Goal: Task Accomplishment & Management: Use online tool/utility

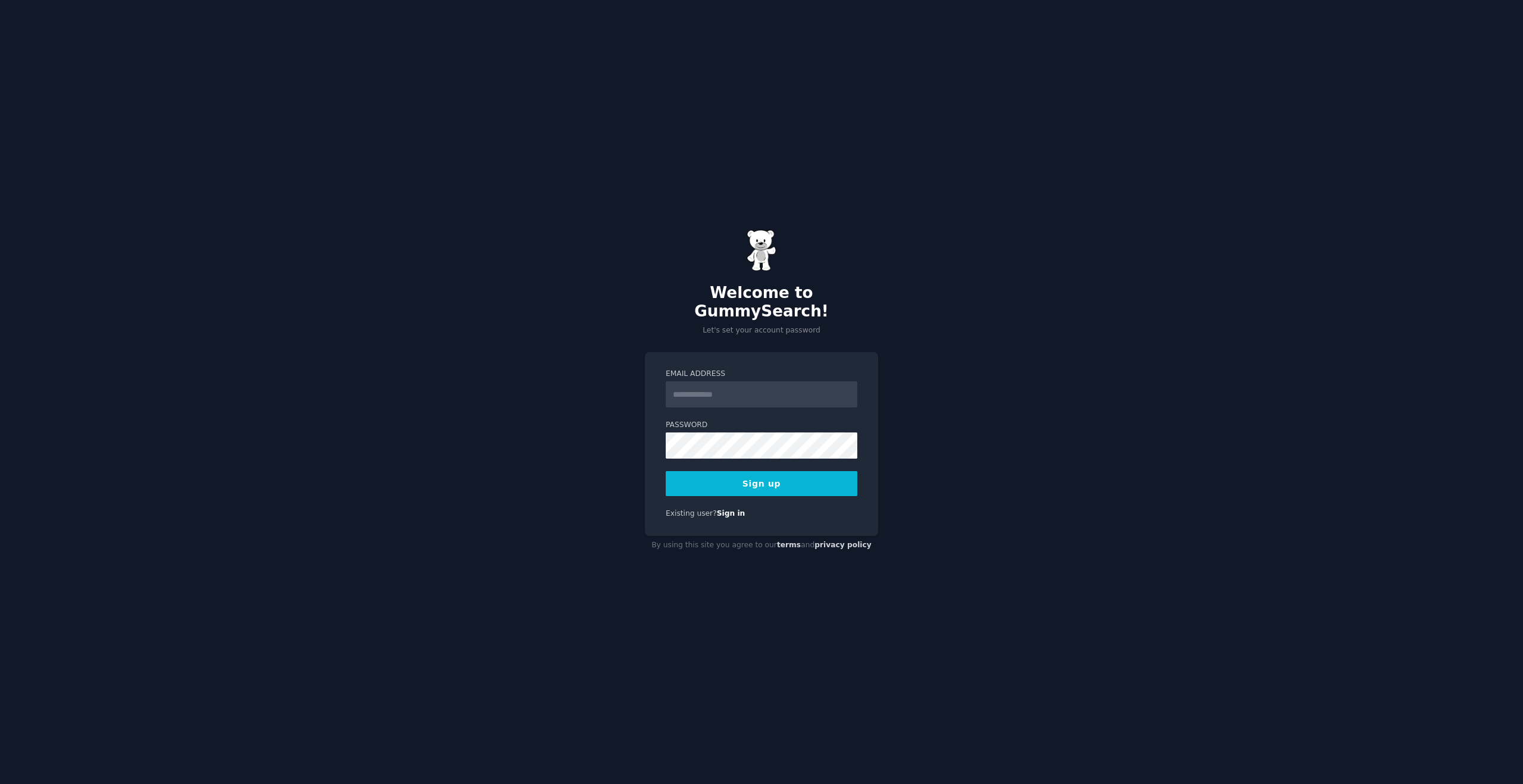
click at [700, 387] on input "Email Address" at bounding box center [761, 394] width 192 height 26
type input "**********"
click at [761, 480] on button "Sign up" at bounding box center [761, 483] width 192 height 25
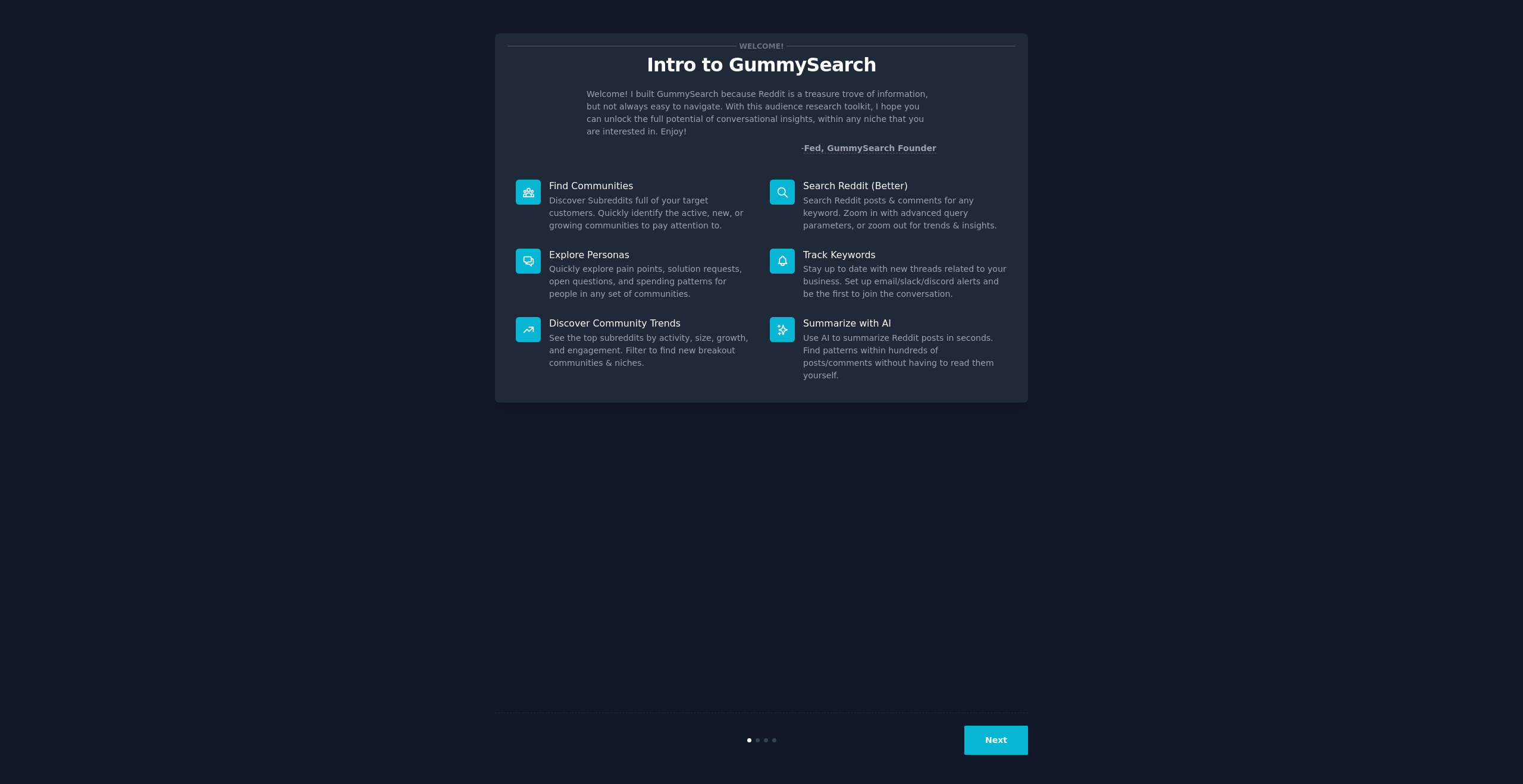
click at [1261, 158] on div "Welcome! Intro to GummySearch Welcome! I built GummySearch because Reddit is a …" at bounding box center [761, 392] width 1489 height 750
click at [993, 735] on button "Next" at bounding box center [996, 740] width 64 height 29
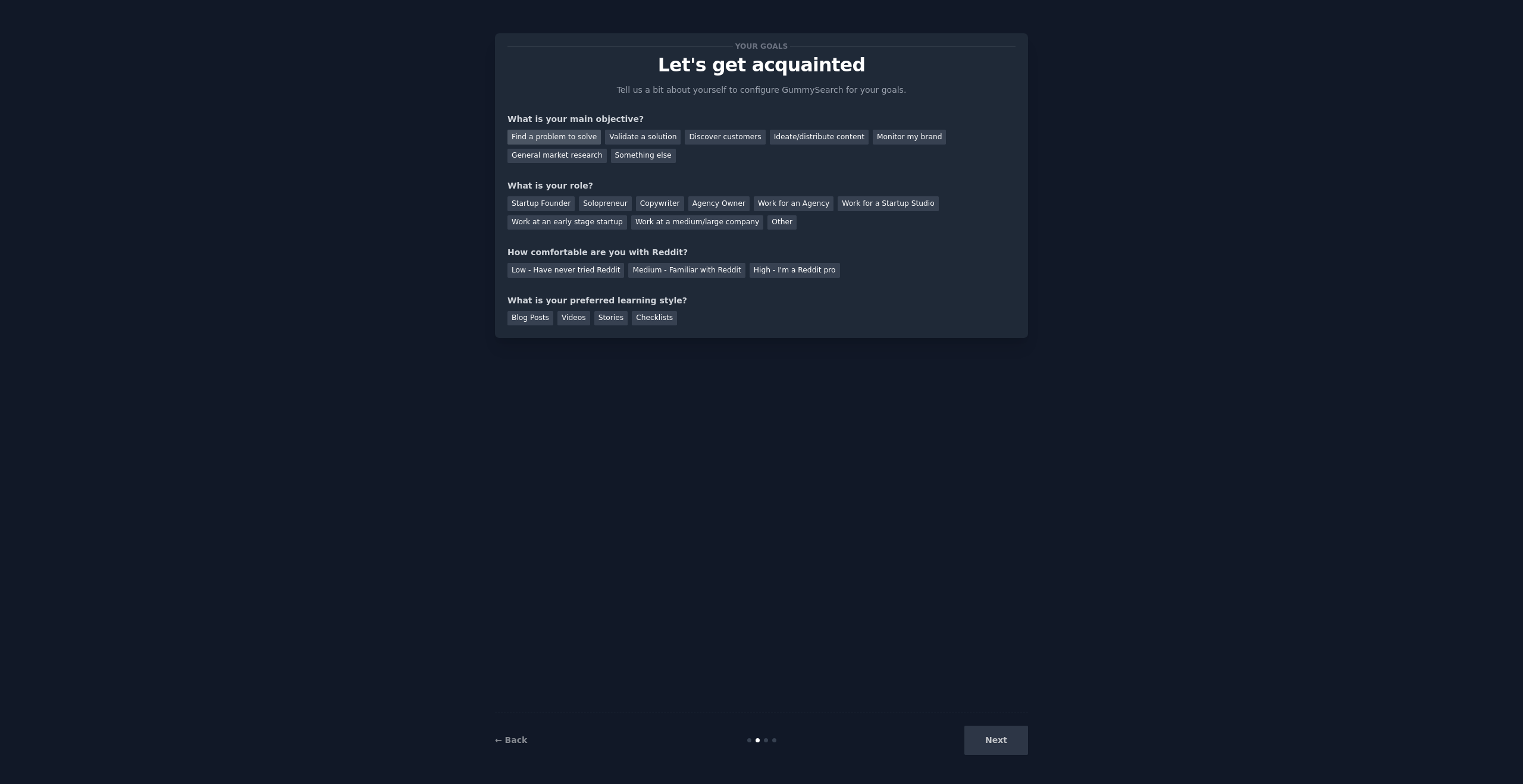
click at [576, 137] on div "Find a problem to solve" at bounding box center [554, 137] width 94 height 15
click at [562, 205] on div "Startup Founder" at bounding box center [541, 204] width 67 height 15
click at [594, 271] on div "Low - Have never tried Reddit" at bounding box center [565, 271] width 116 height 15
click at [644, 271] on div "Medium - Familiar with Reddit" at bounding box center [686, 271] width 116 height 15
click at [571, 320] on div "Videos" at bounding box center [573, 318] width 33 height 15
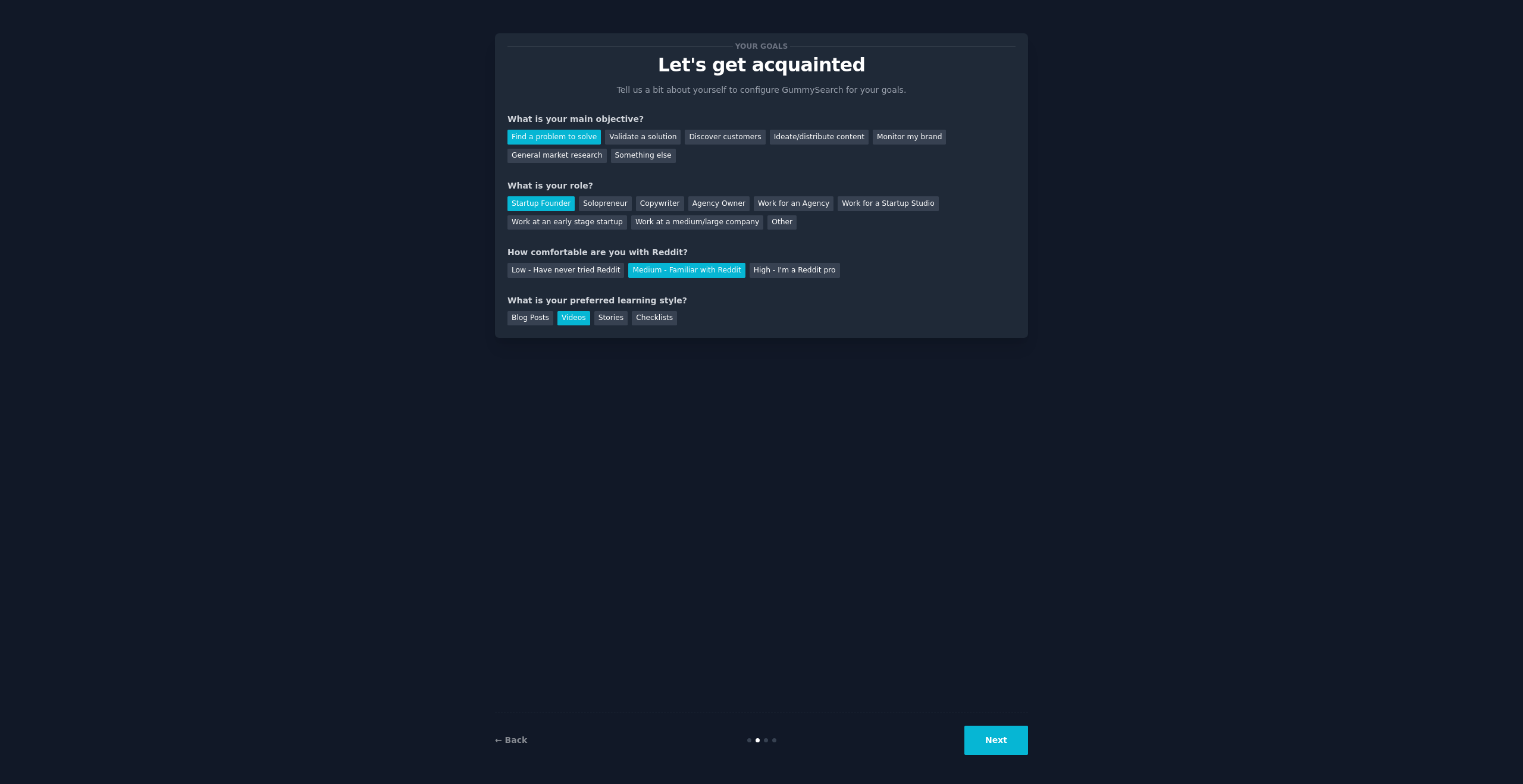
click at [991, 748] on button "Next" at bounding box center [996, 740] width 64 height 29
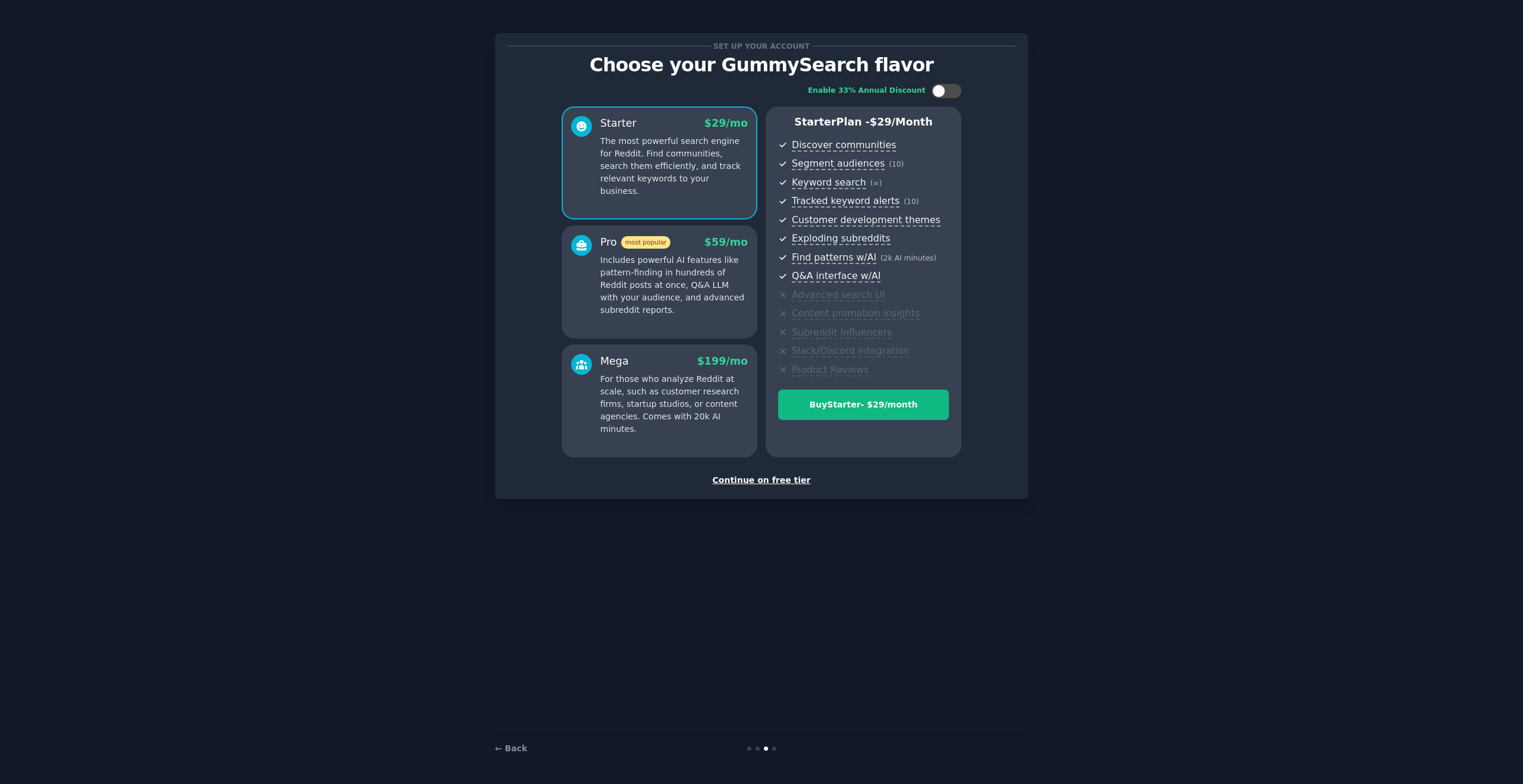
click at [771, 484] on div "Continue on free tier" at bounding box center [761, 480] width 508 height 13
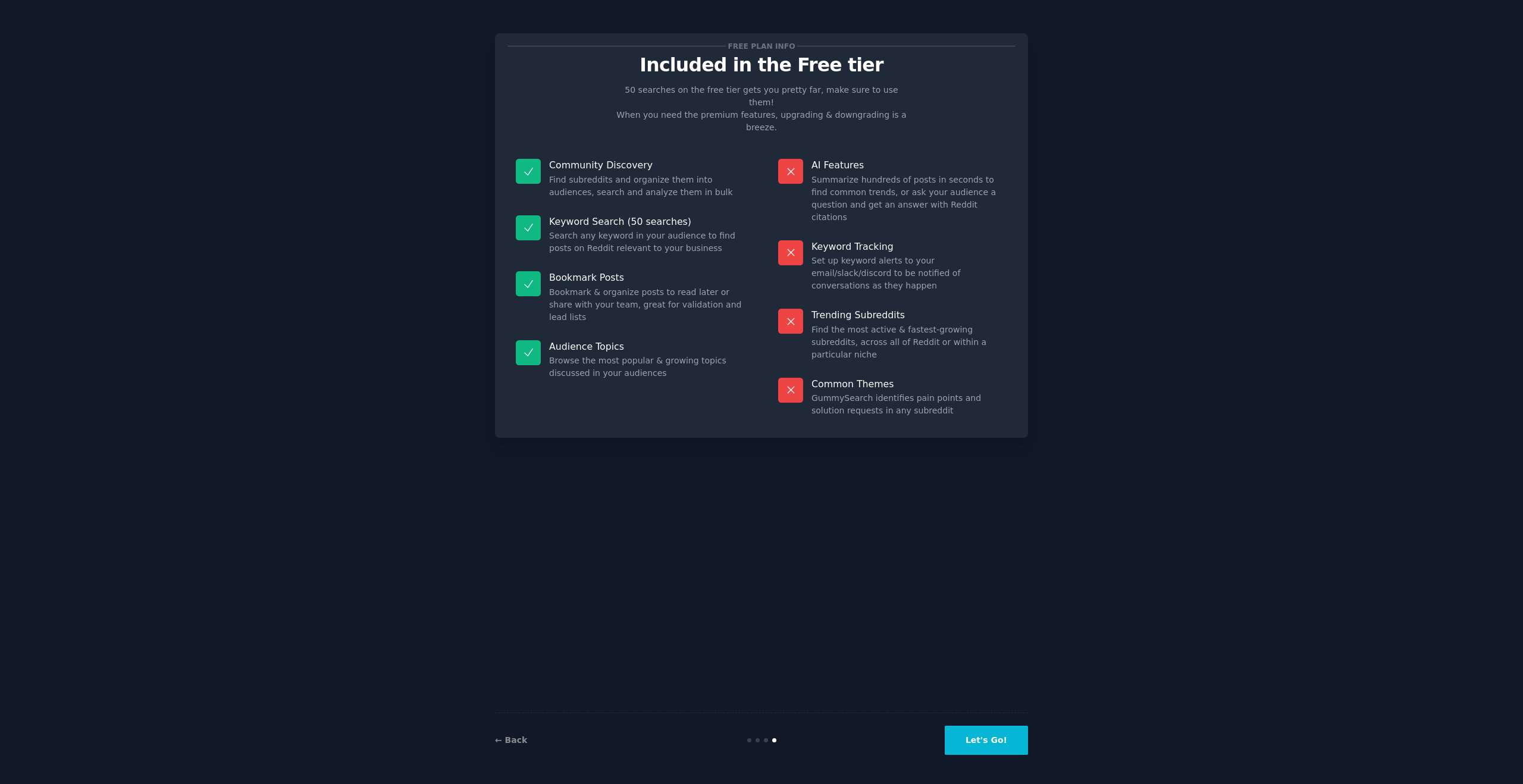
click at [987, 744] on button "Let's Go!" at bounding box center [987, 740] width 83 height 29
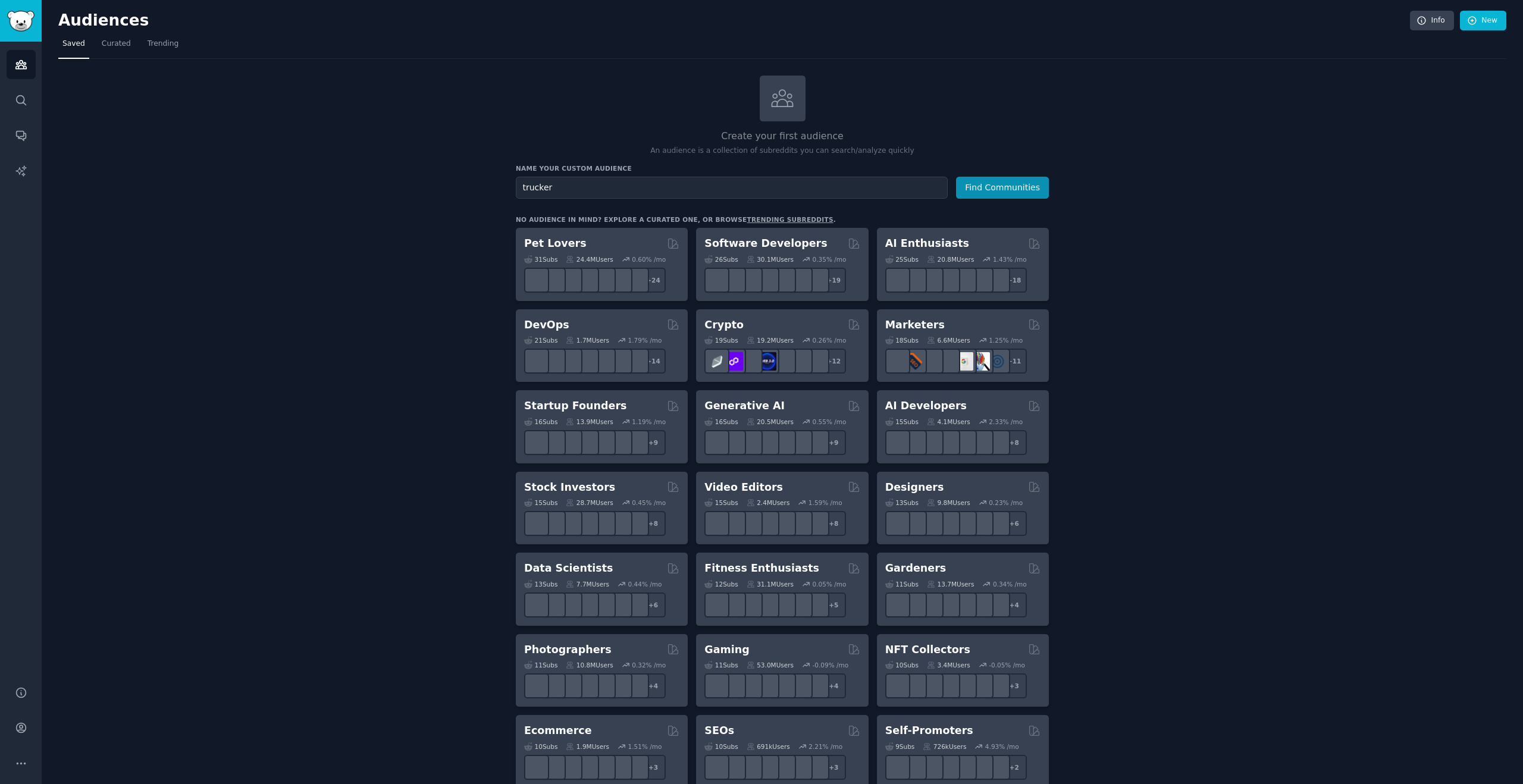
type input "trucker"
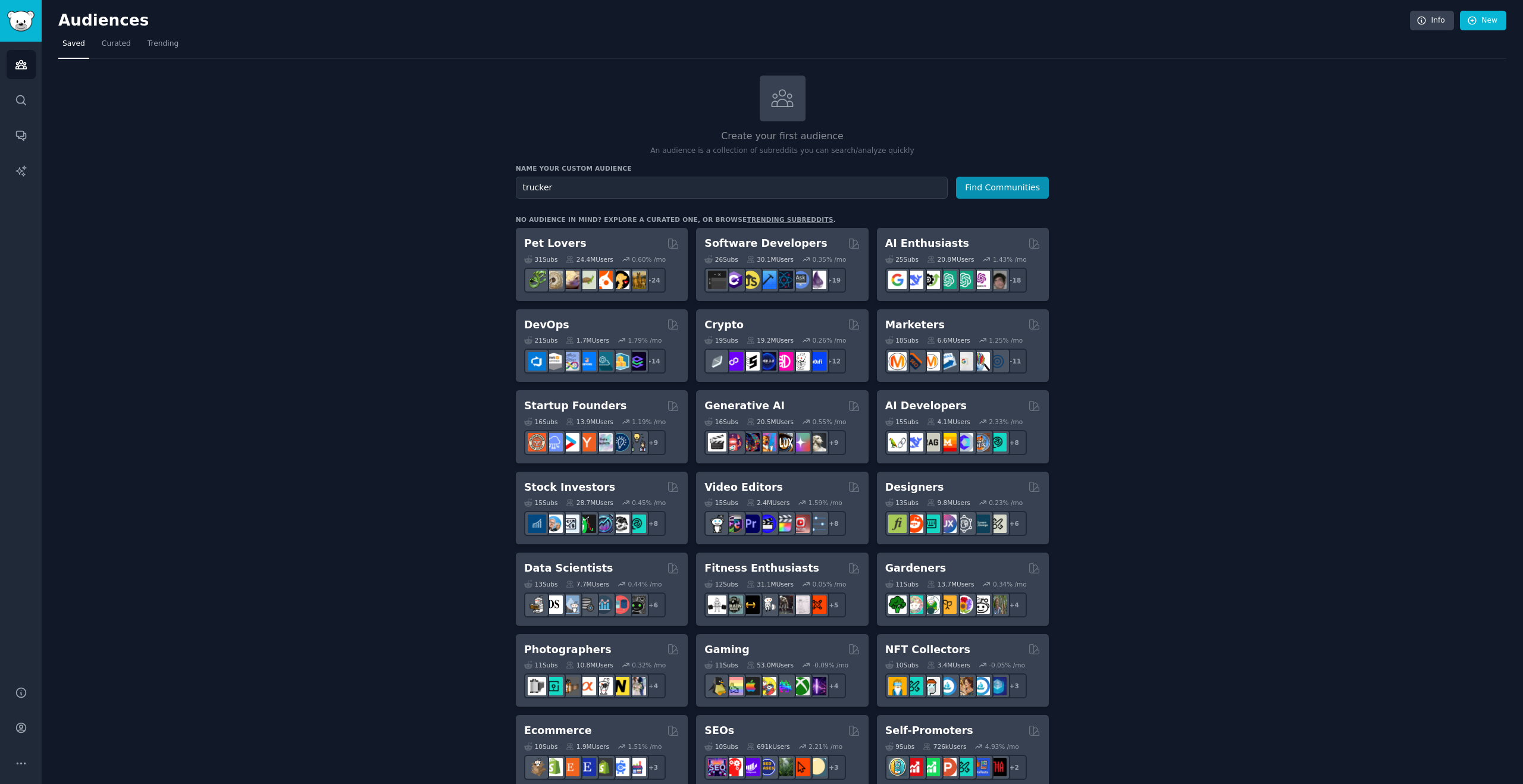
click at [956, 177] on button "Find Communities" at bounding box center [1002, 188] width 93 height 22
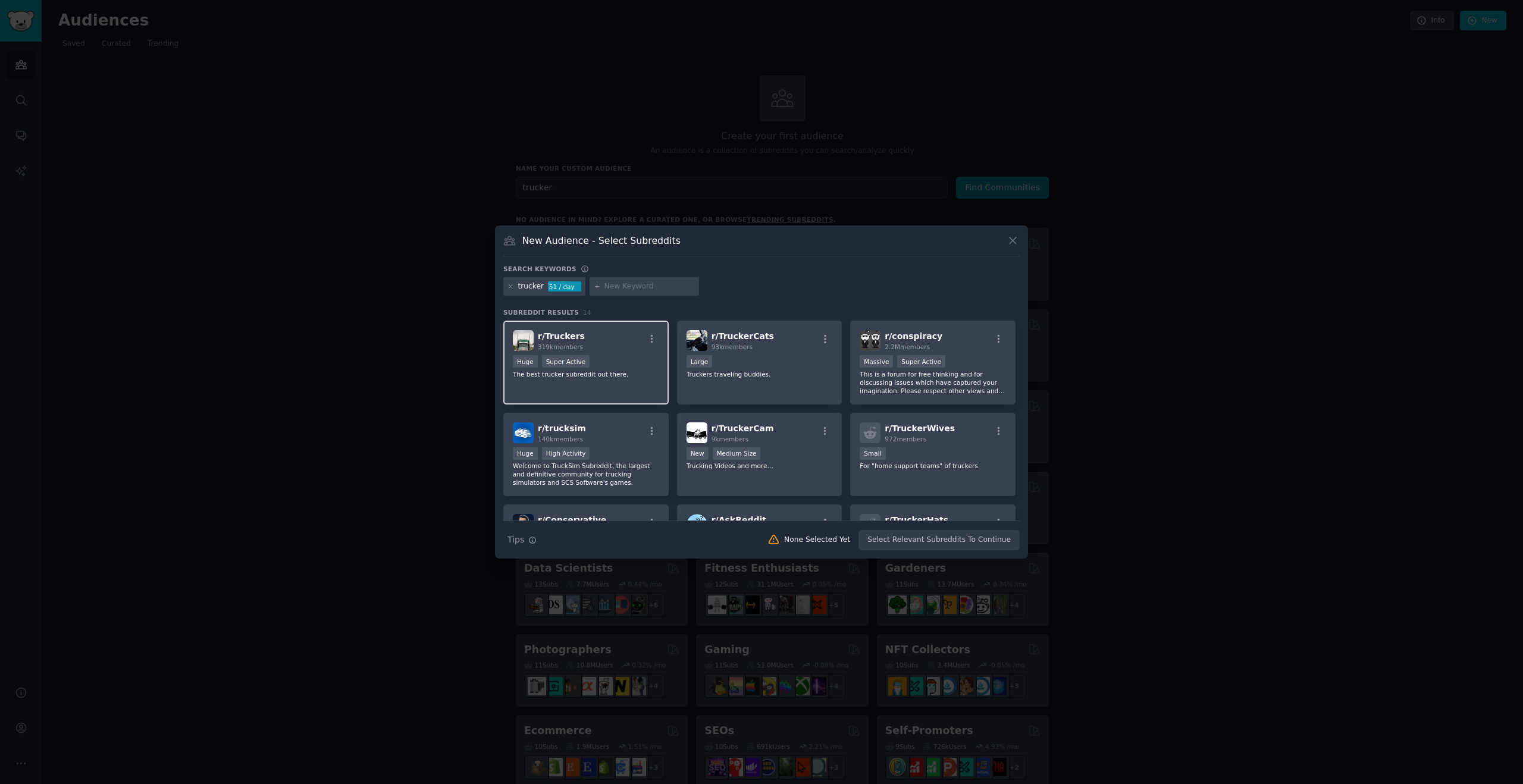
click at [616, 356] on div "100,000 - 1,000,000 members Huge Super Active" at bounding box center [586, 363] width 146 height 15
click at [969, 538] on button "Create Audience" at bounding box center [981, 540] width 79 height 20
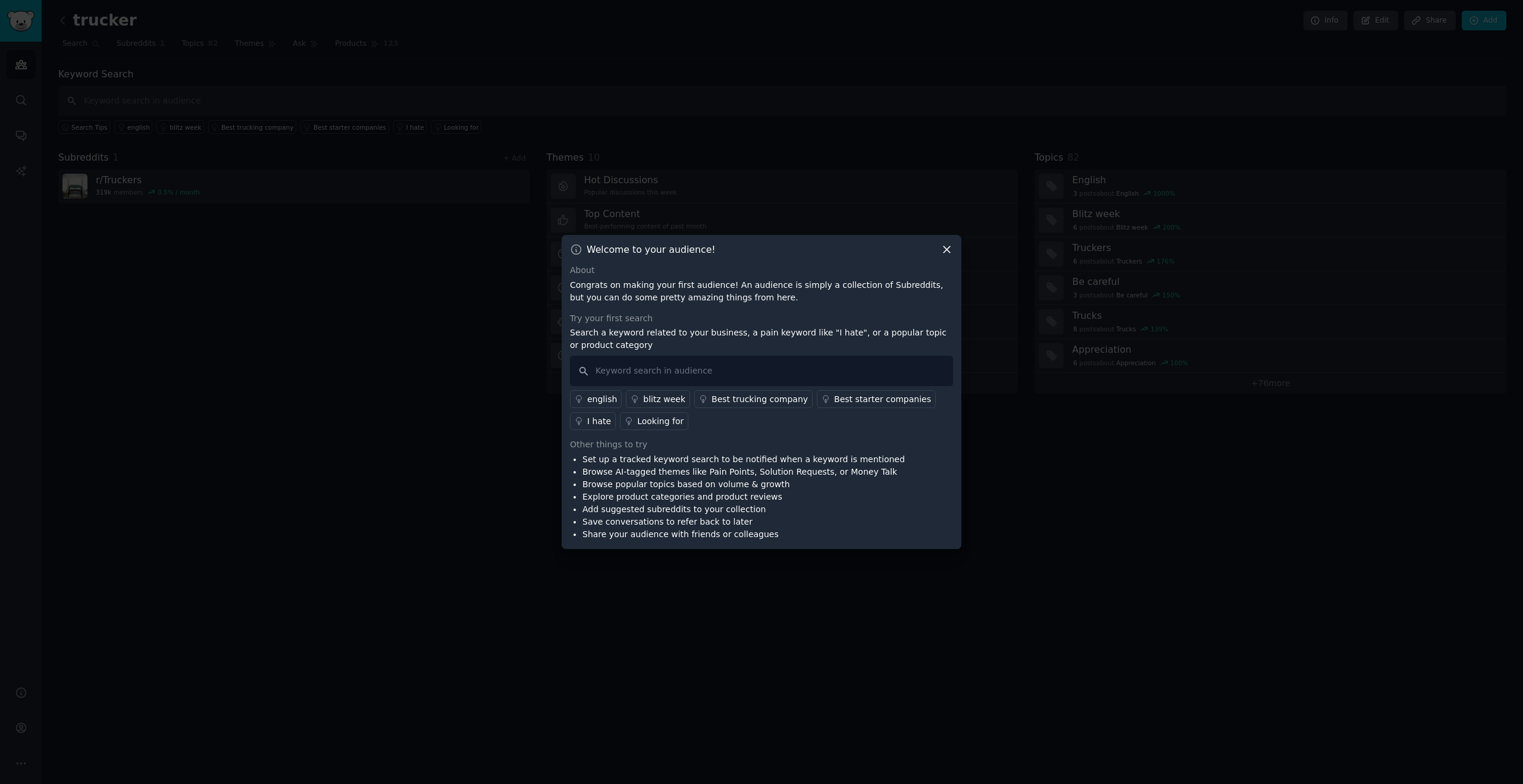
click at [946, 253] on icon at bounding box center [946, 250] width 13 height 13
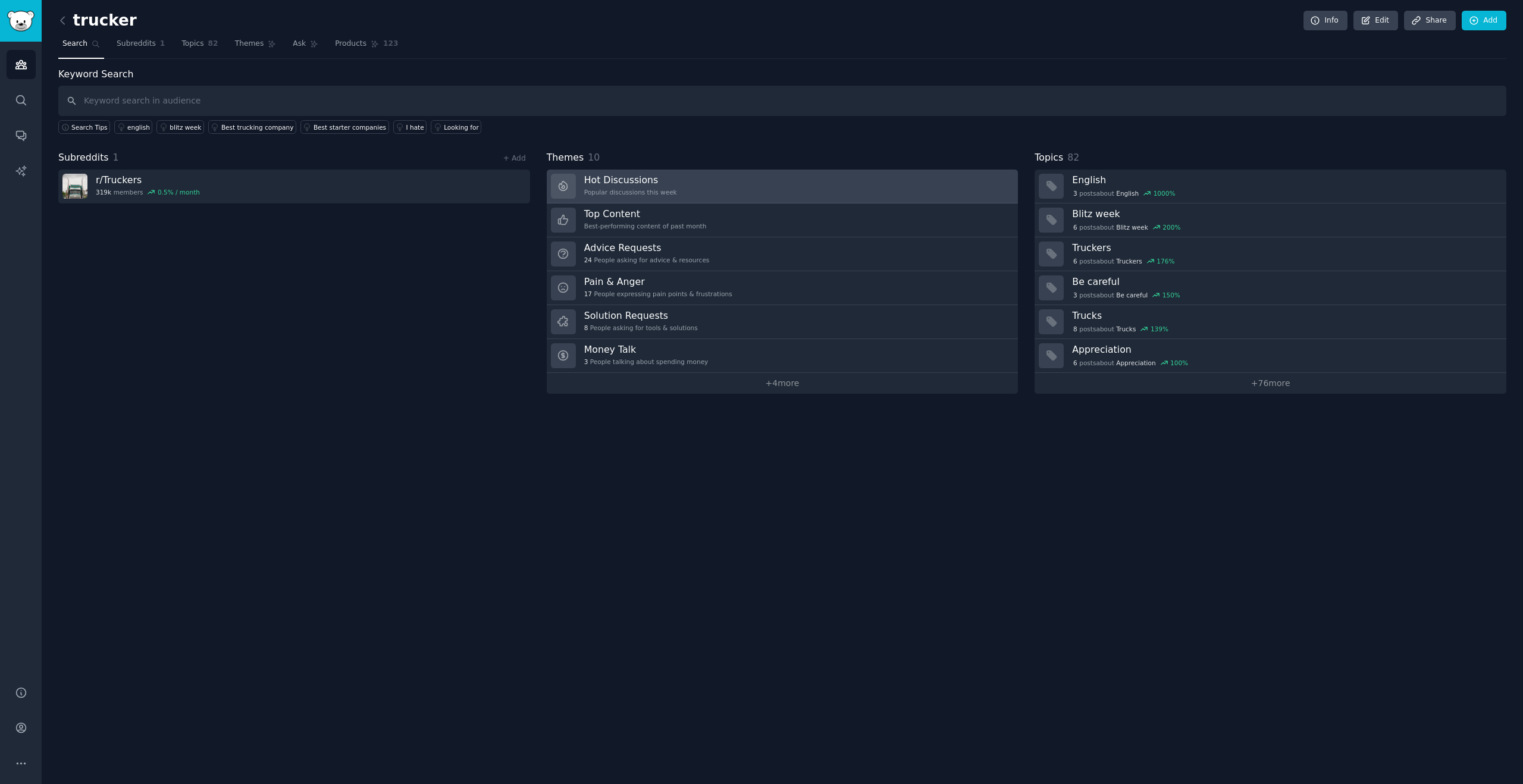
click at [631, 192] on div "Popular discussions this week" at bounding box center [631, 192] width 93 height 8
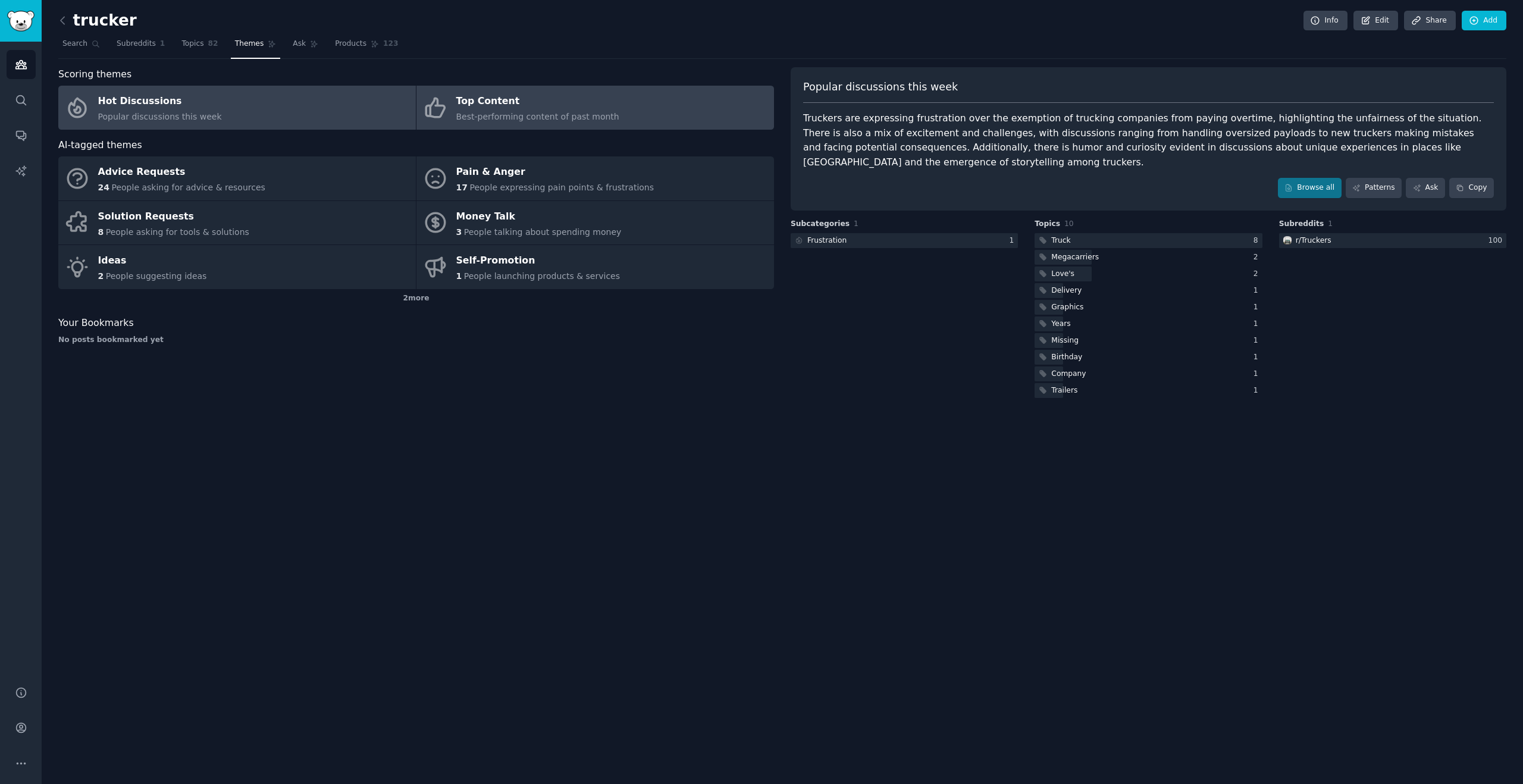
click at [468, 108] on div "Top Content" at bounding box center [538, 102] width 163 height 19
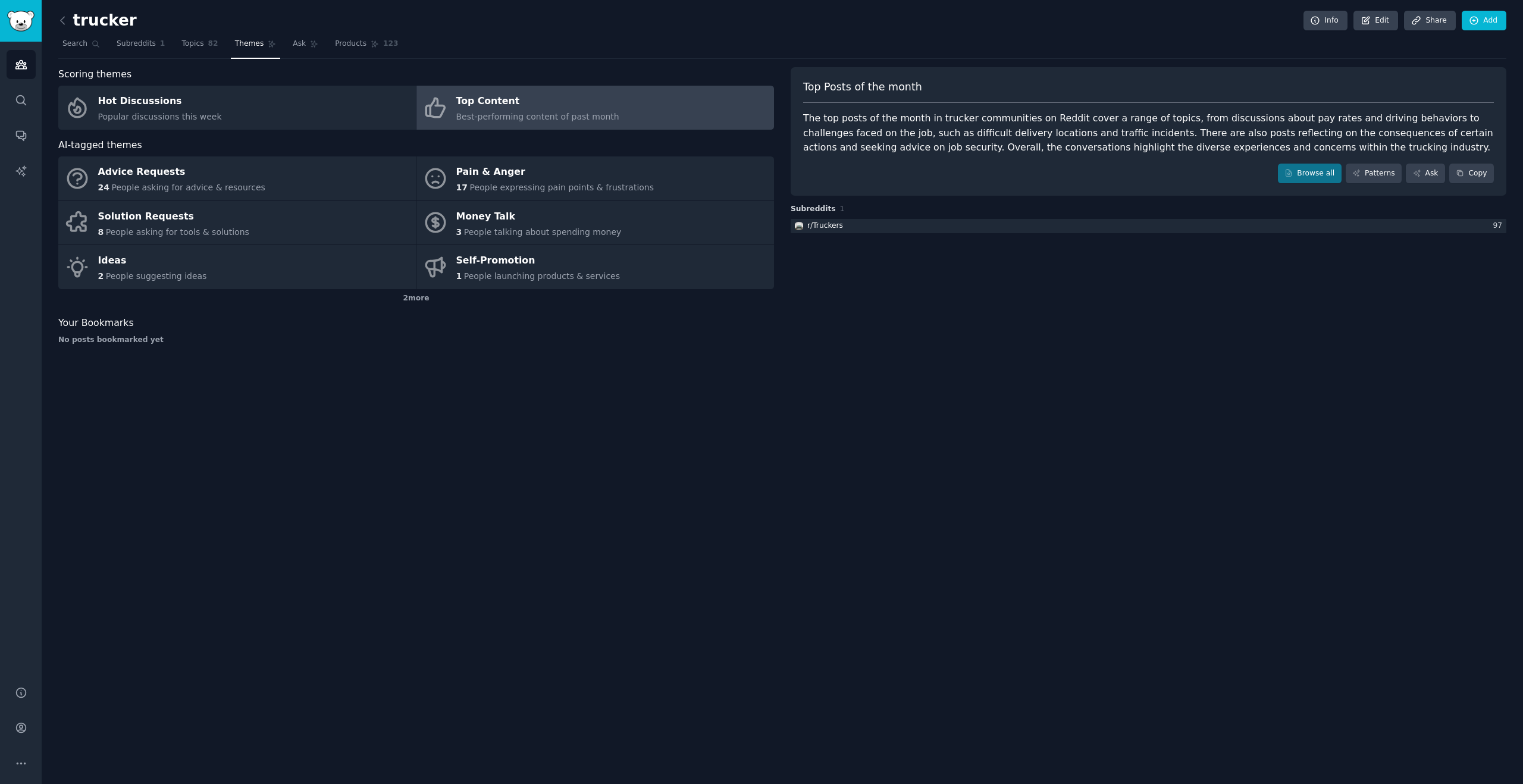
click at [559, 501] on div "trucker Info Edit Share Add Search Subreddits 1 Topics 82 Themes Ask Products 1…" at bounding box center [782, 392] width 1481 height 784
click at [472, 182] on div "17 People expressing pain points & frustrations" at bounding box center [555, 188] width 198 height 13
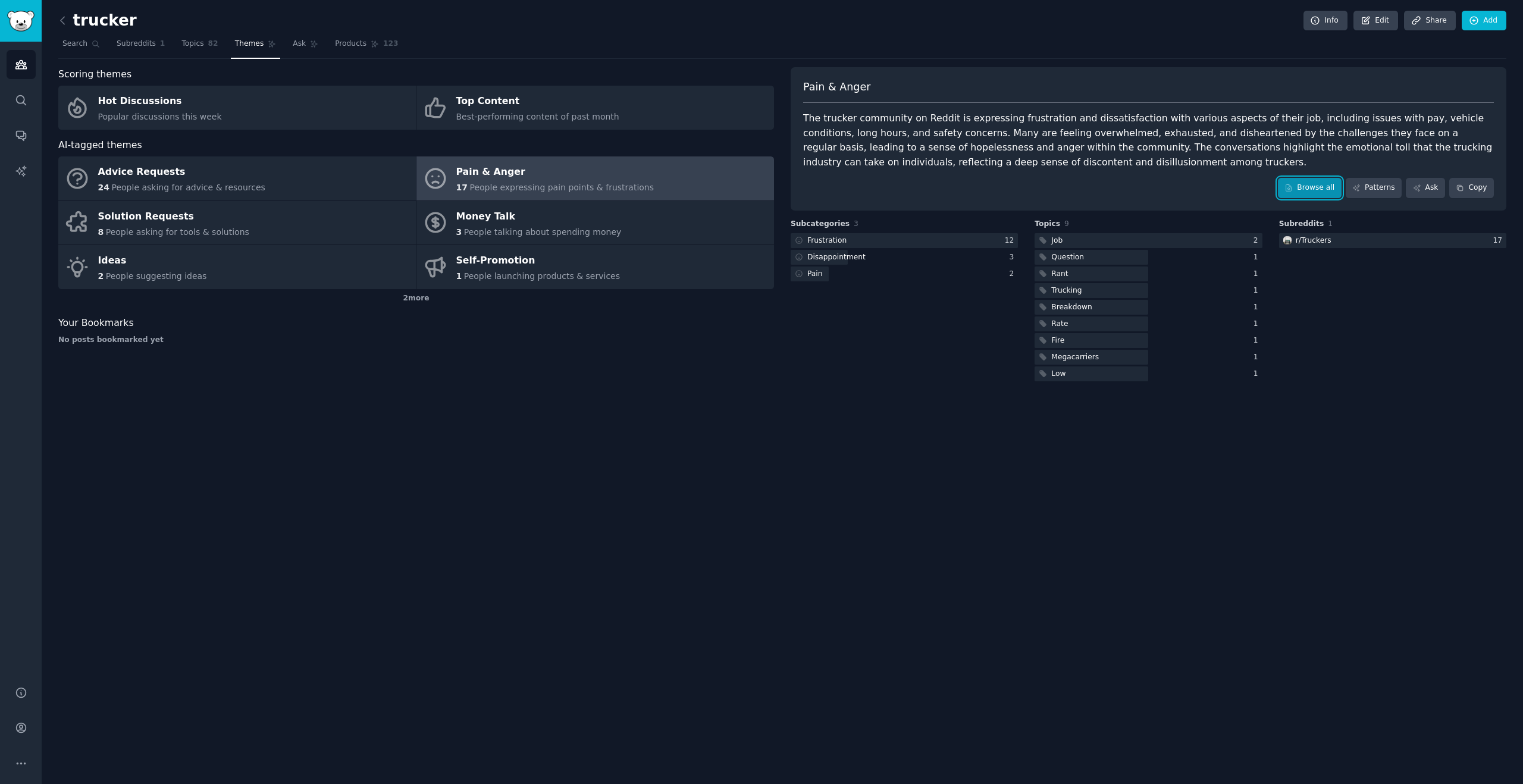
click at [1312, 194] on link "Browse all" at bounding box center [1310, 188] width 64 height 20
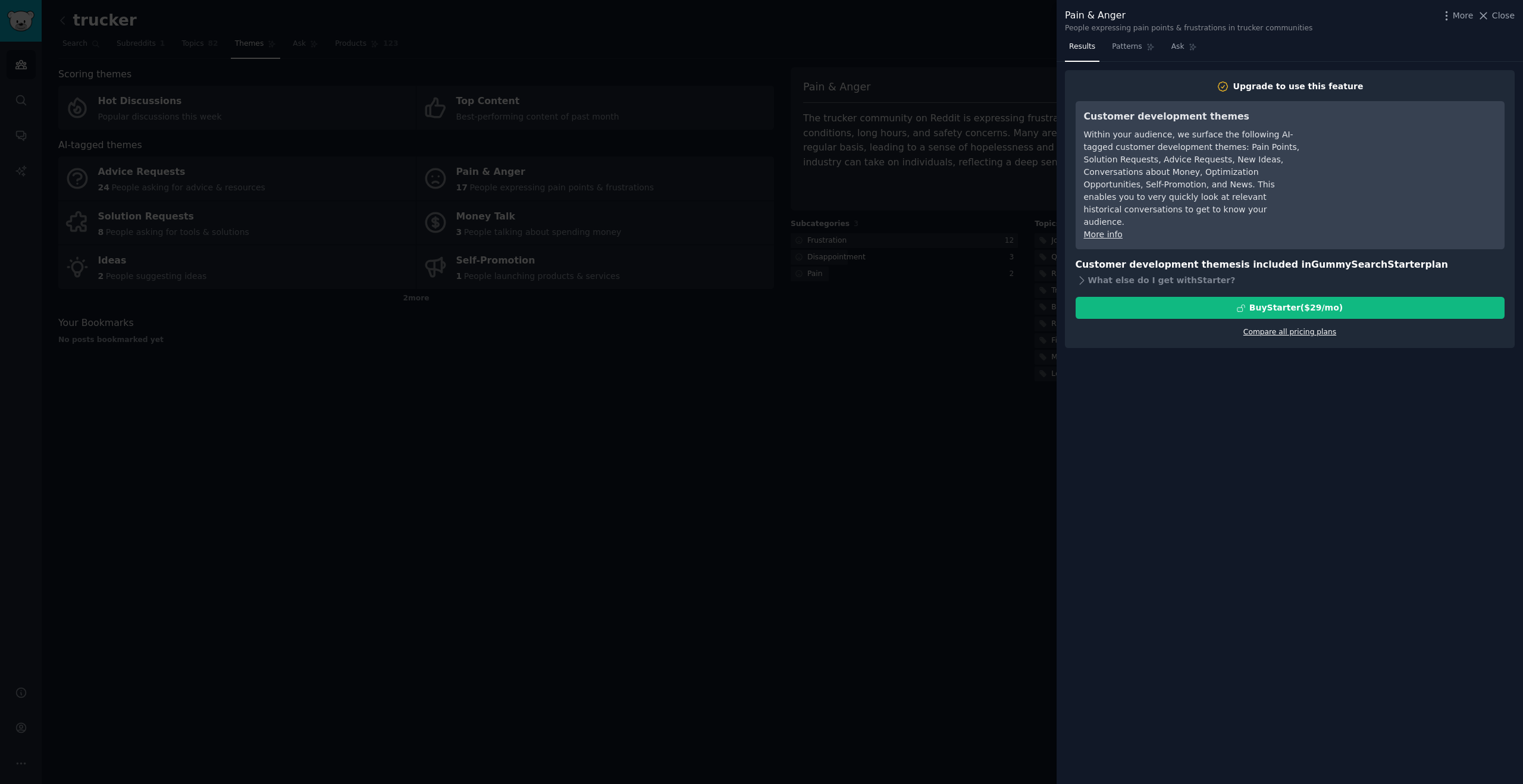
click at [1276, 328] on link "Compare all pricing plans" at bounding box center [1289, 332] width 93 height 8
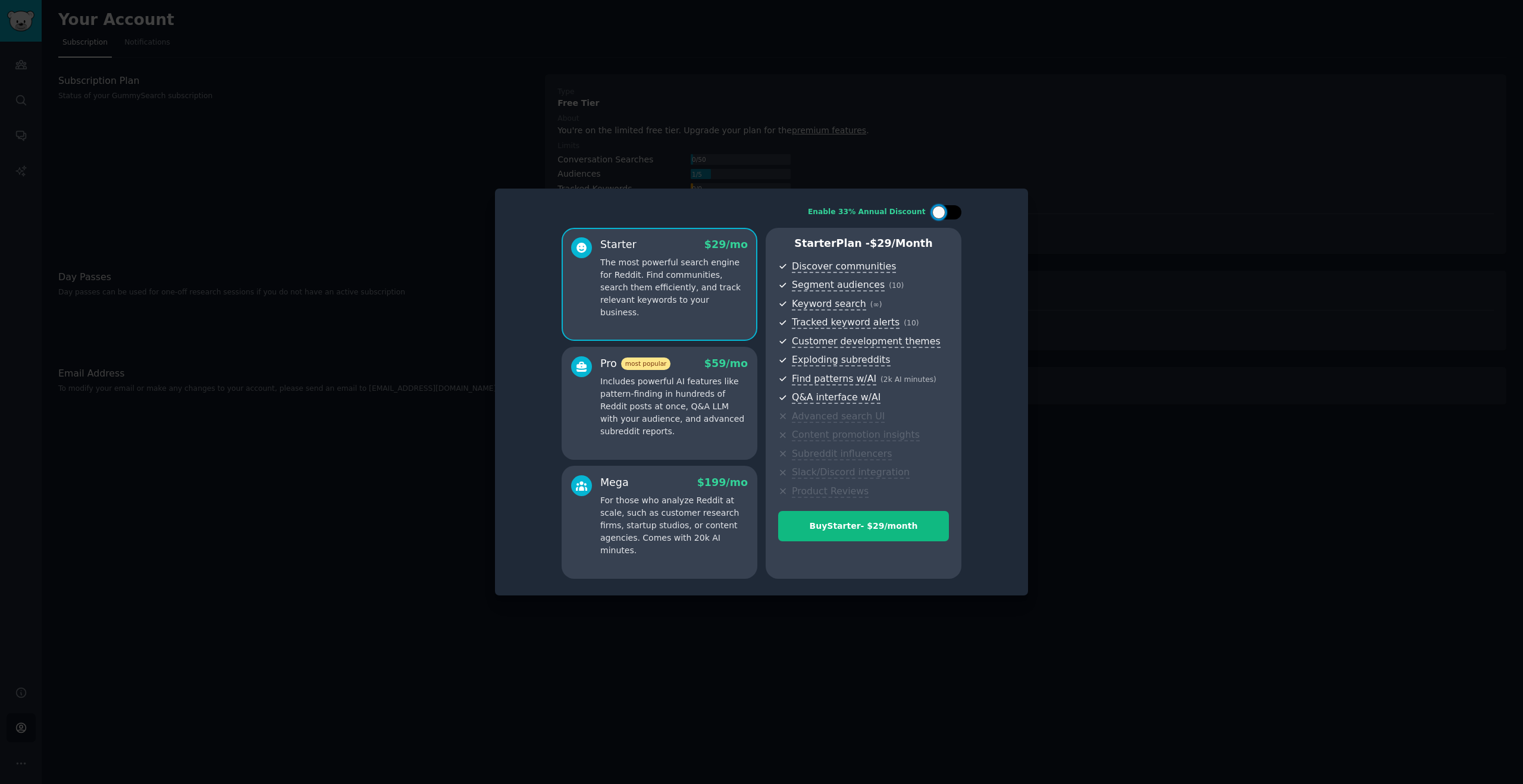
click at [953, 213] on div at bounding box center [952, 212] width 6 height 6
click at [942, 215] on icon at bounding box center [940, 213] width 7 height 7
click at [948, 213] on div at bounding box center [946, 212] width 30 height 14
click at [948, 213] on div at bounding box center [954, 212] width 13 height 13
checkbox input "false"
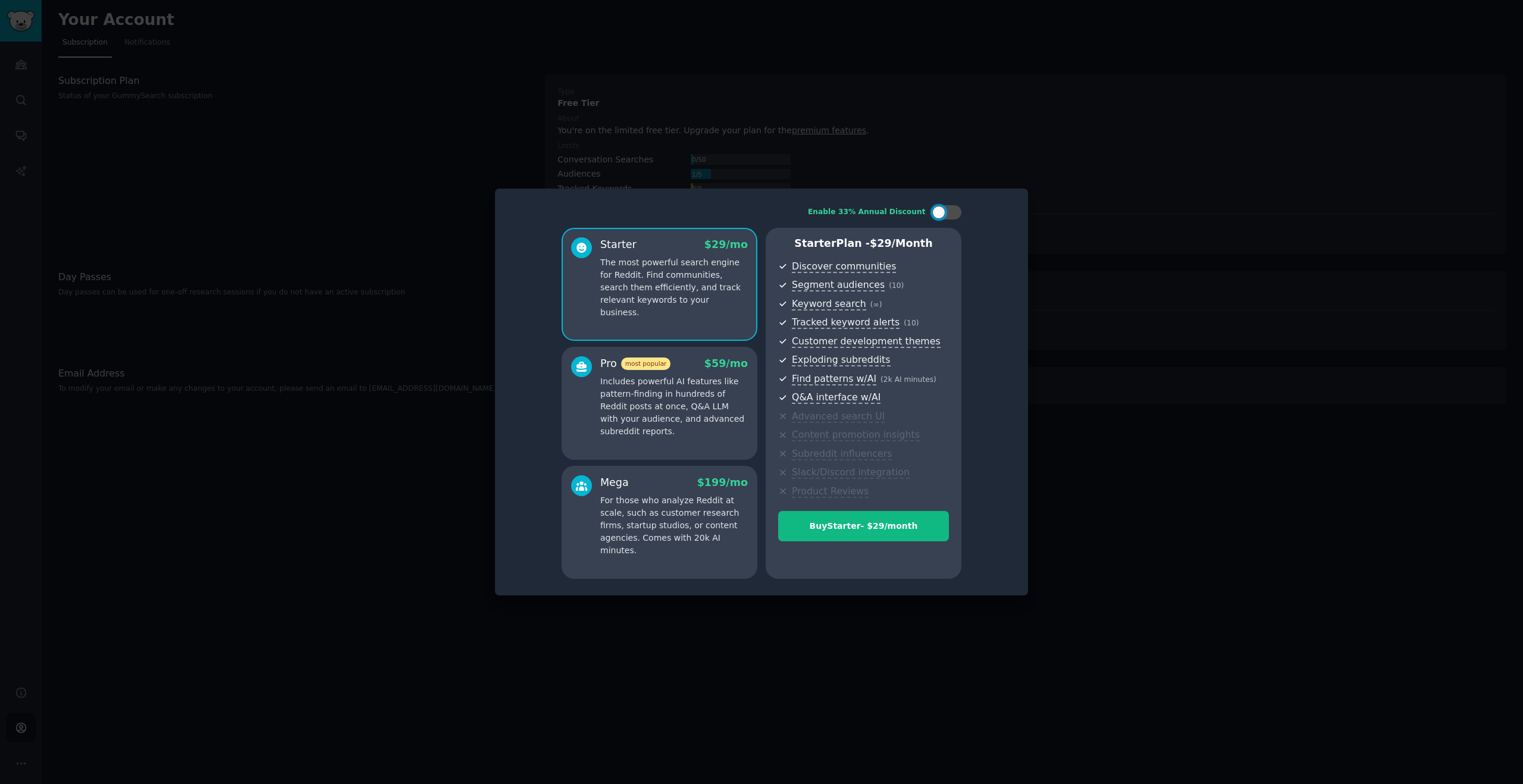
click at [359, 389] on div at bounding box center [761, 392] width 1523 height 784
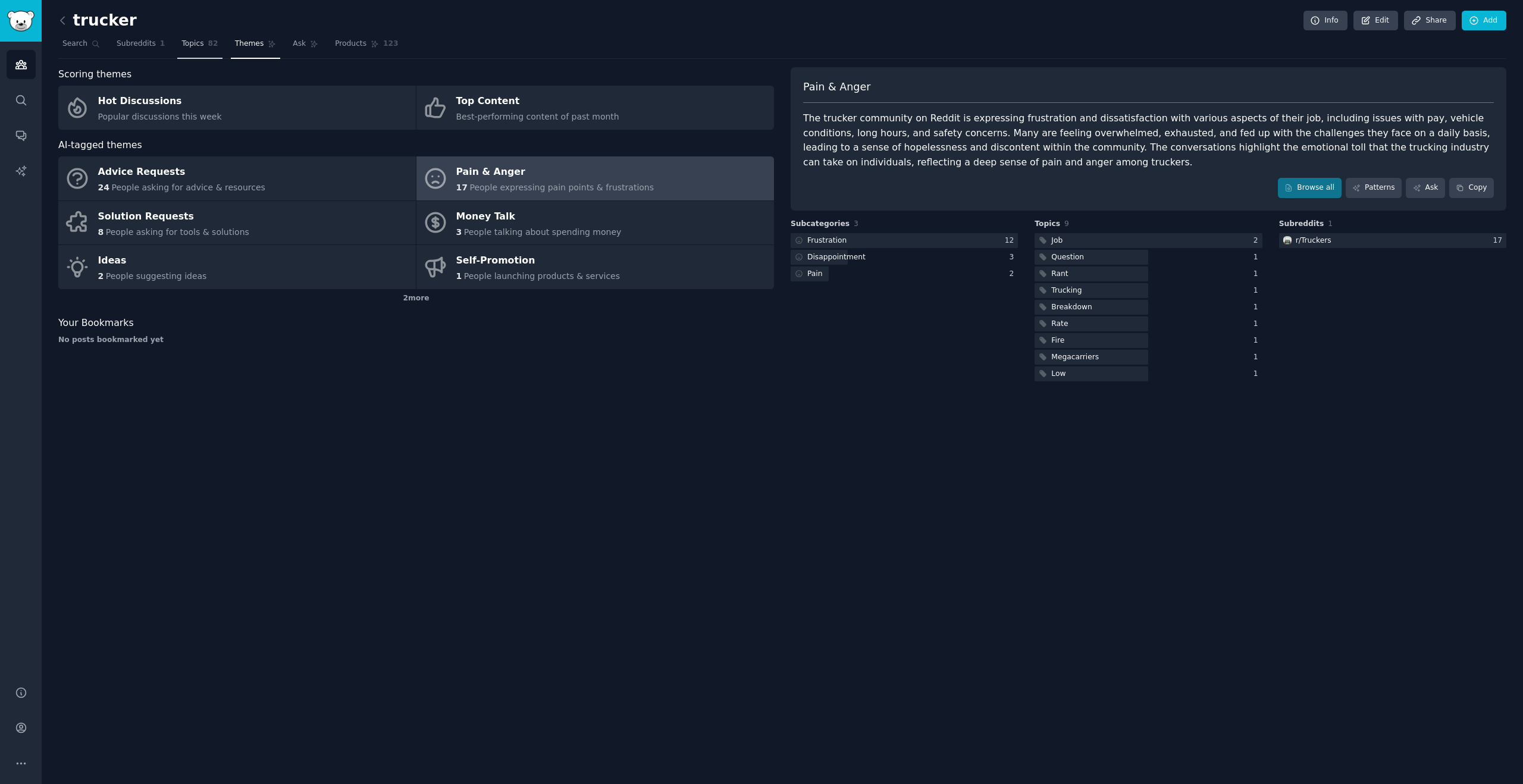
click at [192, 42] on span "Topics" at bounding box center [192, 44] width 22 height 11
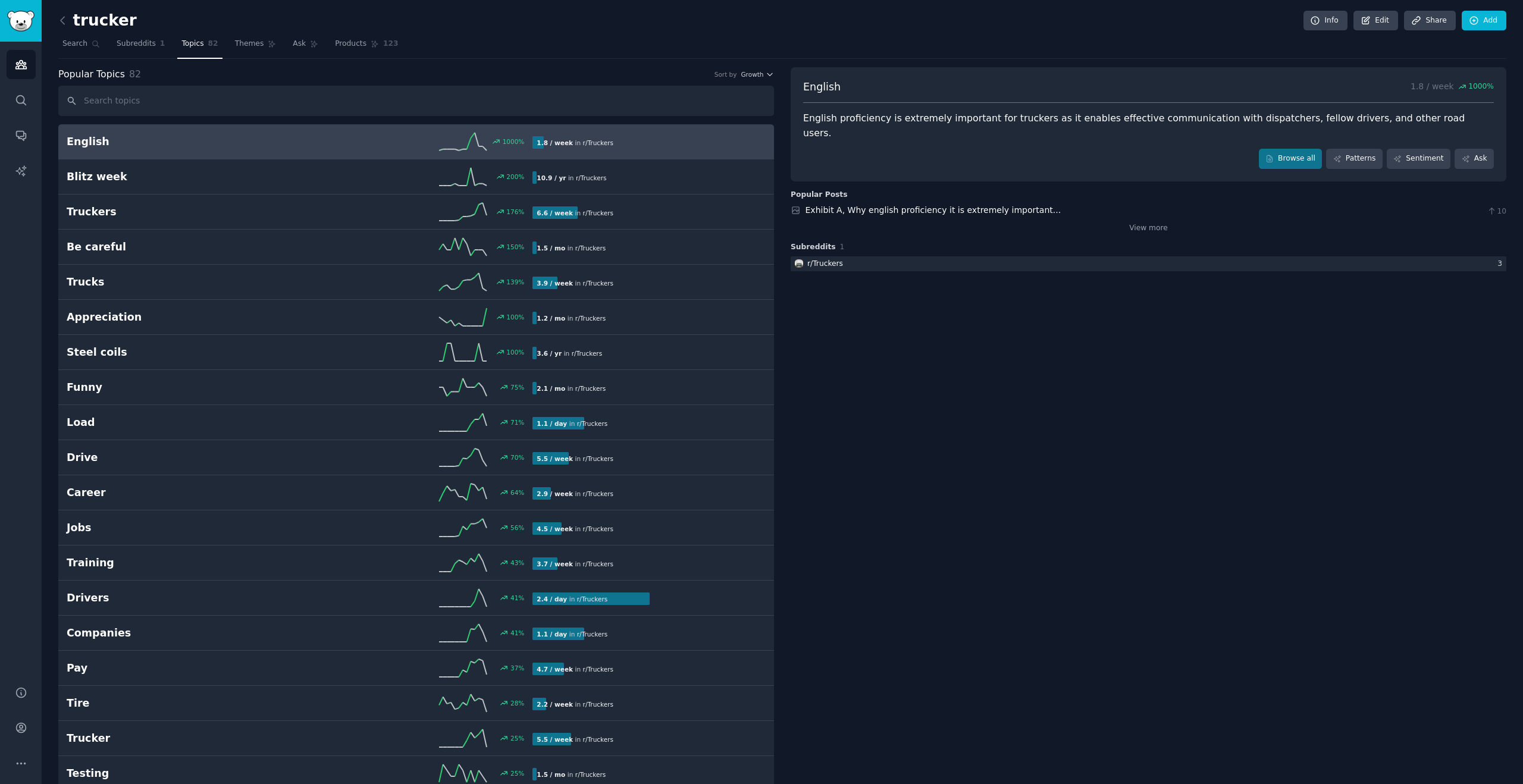
click at [69, 25] on link at bounding box center [66, 21] width 15 height 19
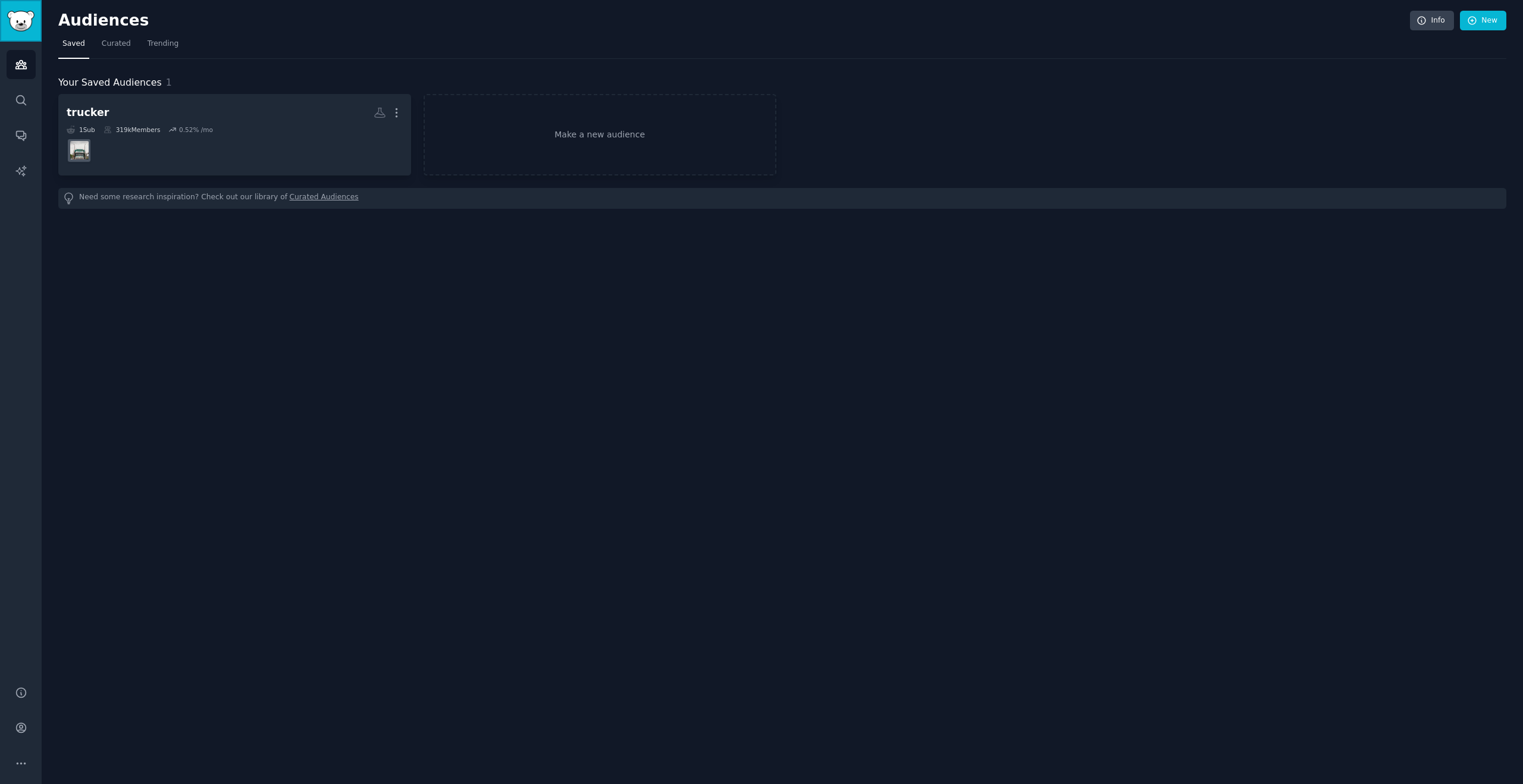
click at [15, 17] on img "Sidebar" at bounding box center [21, 21] width 28 height 21
click at [21, 105] on icon "Sidebar" at bounding box center [21, 100] width 13 height 13
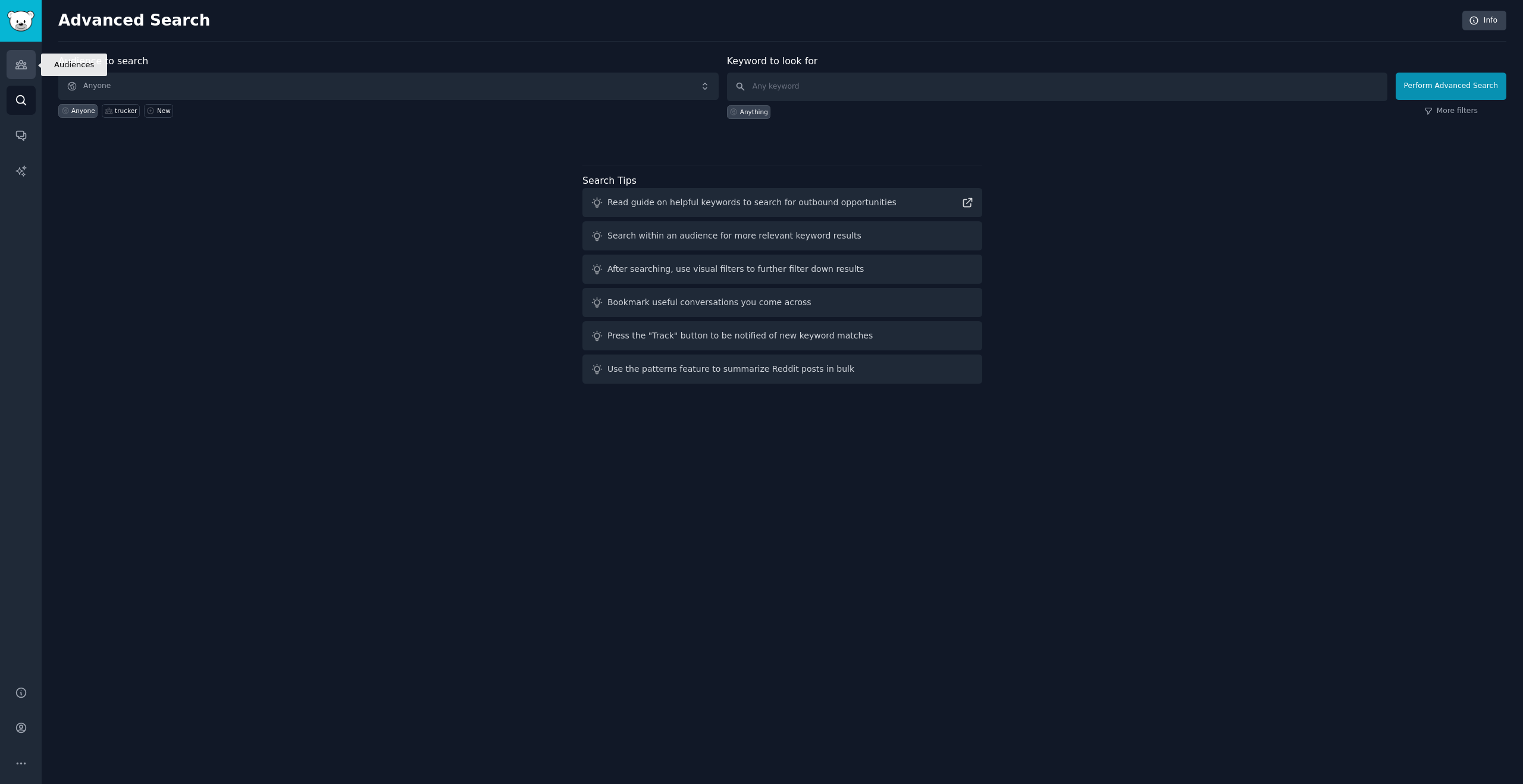
click at [20, 64] on icon "Sidebar" at bounding box center [21, 65] width 11 height 8
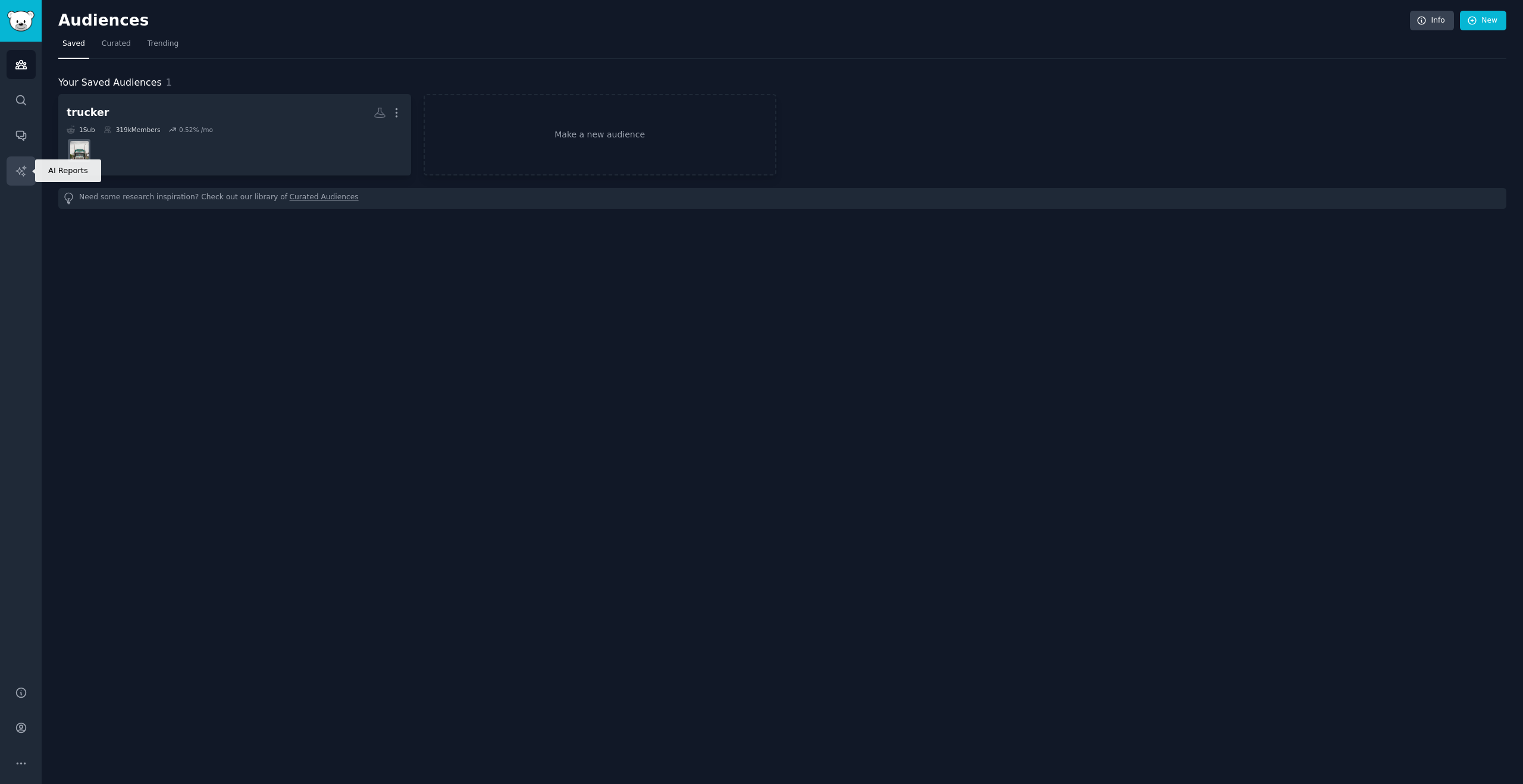
click at [23, 162] on link "AI Reports" at bounding box center [21, 170] width 29 height 29
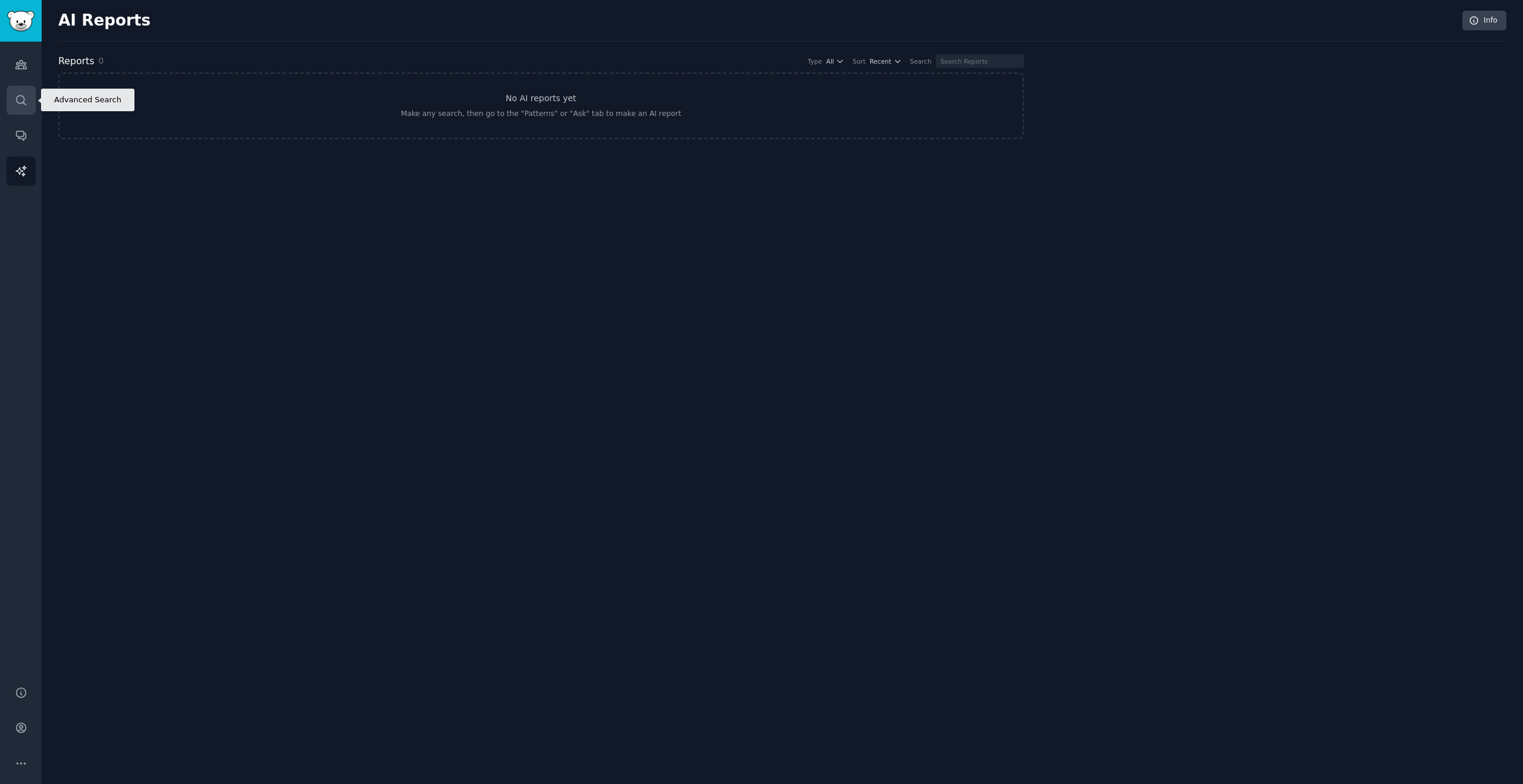
click at [27, 94] on icon "Sidebar" at bounding box center [21, 100] width 13 height 13
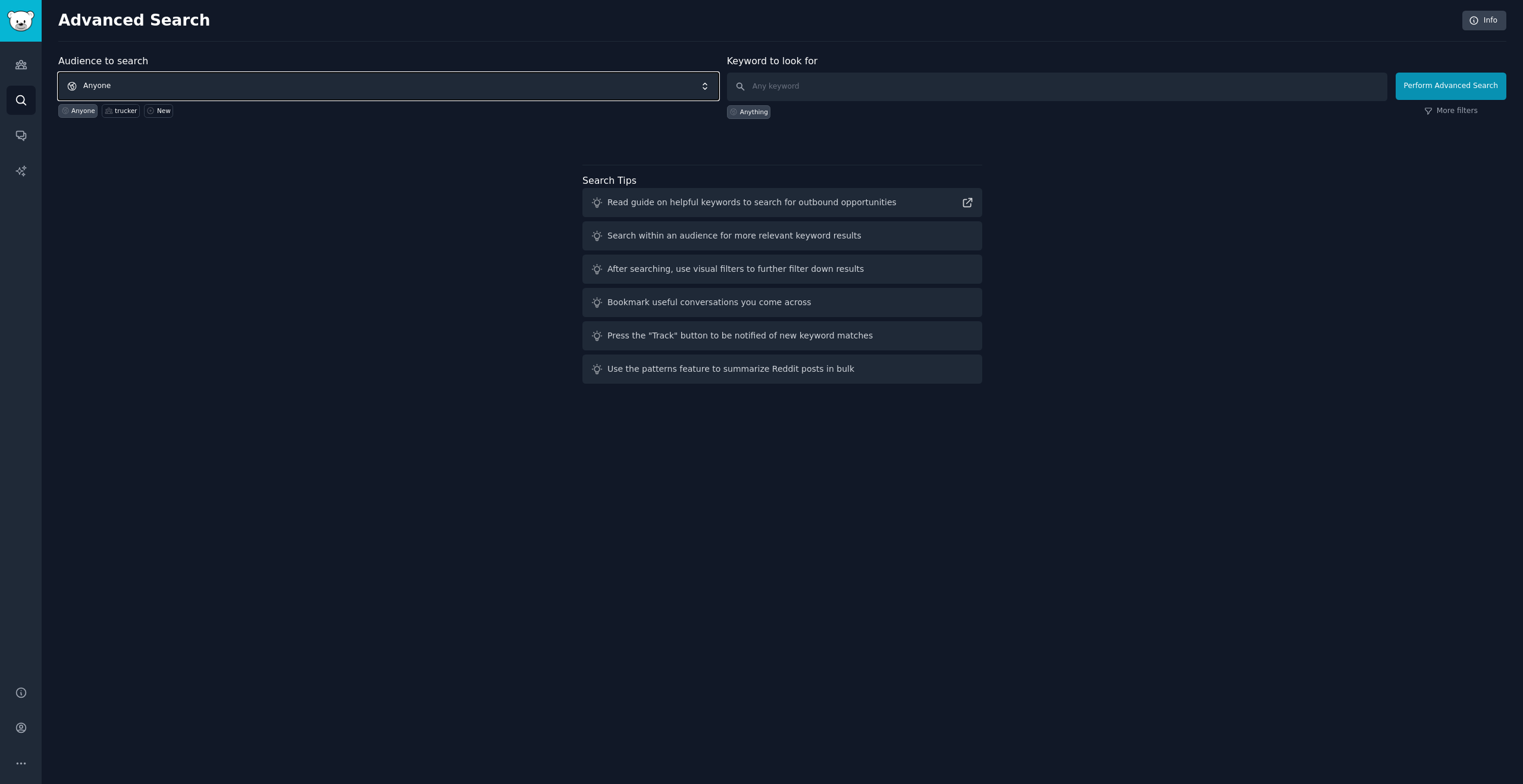
click at [335, 80] on span "Anyone" at bounding box center [388, 86] width 660 height 28
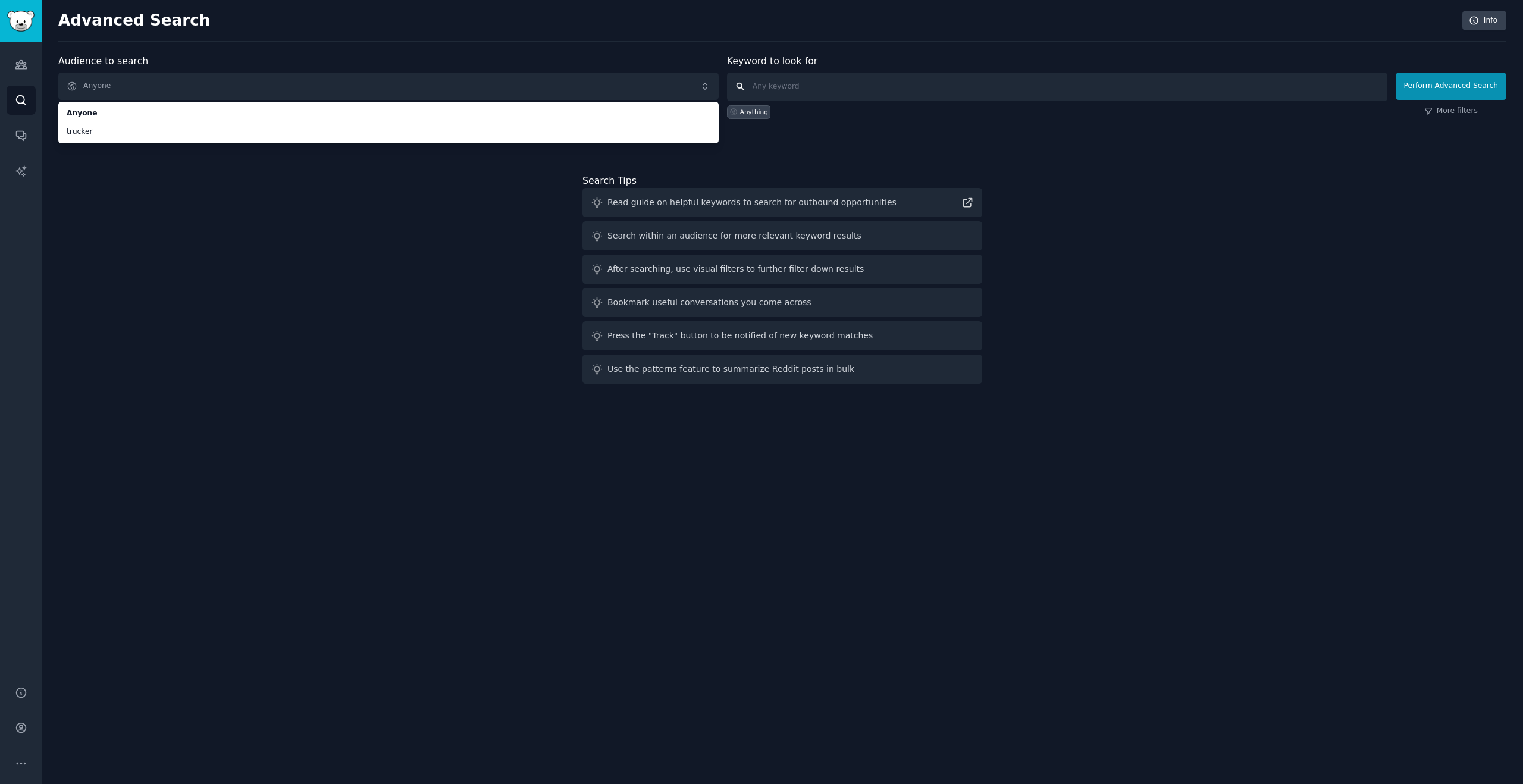
click at [785, 90] on input "text" at bounding box center [1057, 87] width 660 height 28
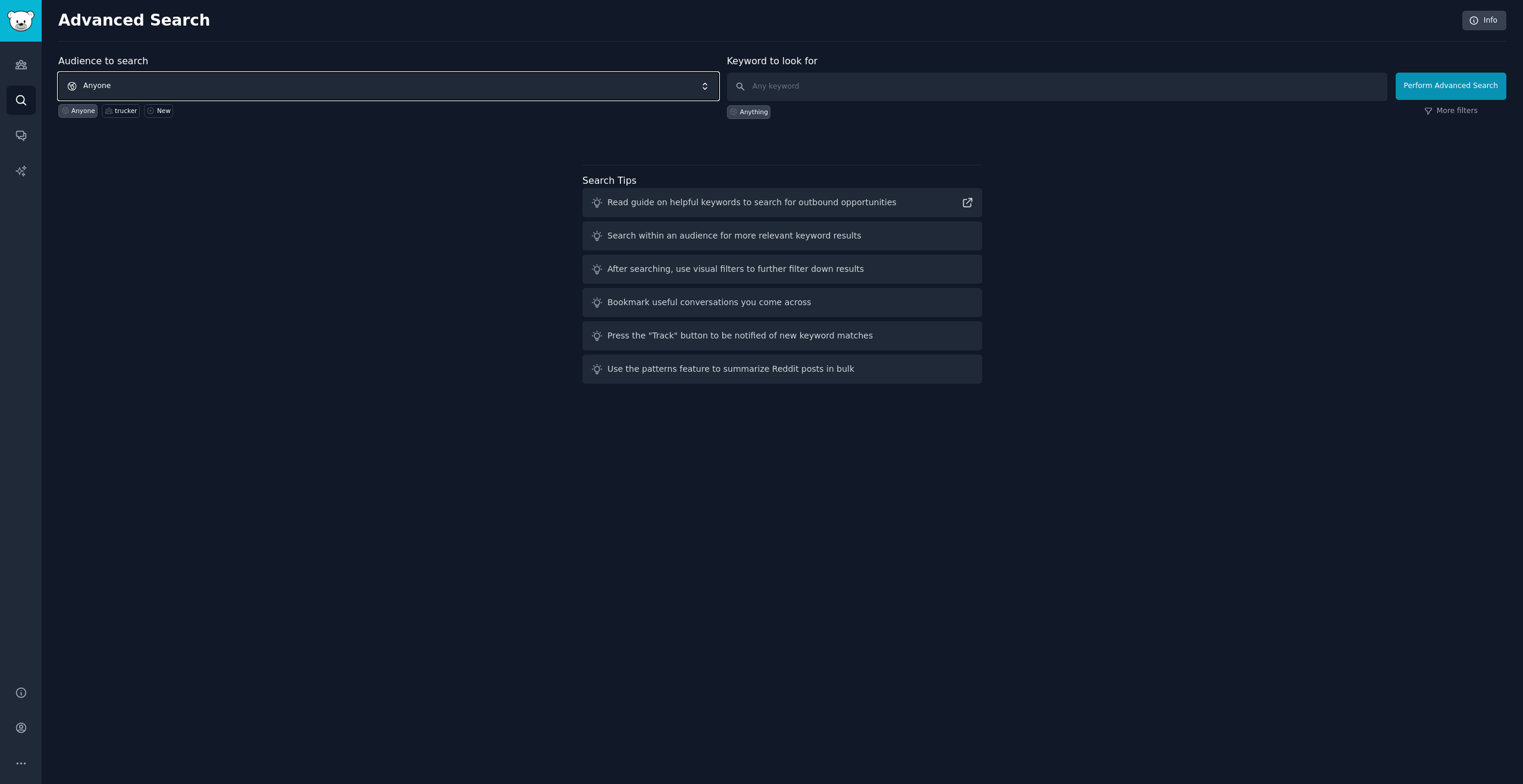
click at [693, 95] on span "Anyone" at bounding box center [388, 86] width 660 height 28
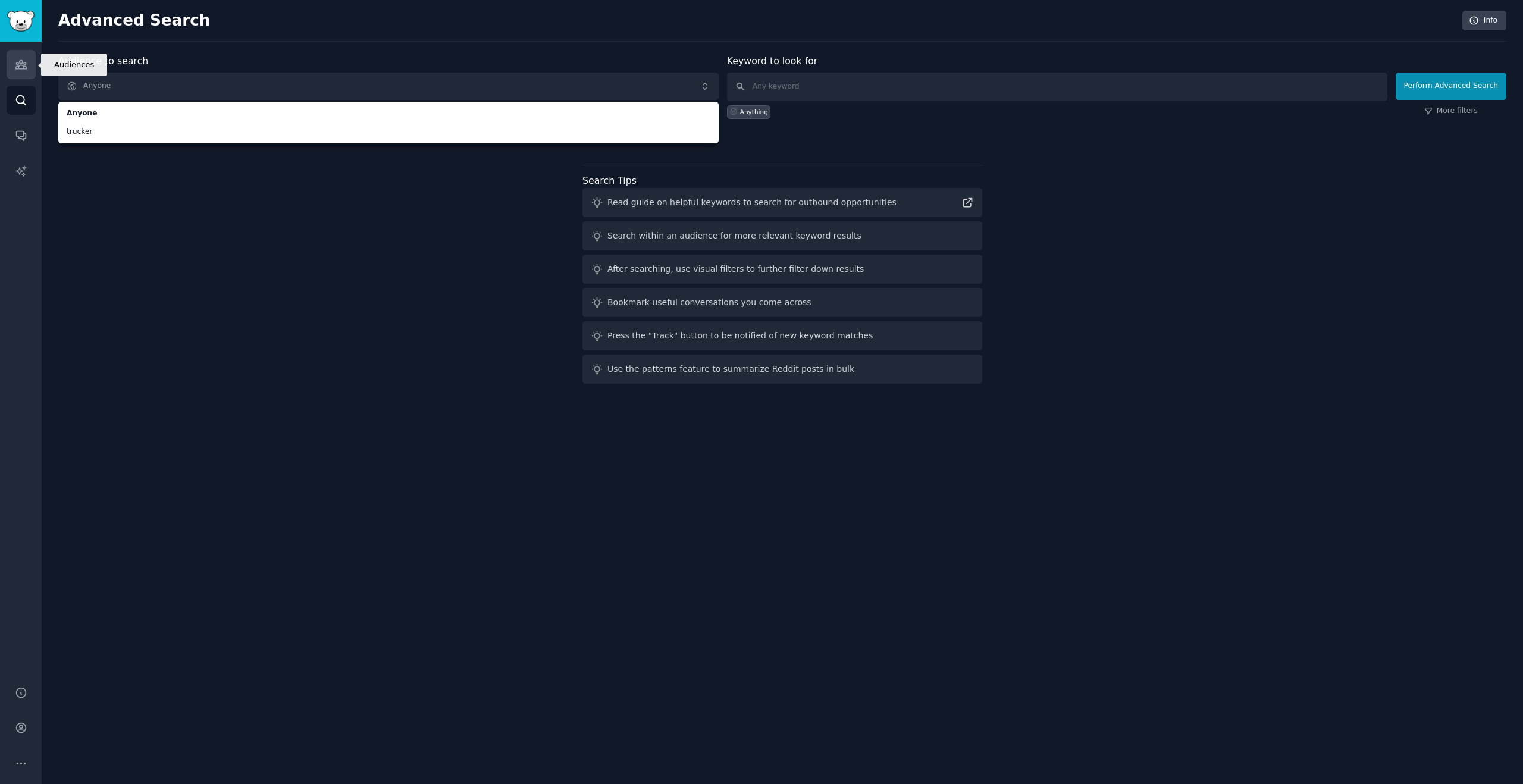
click at [24, 67] on icon "Sidebar" at bounding box center [21, 65] width 13 height 13
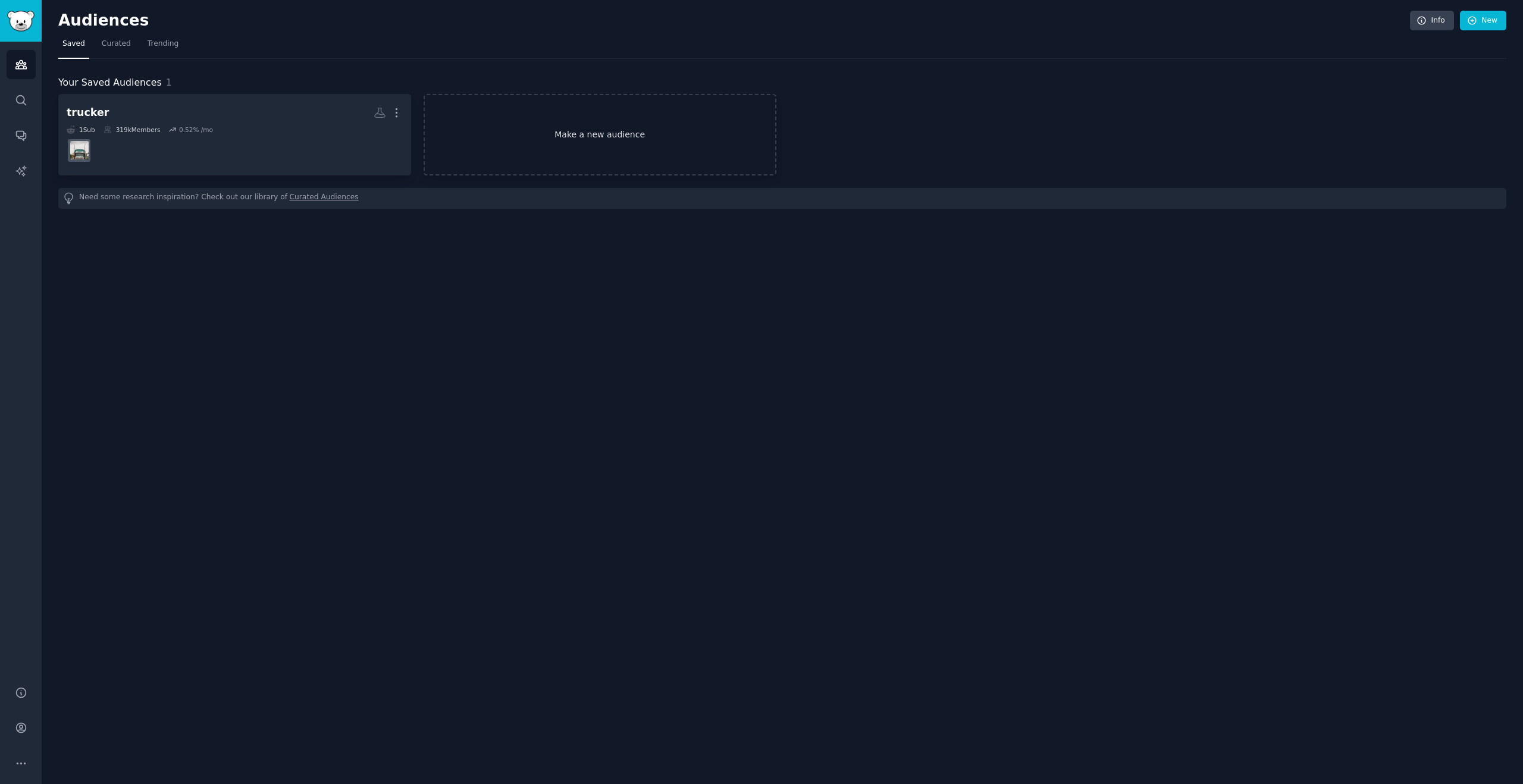
click at [561, 124] on link "Make a new audience" at bounding box center [600, 135] width 353 height 81
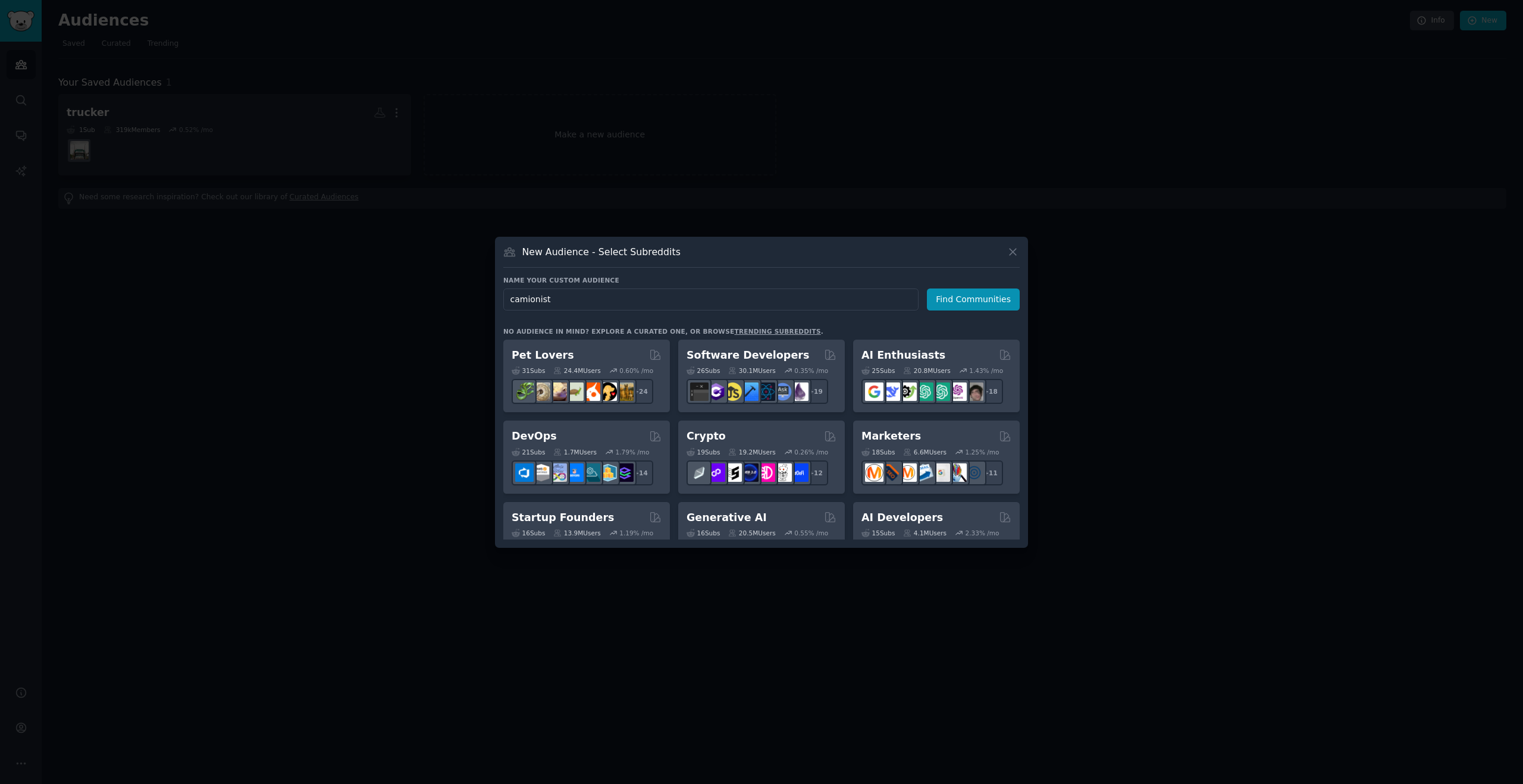
type input "camionisti"
click button "Find Communities" at bounding box center [973, 299] width 93 height 22
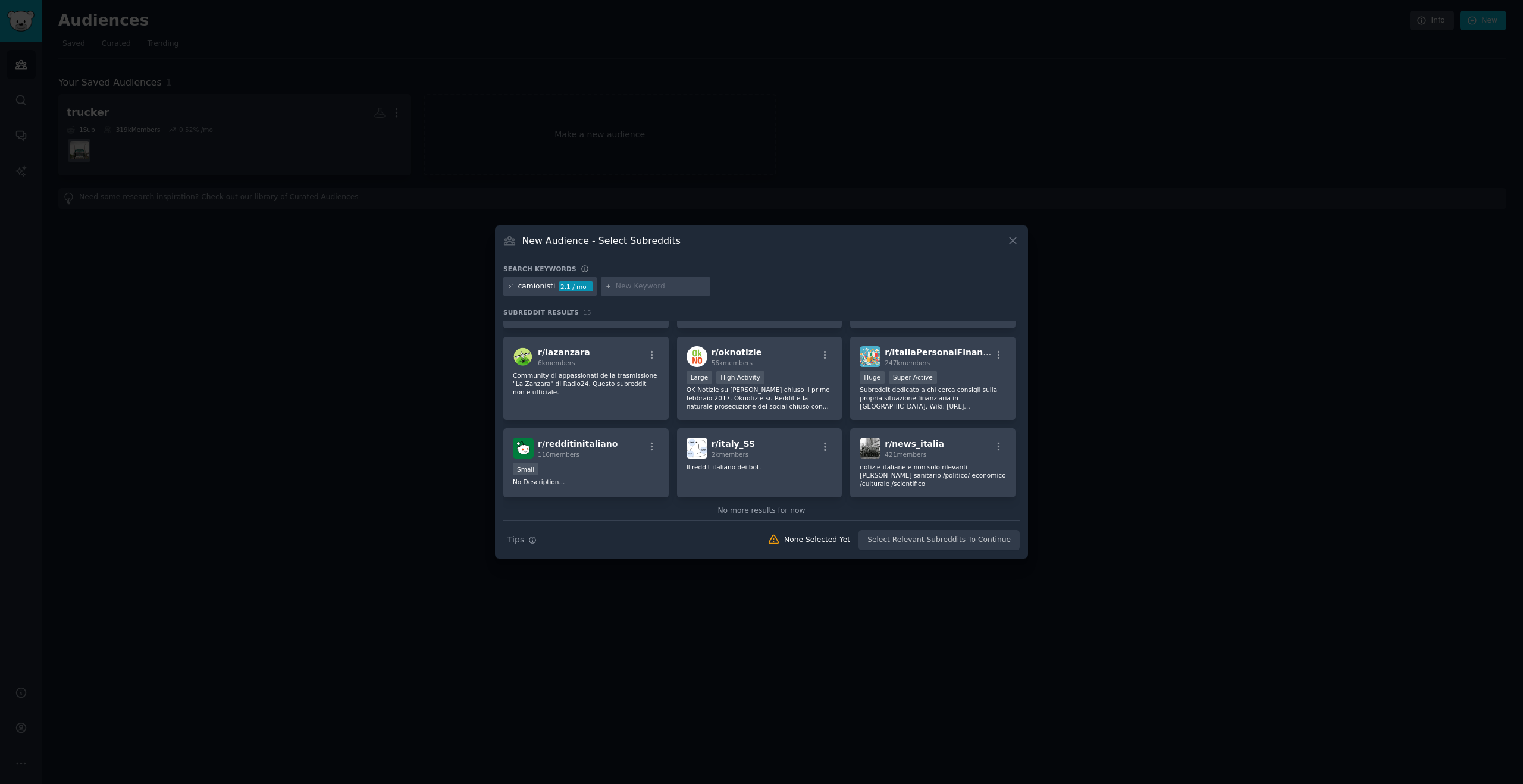
scroll to position [264, 0]
click at [513, 284] on icon at bounding box center [511, 287] width 7 height 7
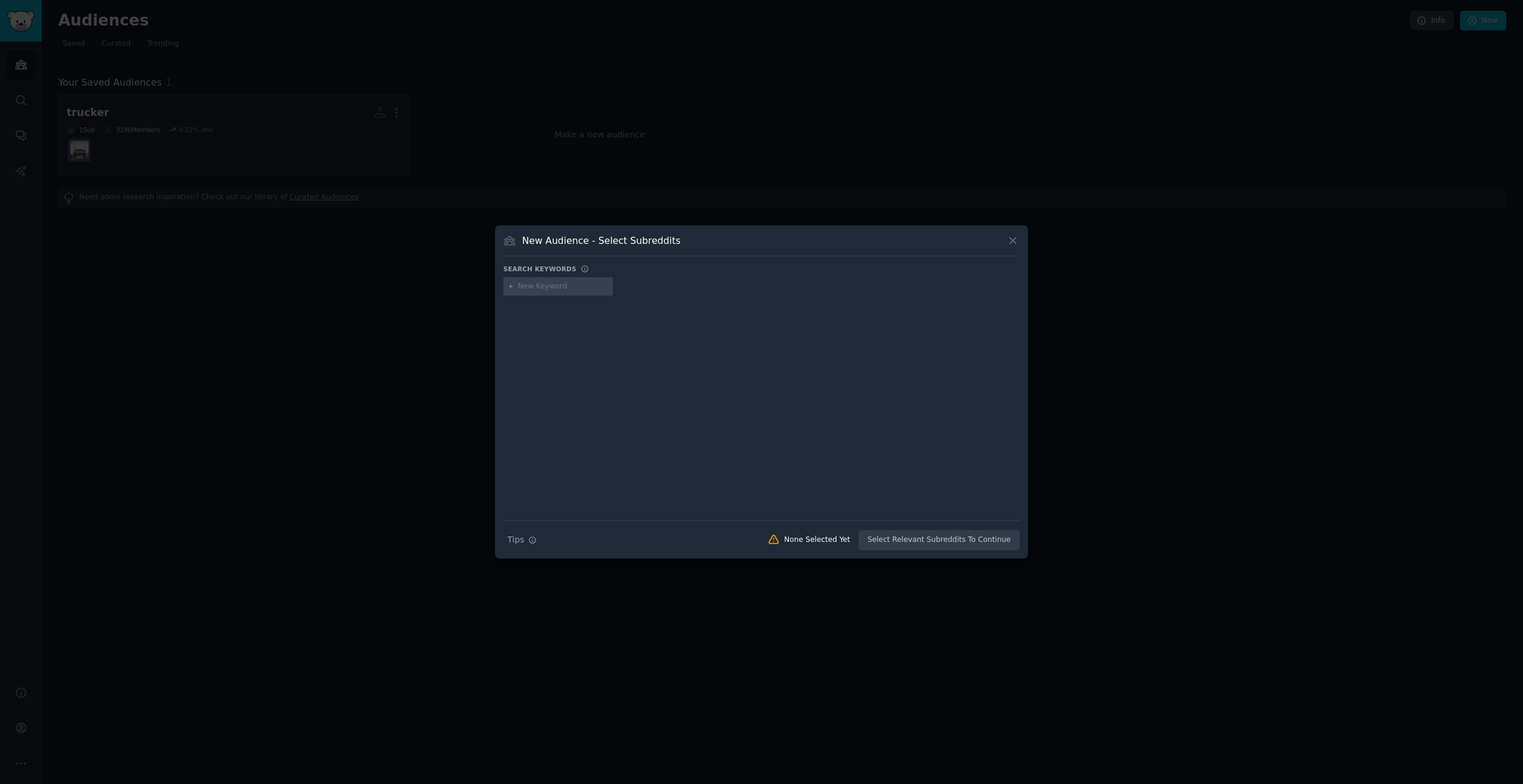
click at [546, 289] on input "text" at bounding box center [563, 287] width 90 height 11
type input "d"
type input "Epic cerner doctor"
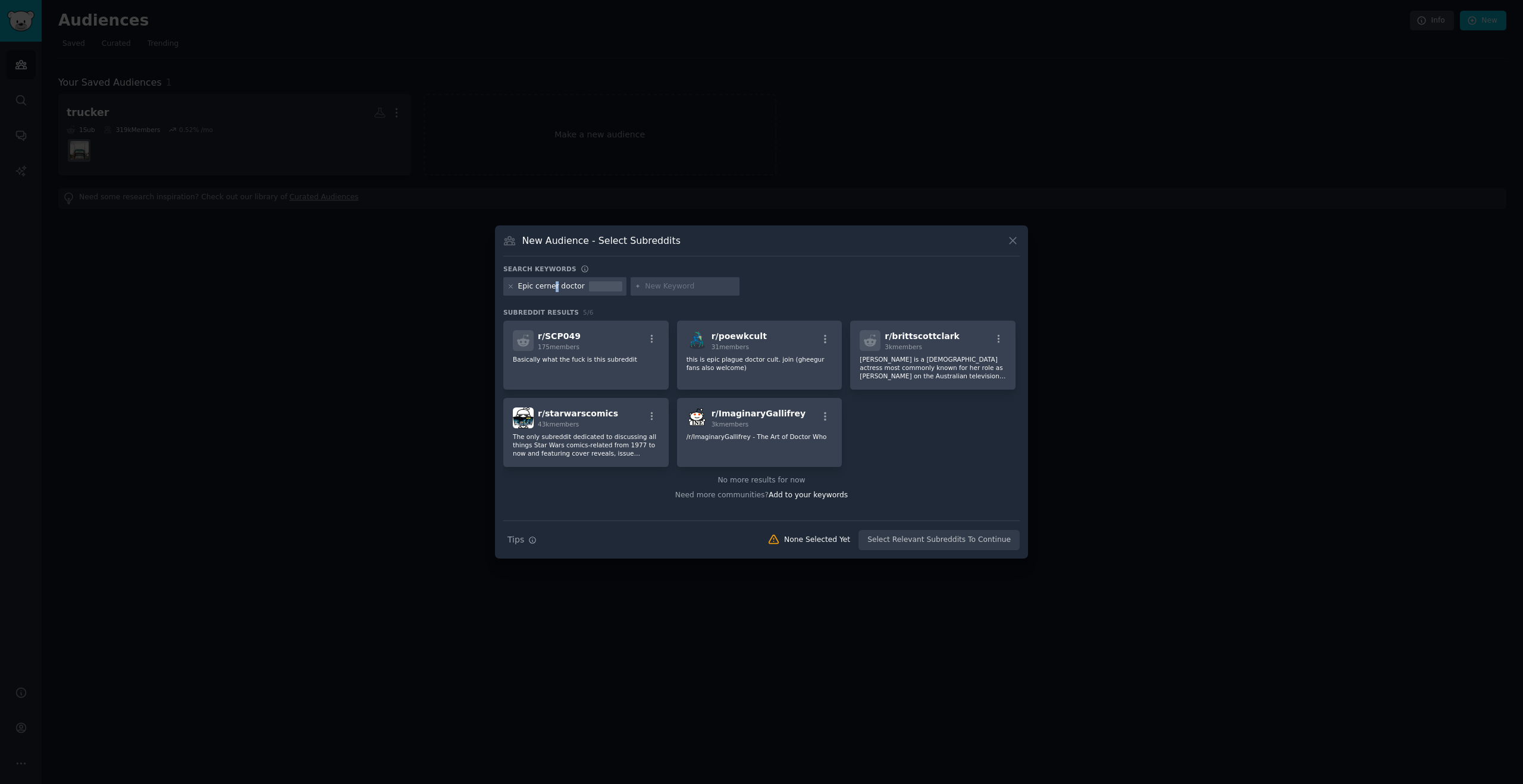
drag, startPoint x: 557, startPoint y: 286, endPoint x: 495, endPoint y: 272, distance: 63.6
click at [498, 273] on div "New Audience - Select Subreddits Search keywords Try a 2-4 keywords your audien…" at bounding box center [761, 392] width 533 height 334
click at [559, 288] on div "Epic cerner doctor" at bounding box center [551, 287] width 67 height 11
click at [555, 288] on div "Epic cerner doctor" at bounding box center [551, 287] width 67 height 11
click at [558, 291] on div "Epic cerner doctor" at bounding box center [551, 287] width 67 height 11
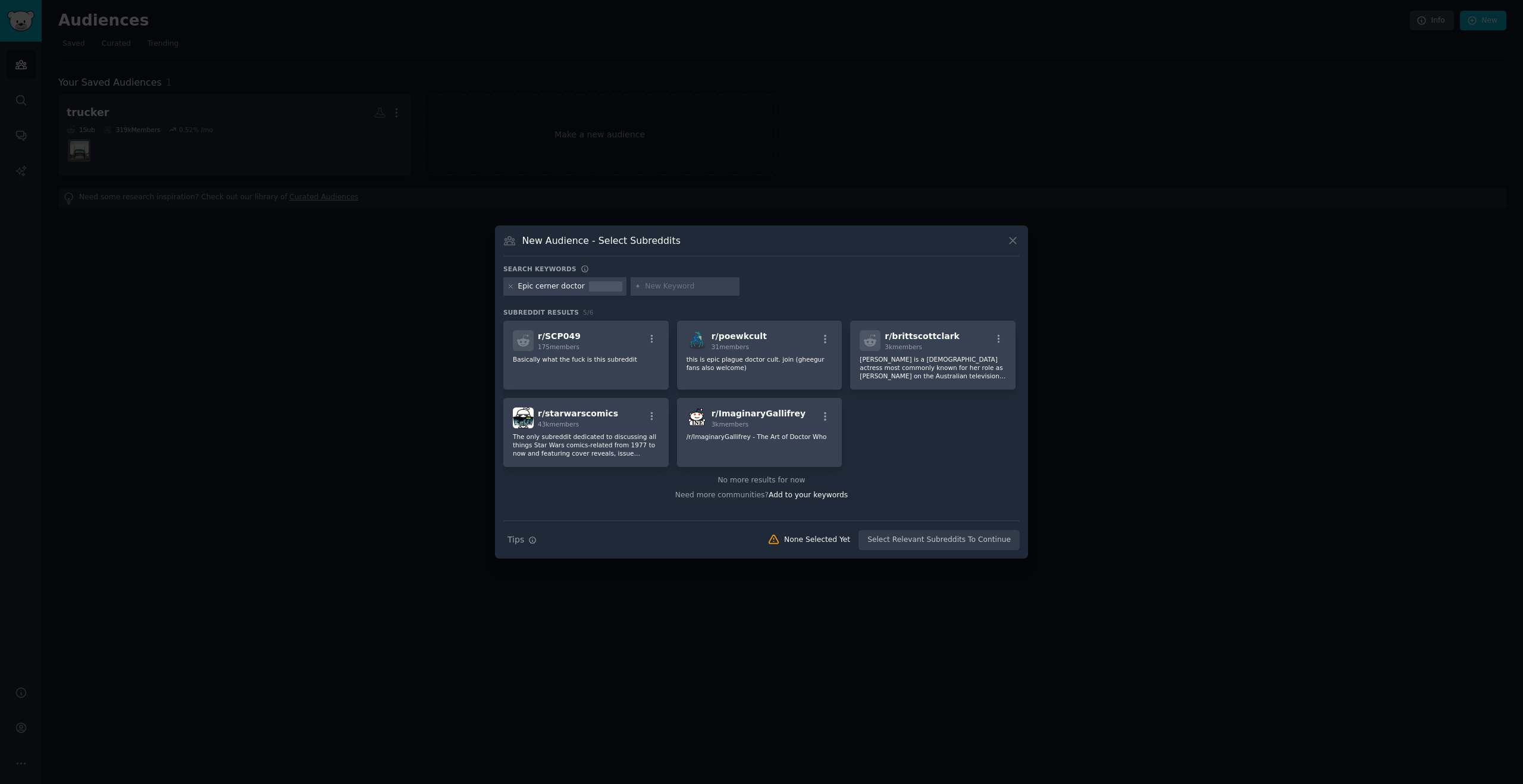
click at [559, 284] on div "Epic cerner doctor" at bounding box center [551, 287] width 67 height 11
drag, startPoint x: 561, startPoint y: 288, endPoint x: 525, endPoint y: 285, distance: 36.1
click at [525, 285] on div "Epic cerner doctor" at bounding box center [551, 287] width 67 height 11
click at [511, 285] on icon at bounding box center [511, 287] width 7 height 7
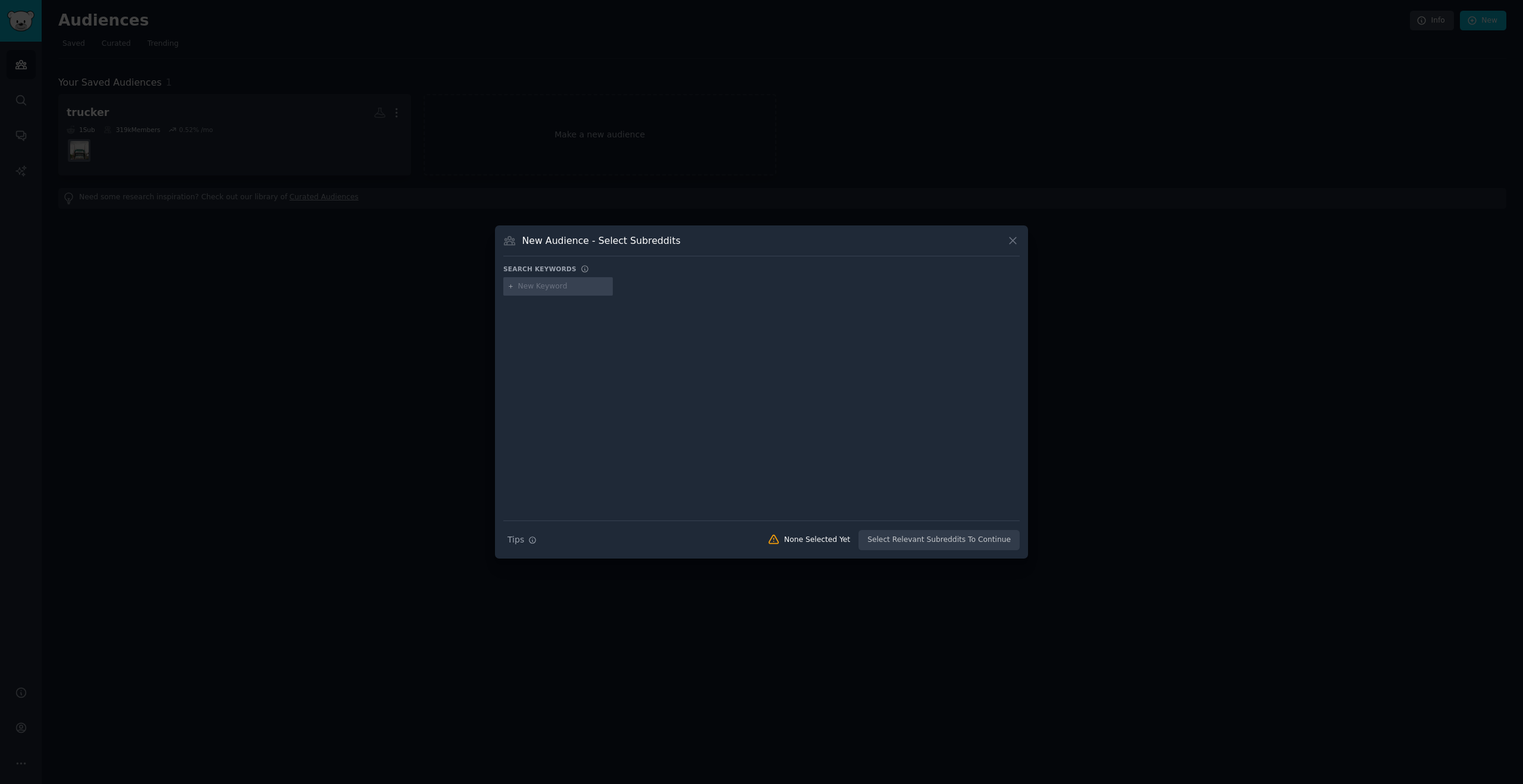
click at [545, 285] on input "text" at bounding box center [563, 287] width 90 height 11
type input "doctor"
type input "epic"
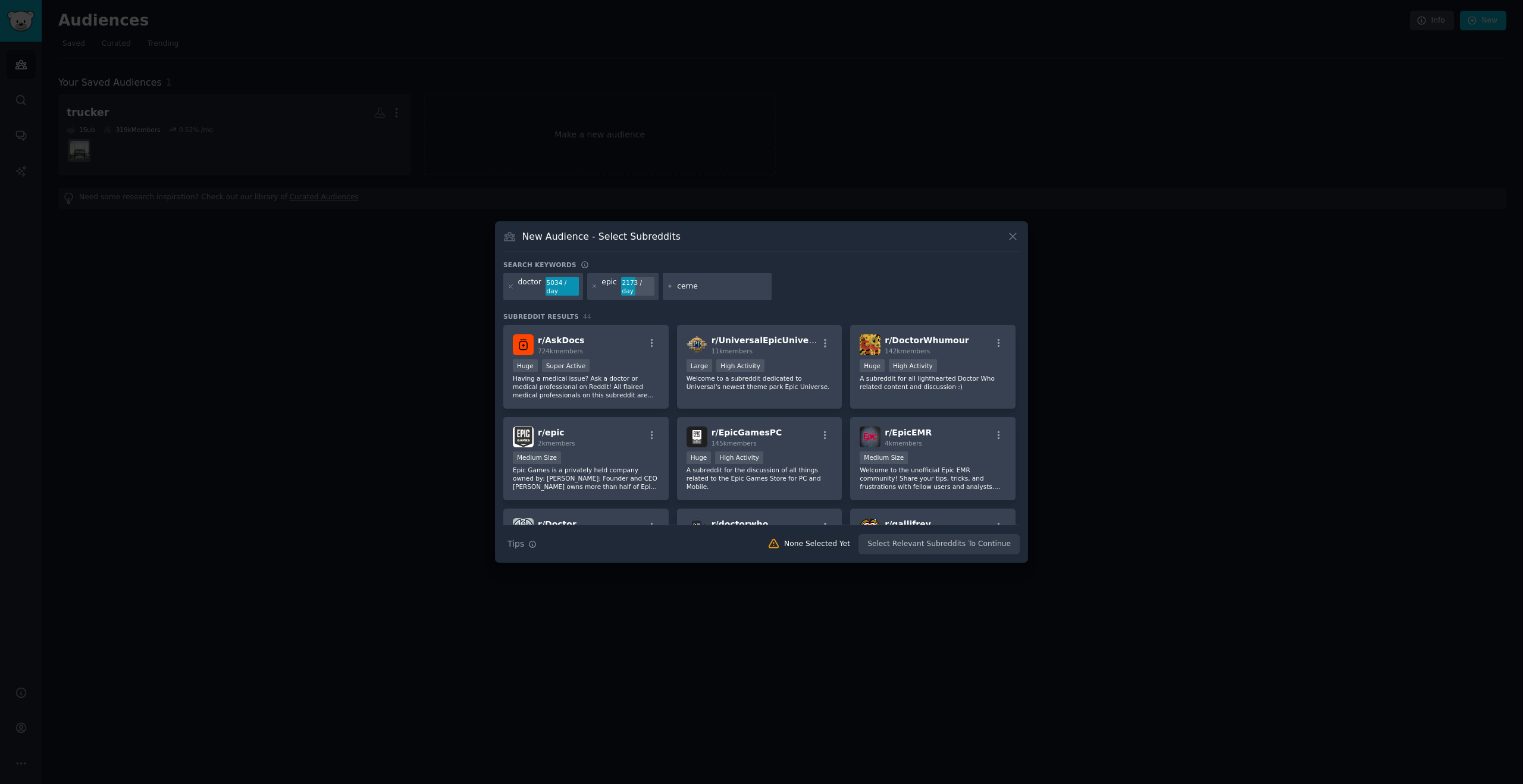
type input "cerner"
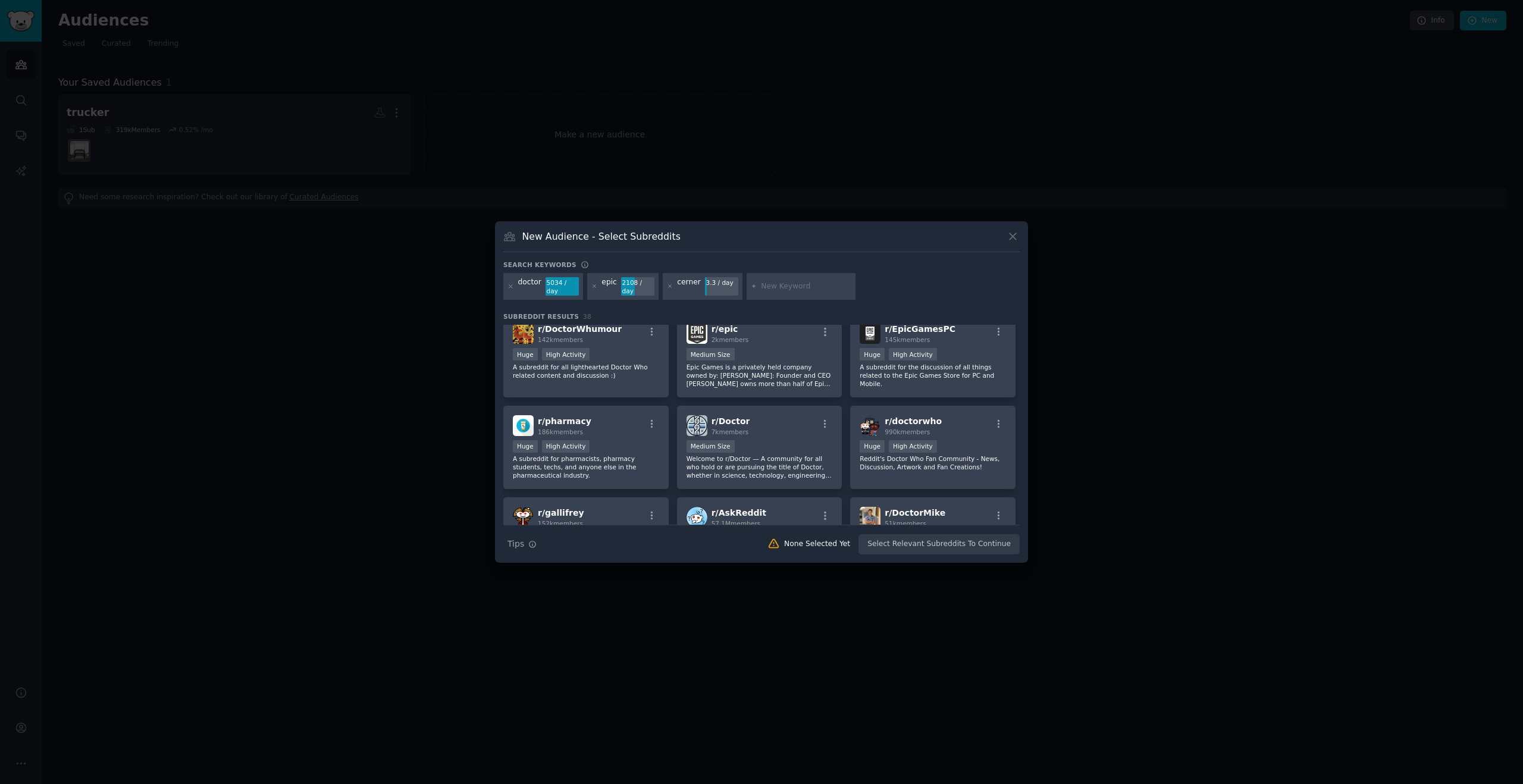
scroll to position [198, 0]
click at [697, 415] on img at bounding box center [697, 423] width 21 height 21
click at [716, 373] on p "Epic Games is a privately held company owned by: Tim Sweeney: Founder and CEO T…" at bounding box center [759, 372] width 146 height 25
click at [728, 376] on p "Epic Games is a privately held company owned by: Tim Sweeney: Founder and CEO T…" at bounding box center [759, 372] width 146 height 25
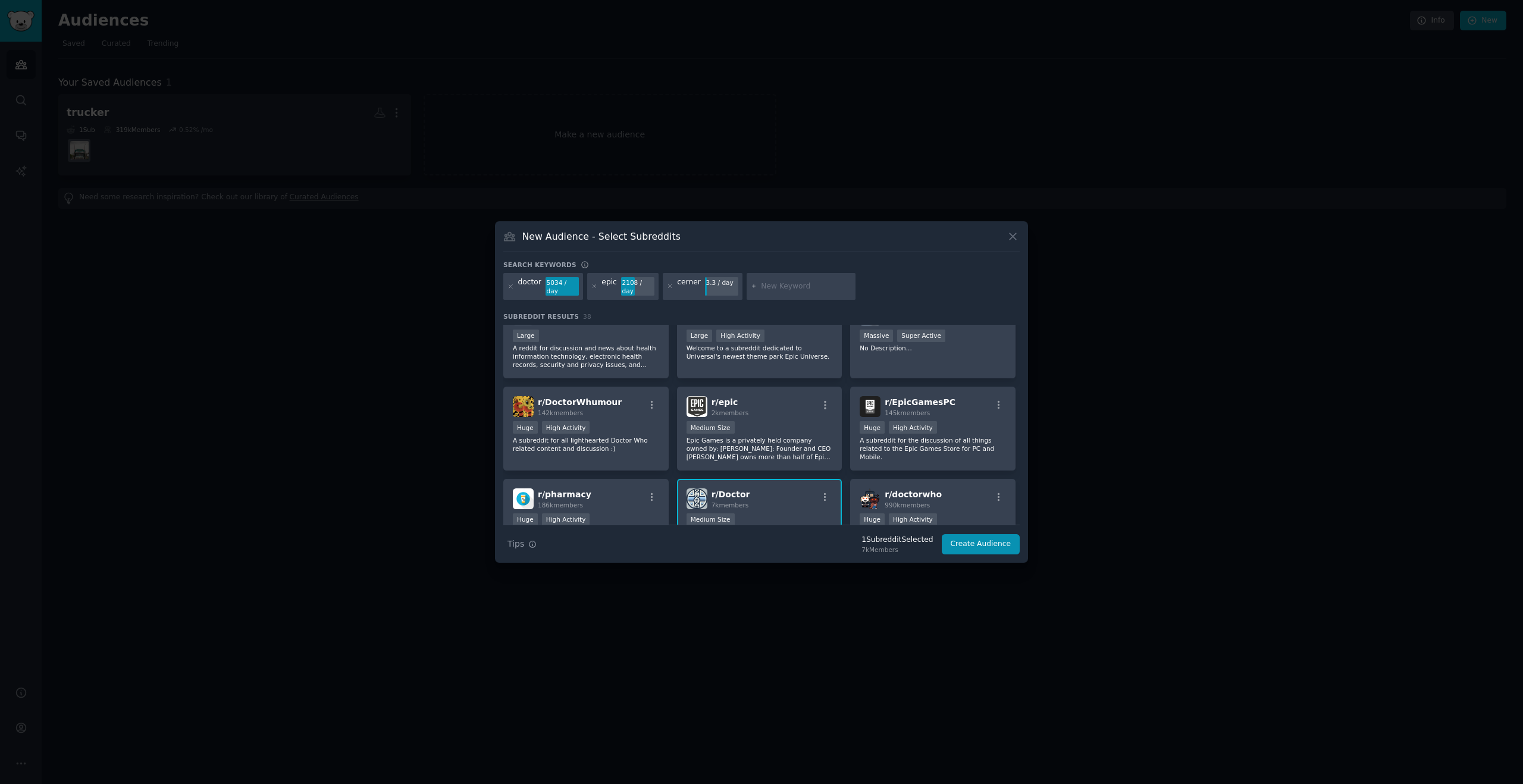
scroll to position [117, 0]
click at [741, 499] on span "r/ Doctor" at bounding box center [730, 499] width 38 height 9
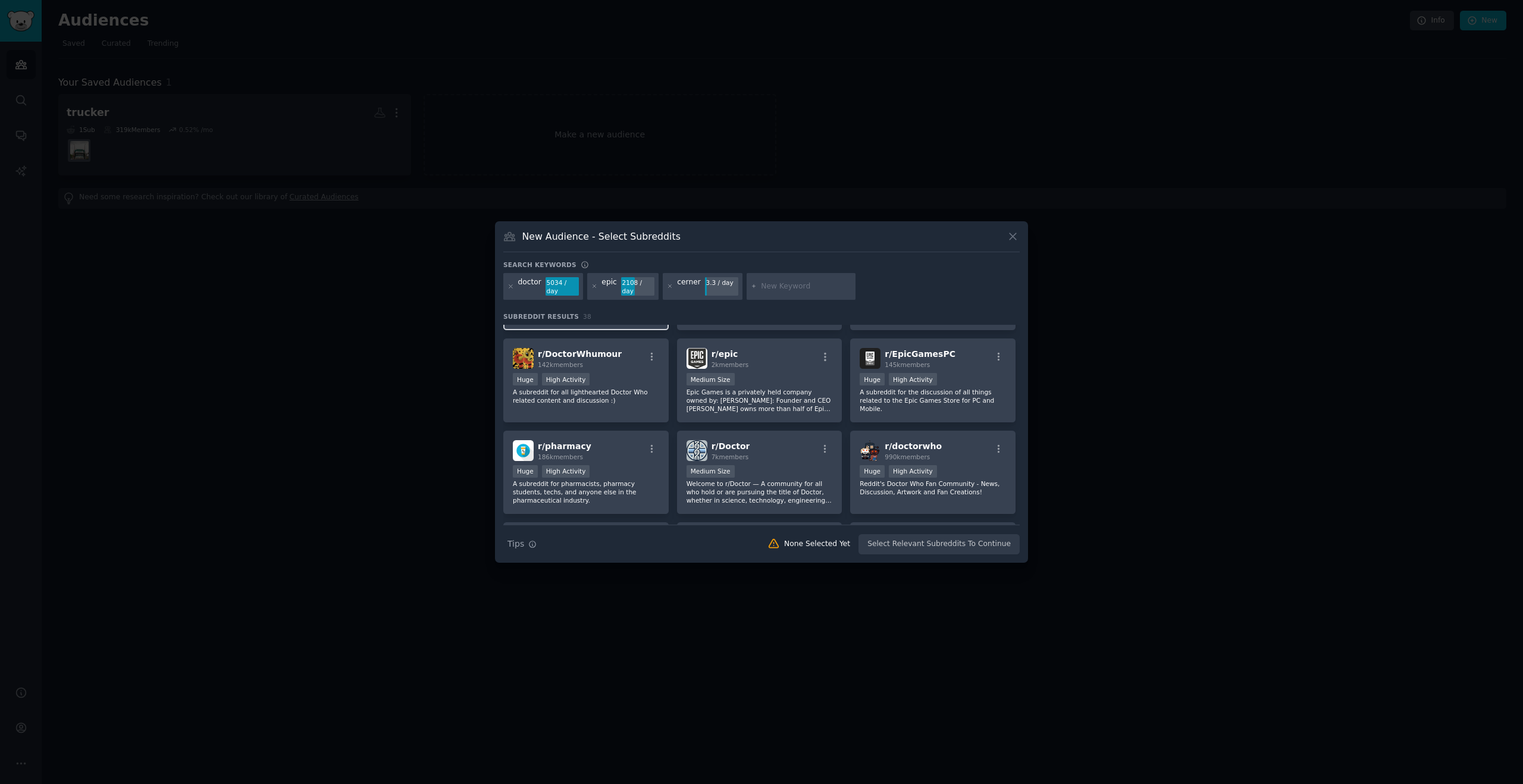
scroll to position [0, 0]
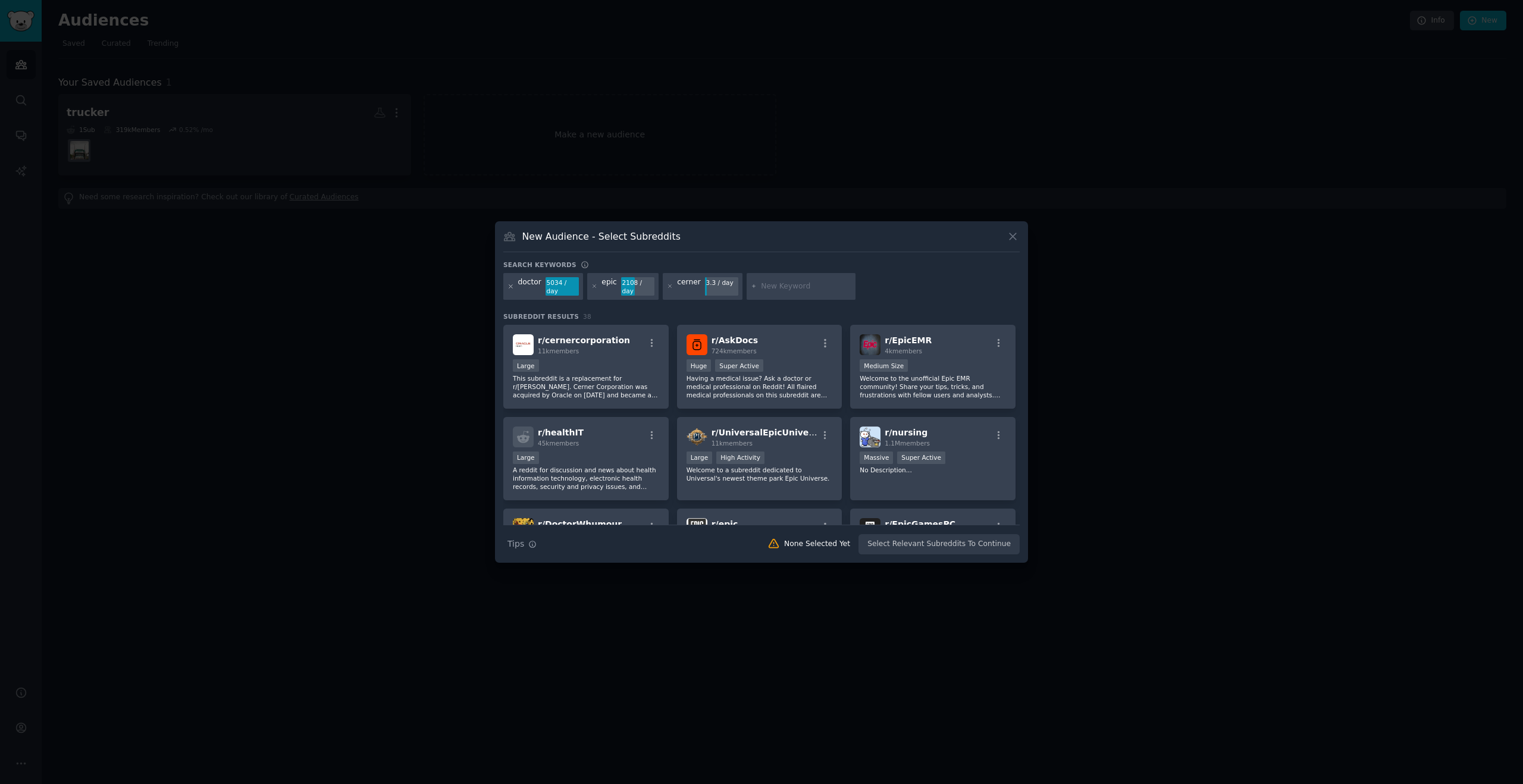
click at [510, 284] on icon at bounding box center [511, 287] width 7 height 7
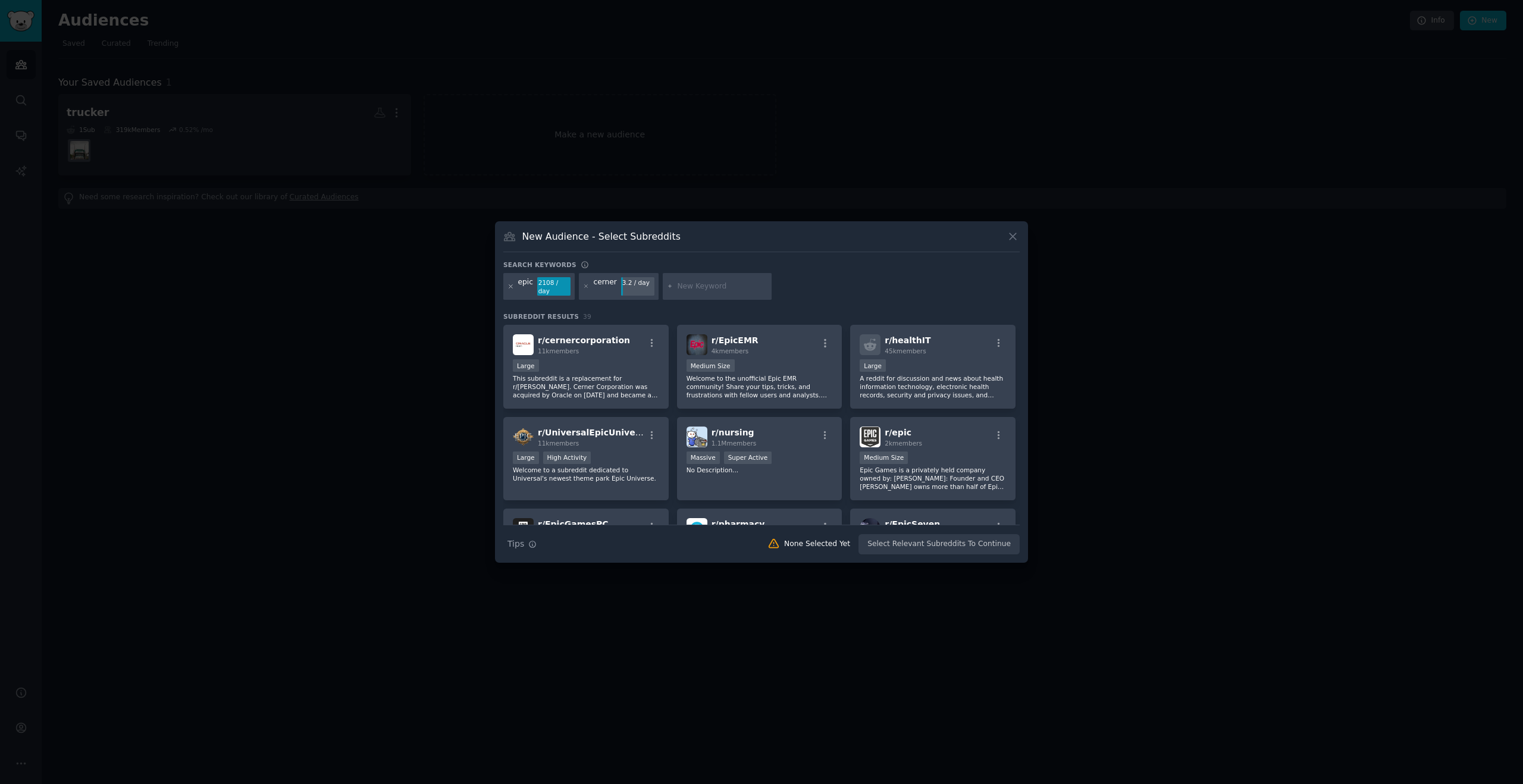
click at [509, 287] on icon at bounding box center [511, 287] width 7 height 7
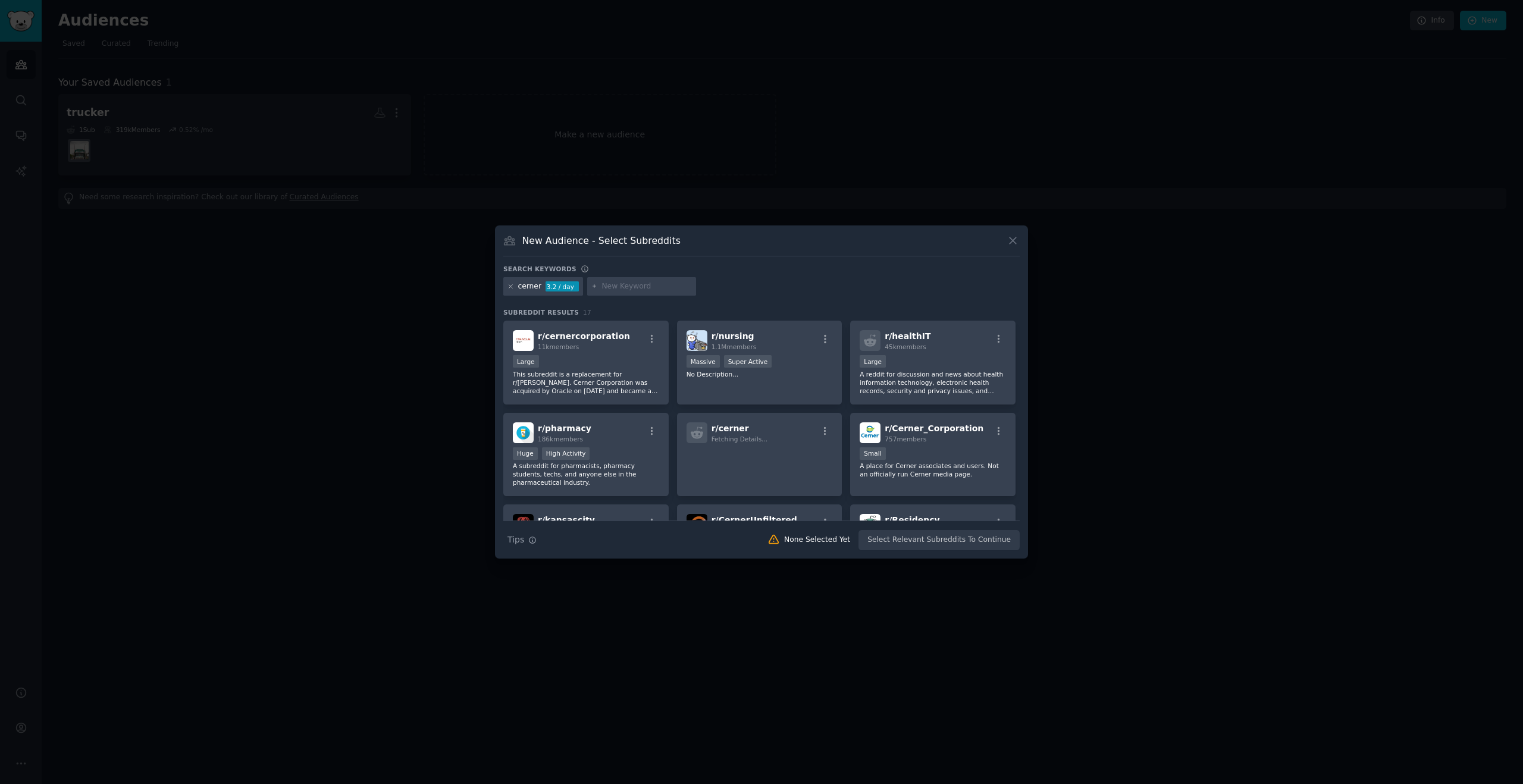
click at [510, 289] on icon at bounding box center [511, 287] width 7 height 7
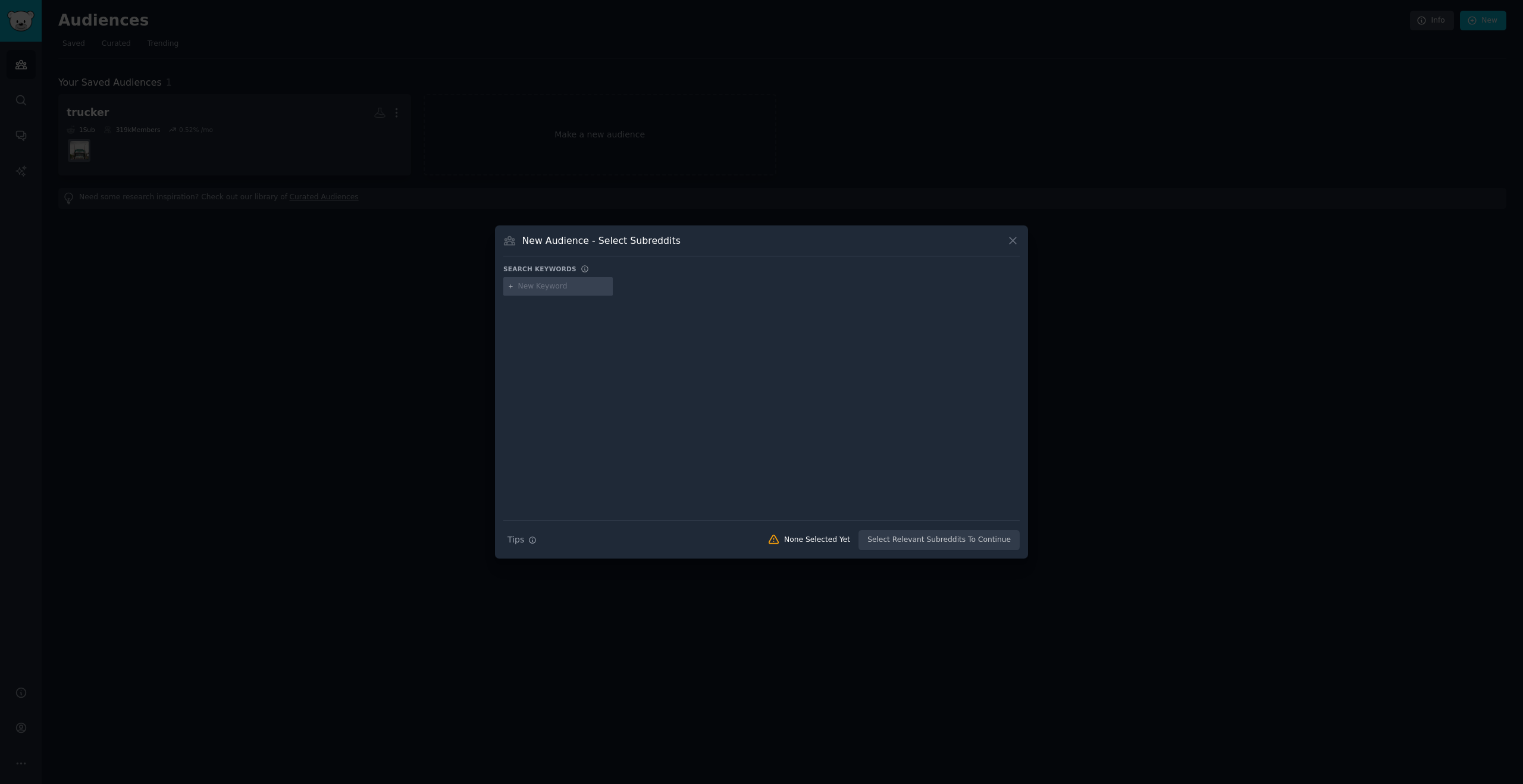
click at [529, 289] on input "text" at bounding box center [563, 287] width 90 height 11
type input "carpenter"
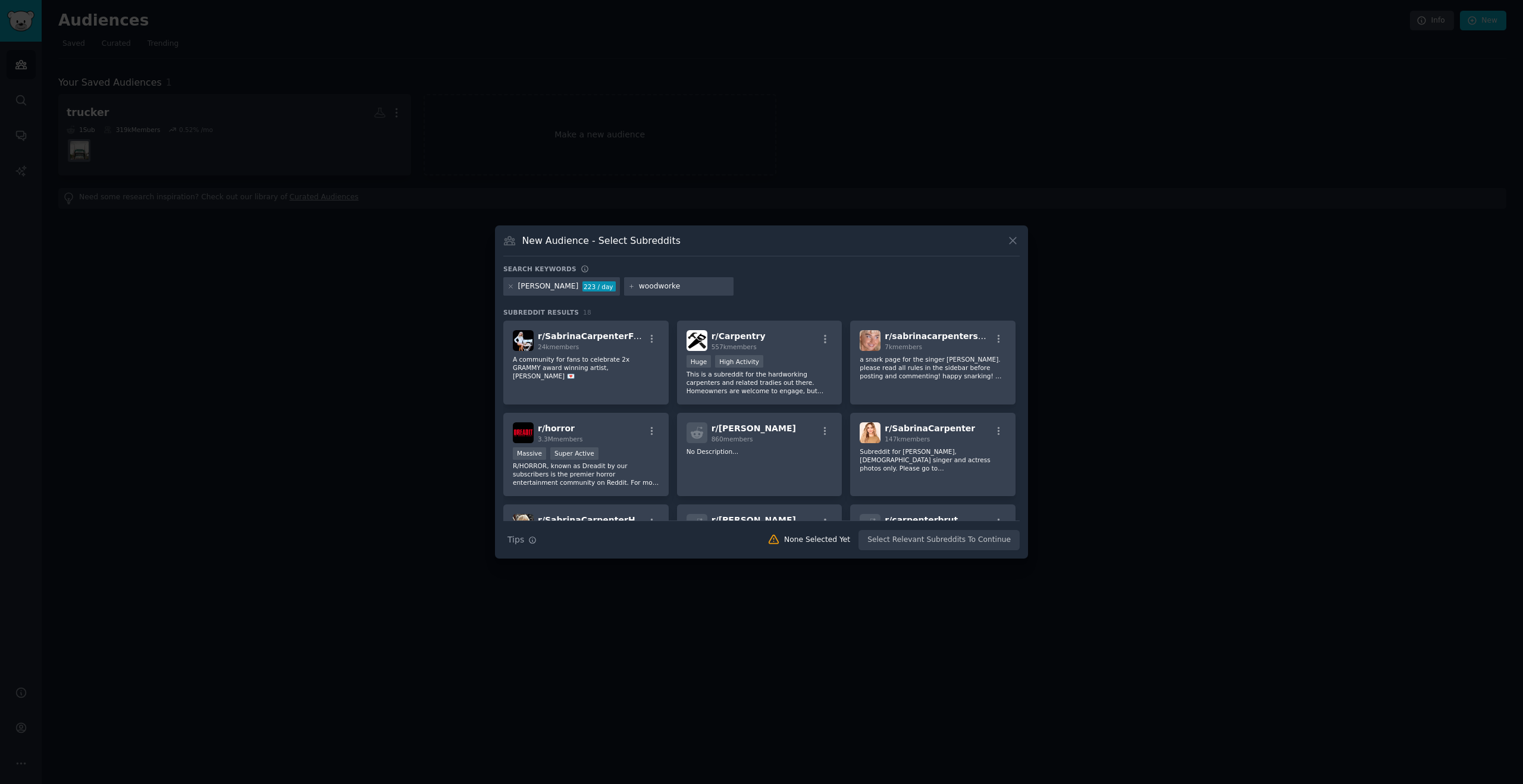
type input "woodworker"
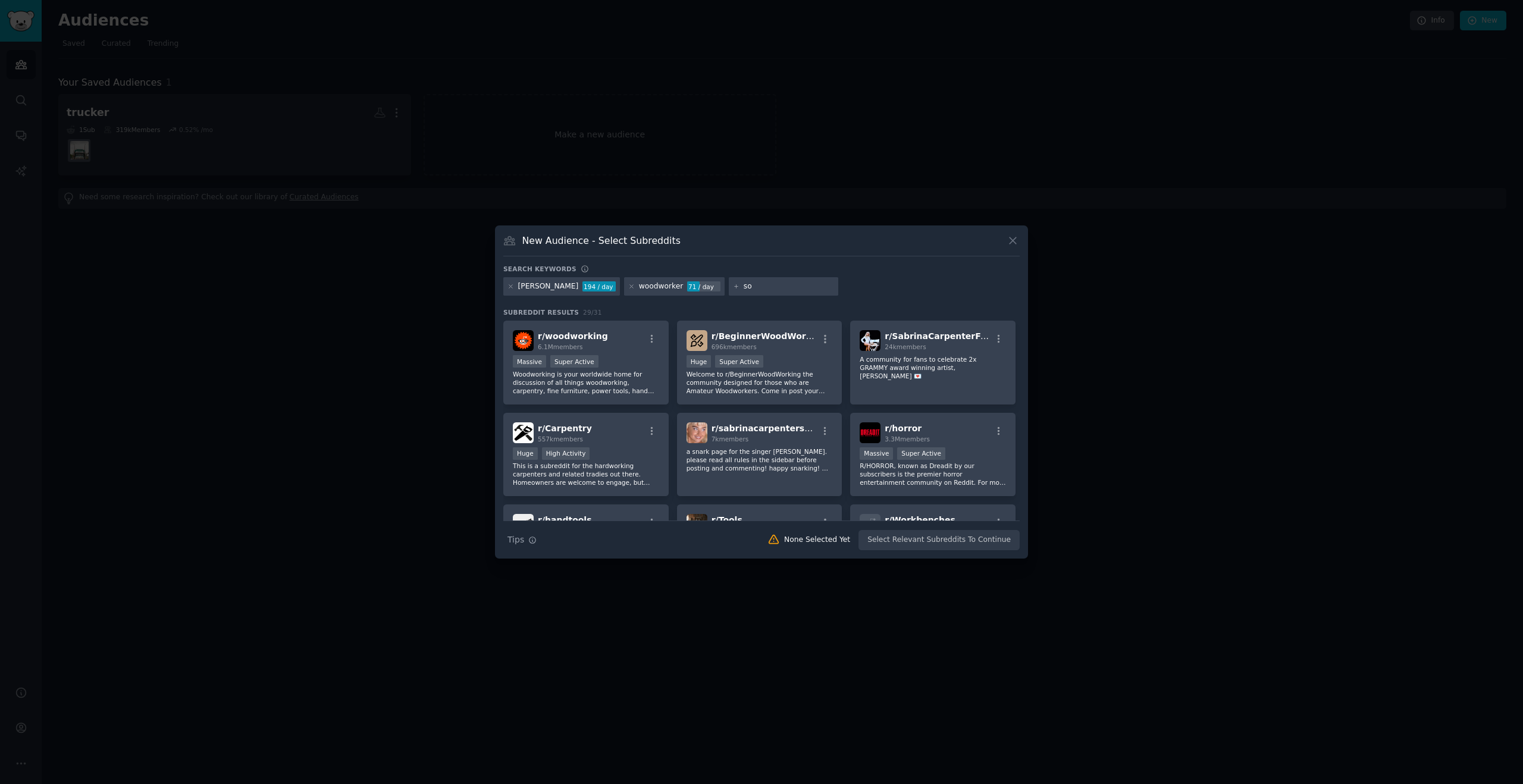
type input "s"
click at [592, 369] on div "Massive Super Active" at bounding box center [586, 363] width 146 height 15
click at [975, 542] on button "Create Audience" at bounding box center [981, 540] width 79 height 20
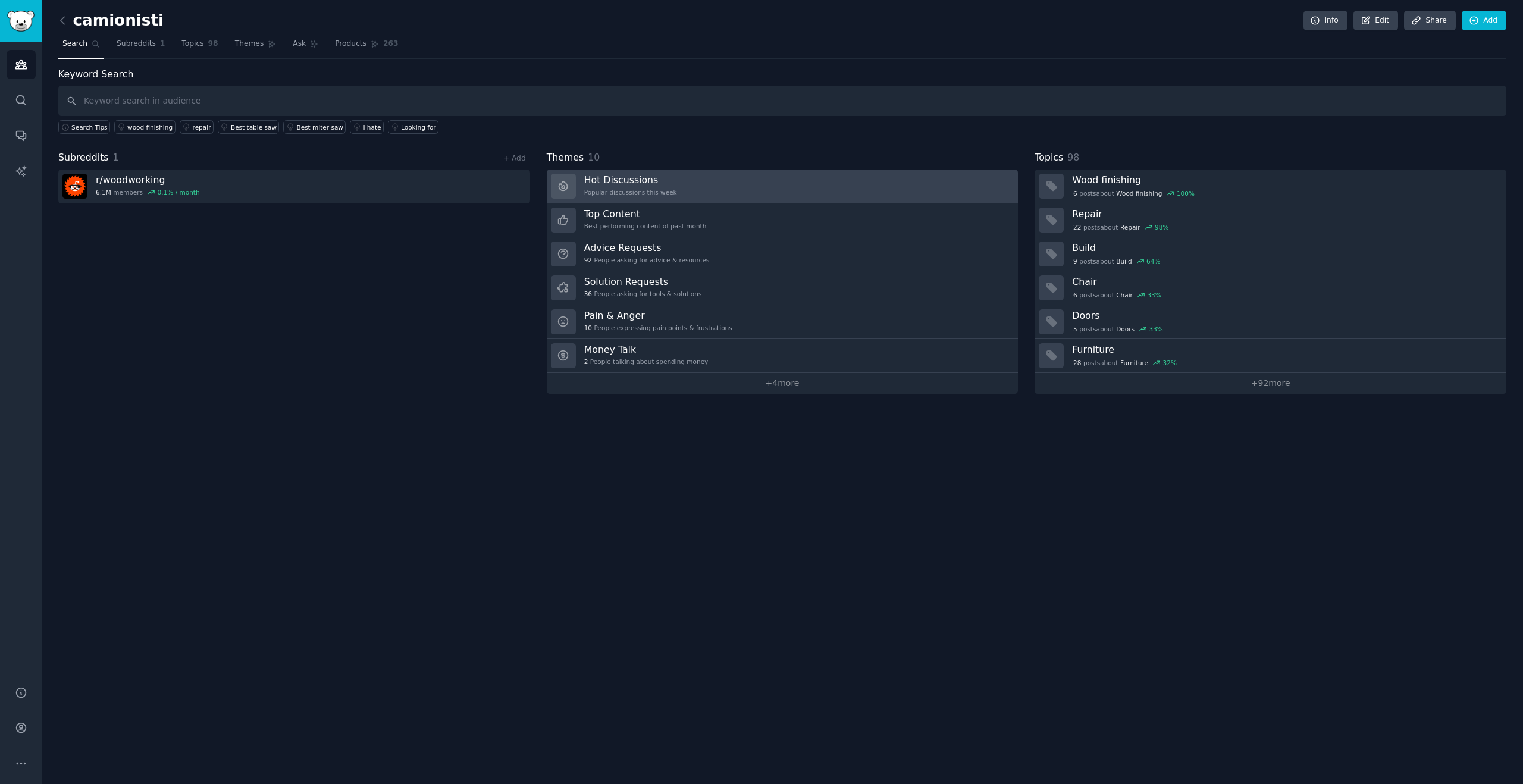
click at [624, 182] on h3 "Hot Discussions" at bounding box center [631, 180] width 93 height 13
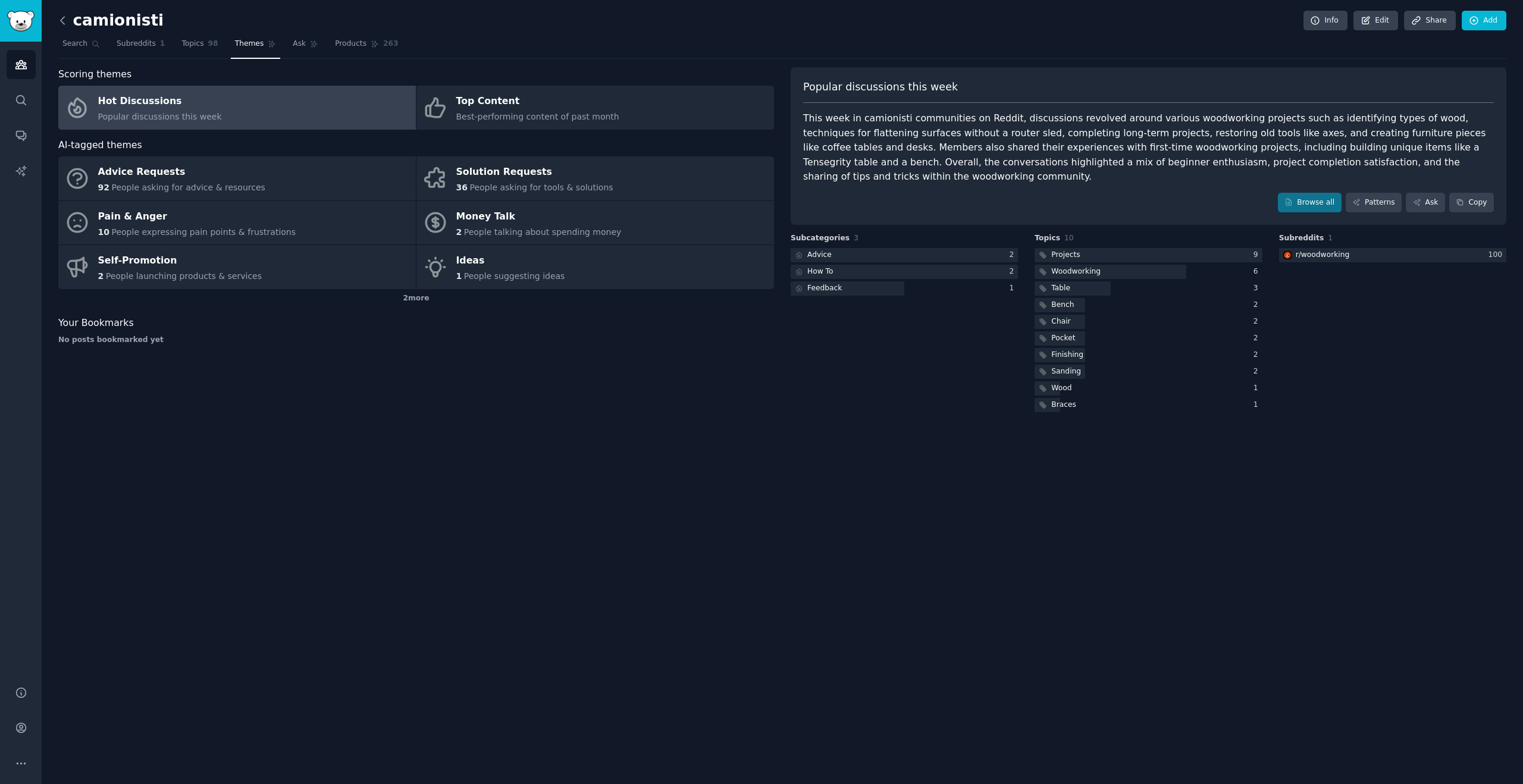
click at [61, 15] on icon at bounding box center [63, 20] width 13 height 13
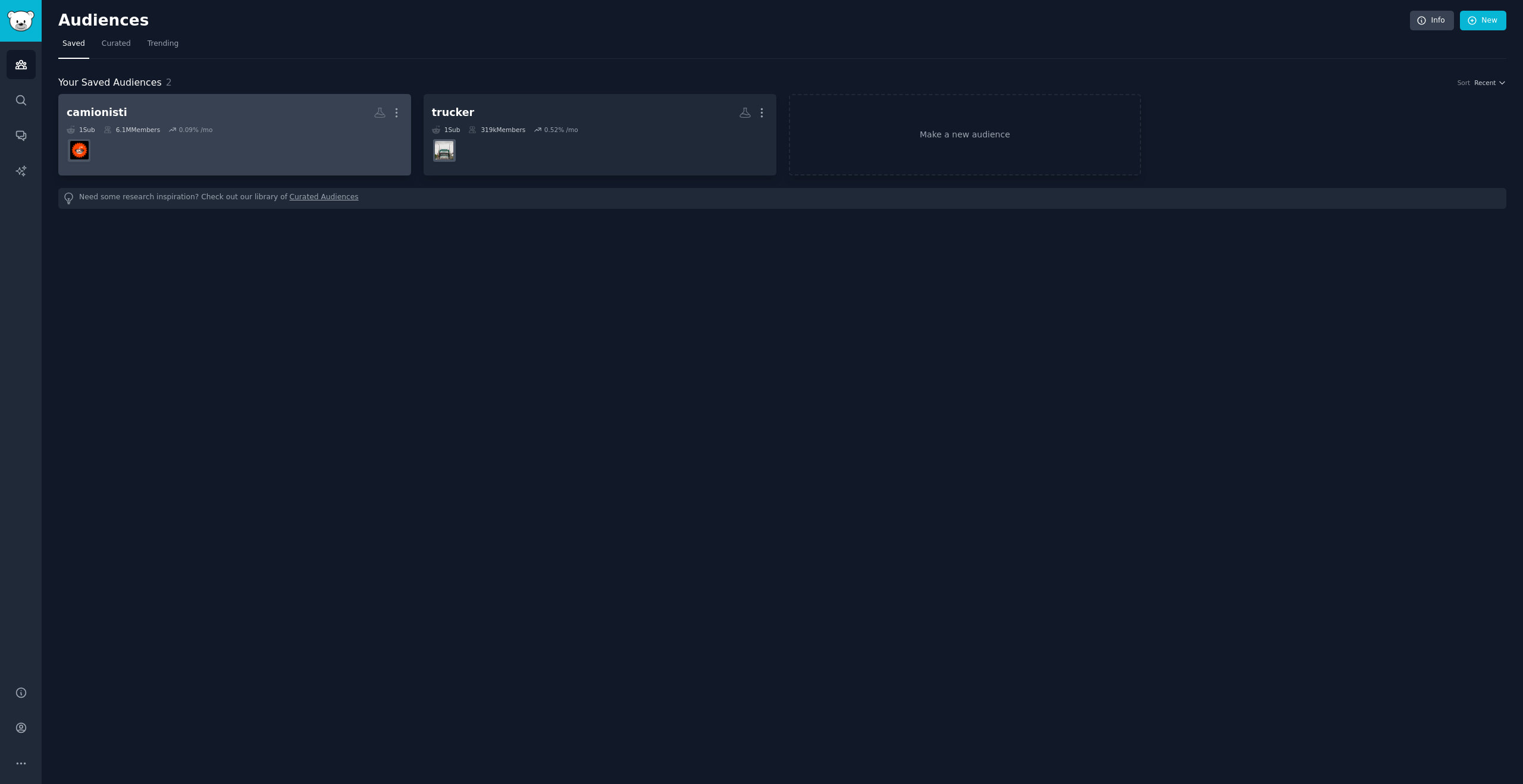
click at [269, 128] on div "1 Sub 6.1M Members 0.09 % /mo" at bounding box center [234, 129] width 336 height 8
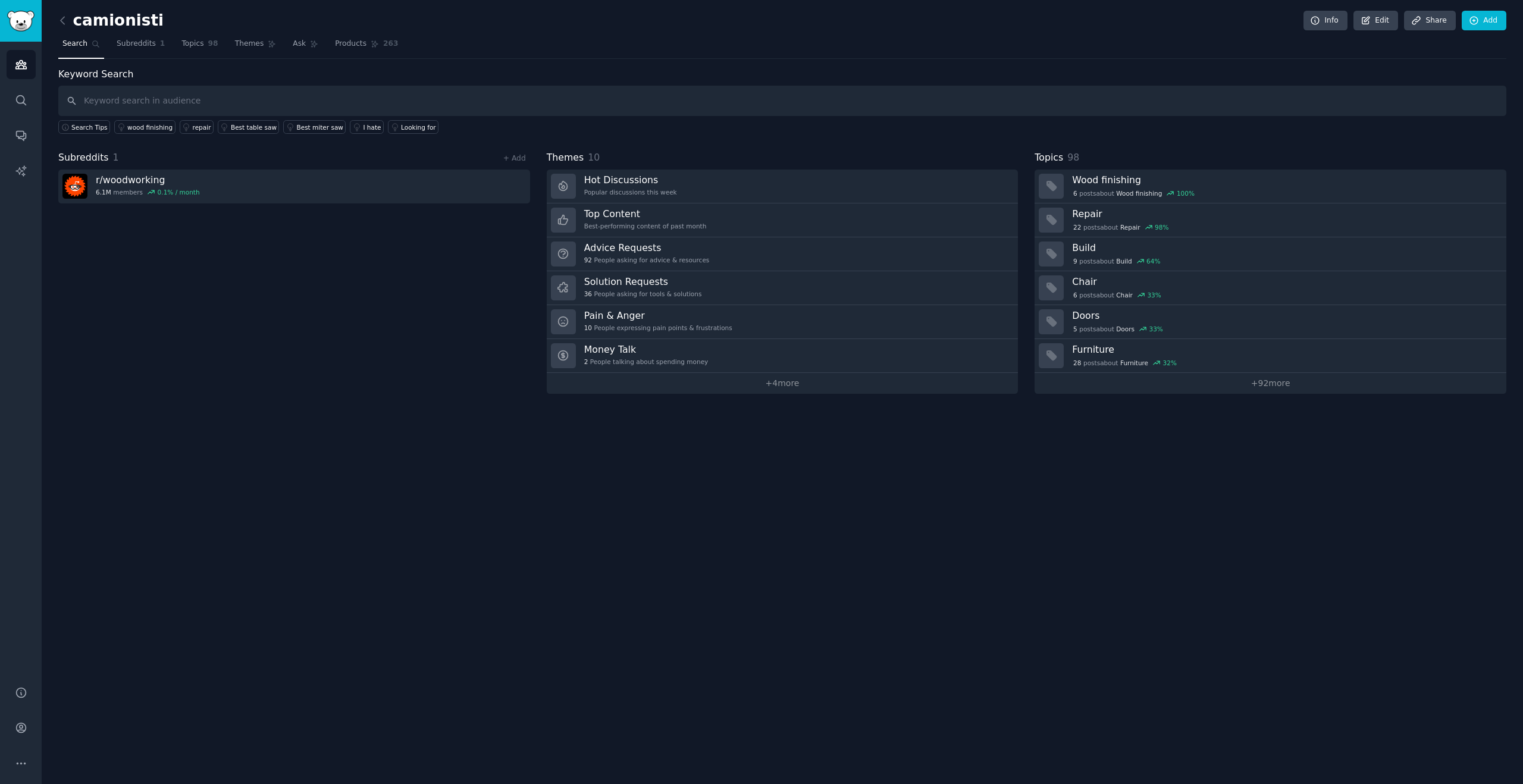
click at [131, 20] on h2 "camionisti" at bounding box center [111, 21] width 105 height 19
drag, startPoint x: 152, startPoint y: 18, endPoint x: 120, endPoint y: 18, distance: 32.0
click at [120, 18] on div "camionisti Info Edit Share Add" at bounding box center [782, 23] width 1448 height 24
click at [1376, 21] on link "Edit" at bounding box center [1376, 21] width 44 height 20
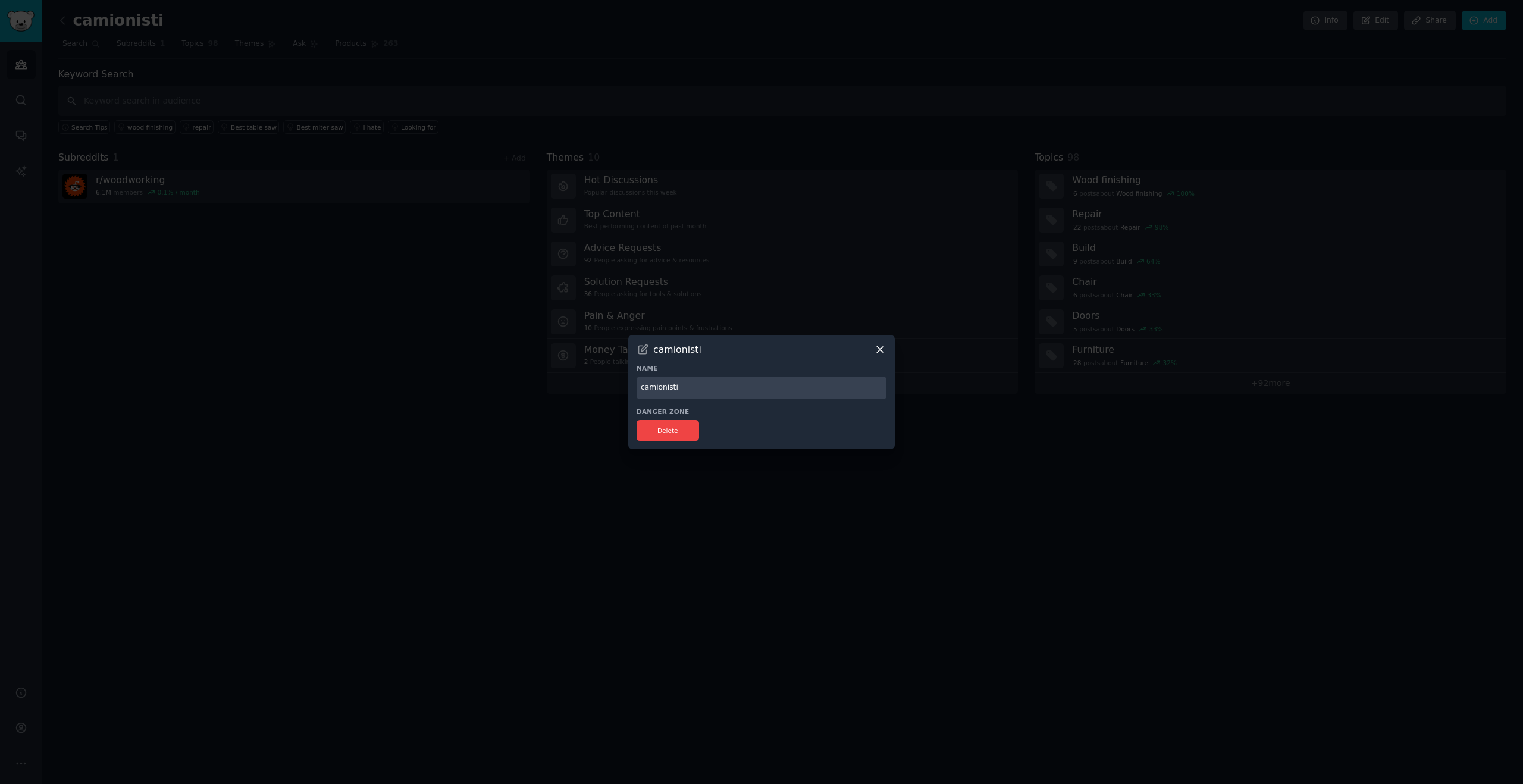
drag, startPoint x: 690, startPoint y: 389, endPoint x: 618, endPoint y: 376, distance: 73.2
click at [621, 376] on div "​ camionisti Name camionisti Danger Zone Delete" at bounding box center [761, 392] width 1514 height 784
type input "carpenter"
click at [673, 431] on button "Delete" at bounding box center [668, 430] width 63 height 21
click at [883, 346] on icon at bounding box center [880, 349] width 13 height 13
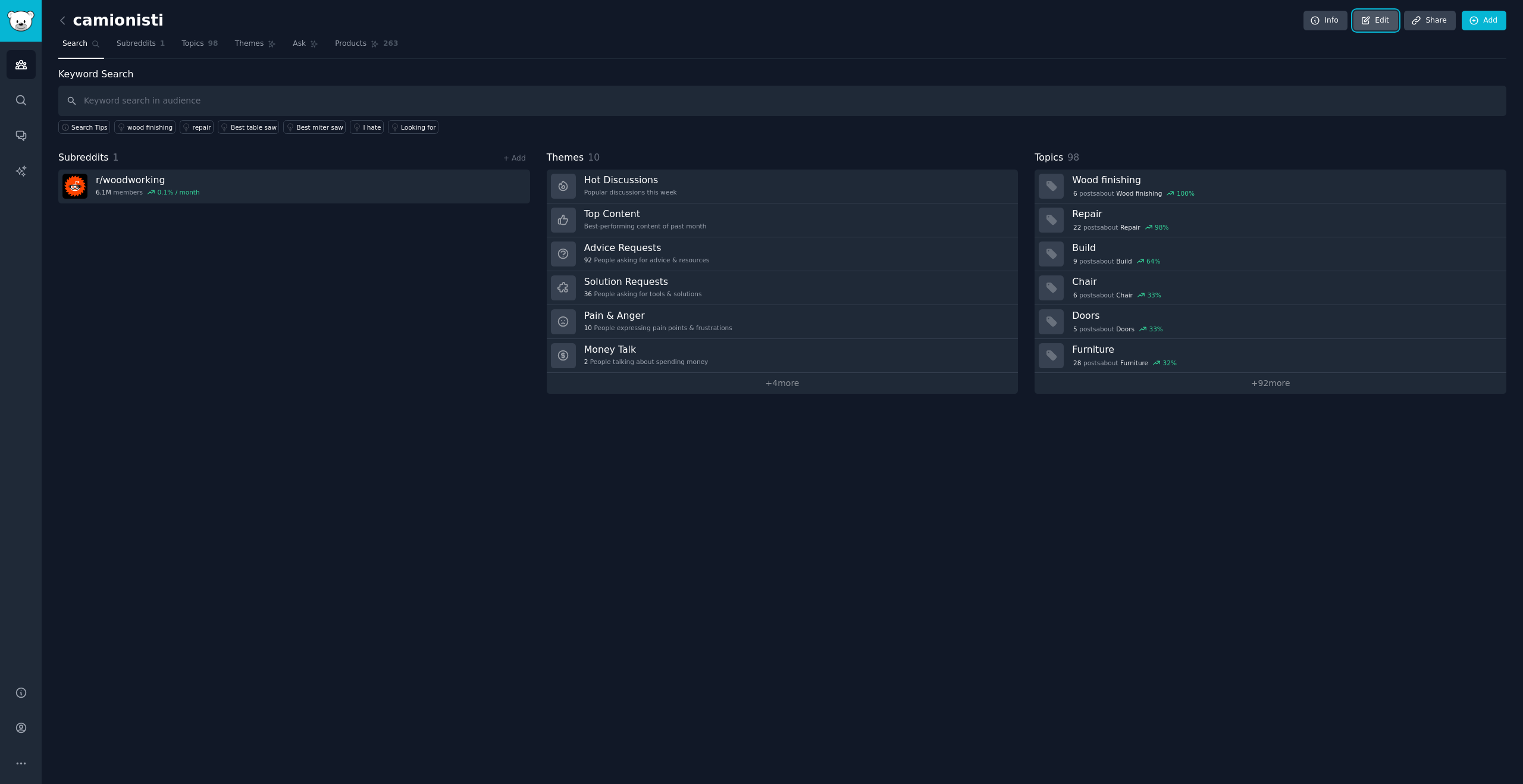
click at [1381, 23] on link "Edit" at bounding box center [1376, 21] width 44 height 20
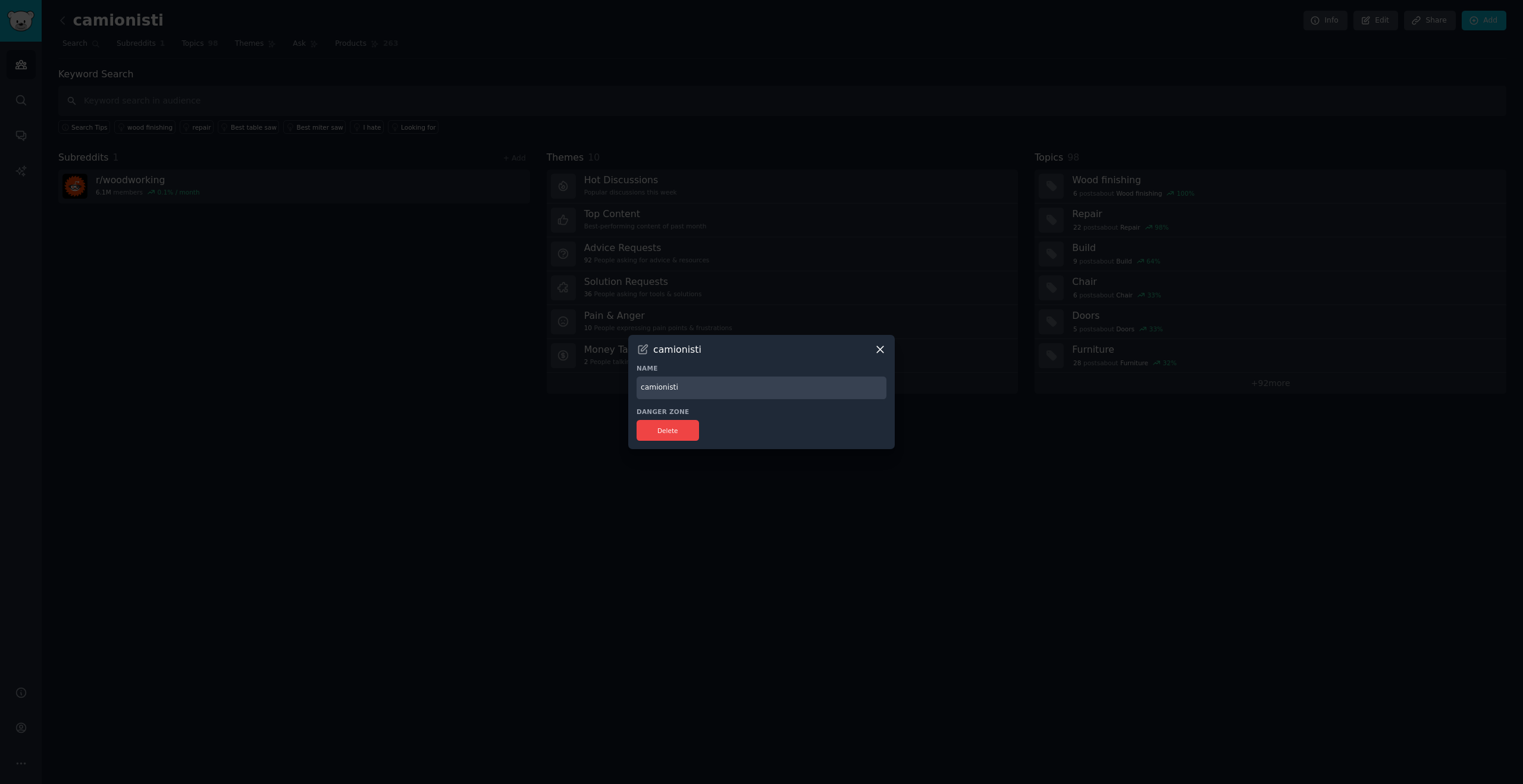
click at [674, 356] on div "camionisti Name camionisti Danger Zone Delete" at bounding box center [761, 392] width 267 height 115
click at [690, 392] on input "camionisti" at bounding box center [761, 388] width 250 height 23
type input "c"
type input "carpenter"
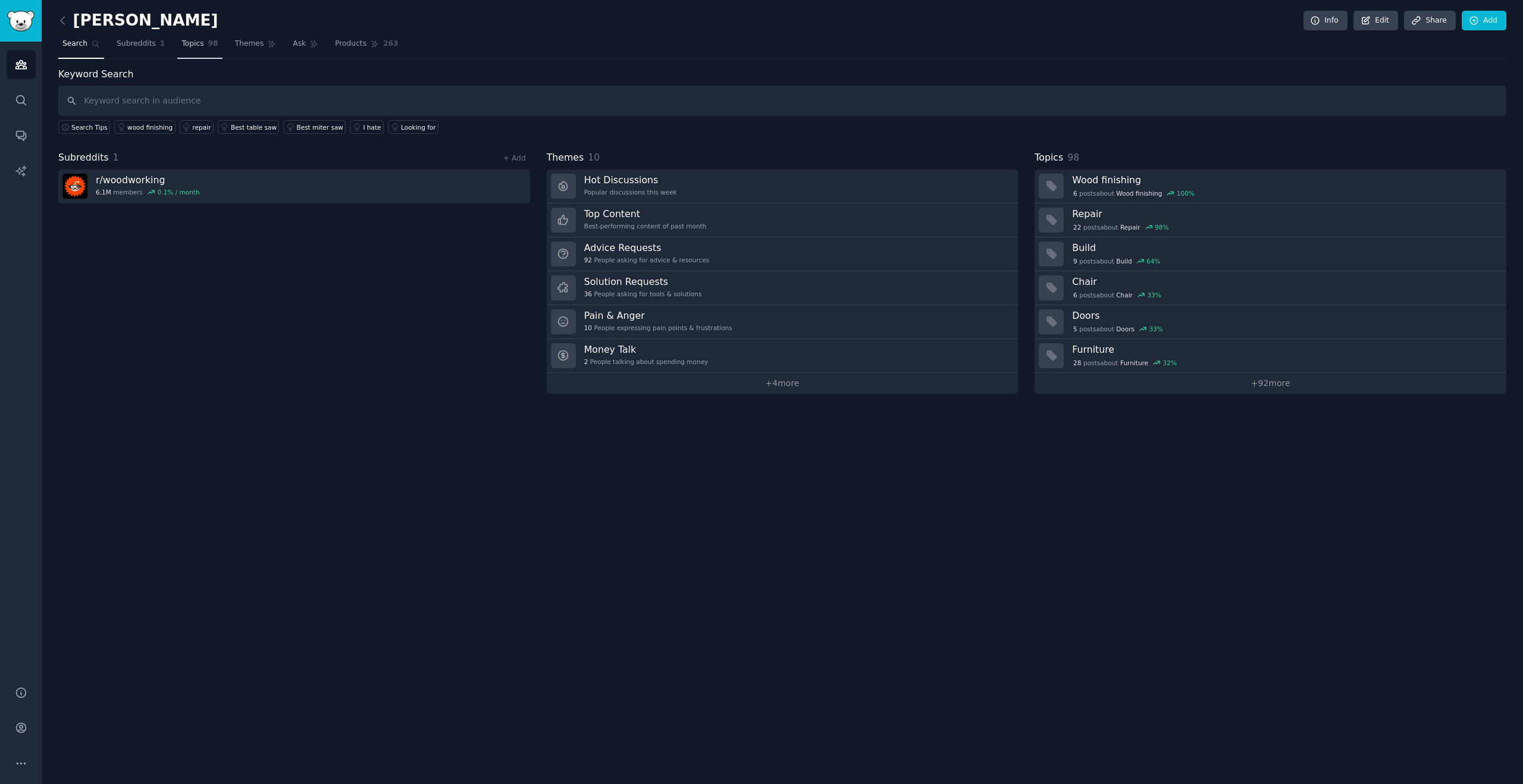
click at [187, 48] on span "Topics" at bounding box center [192, 44] width 22 height 11
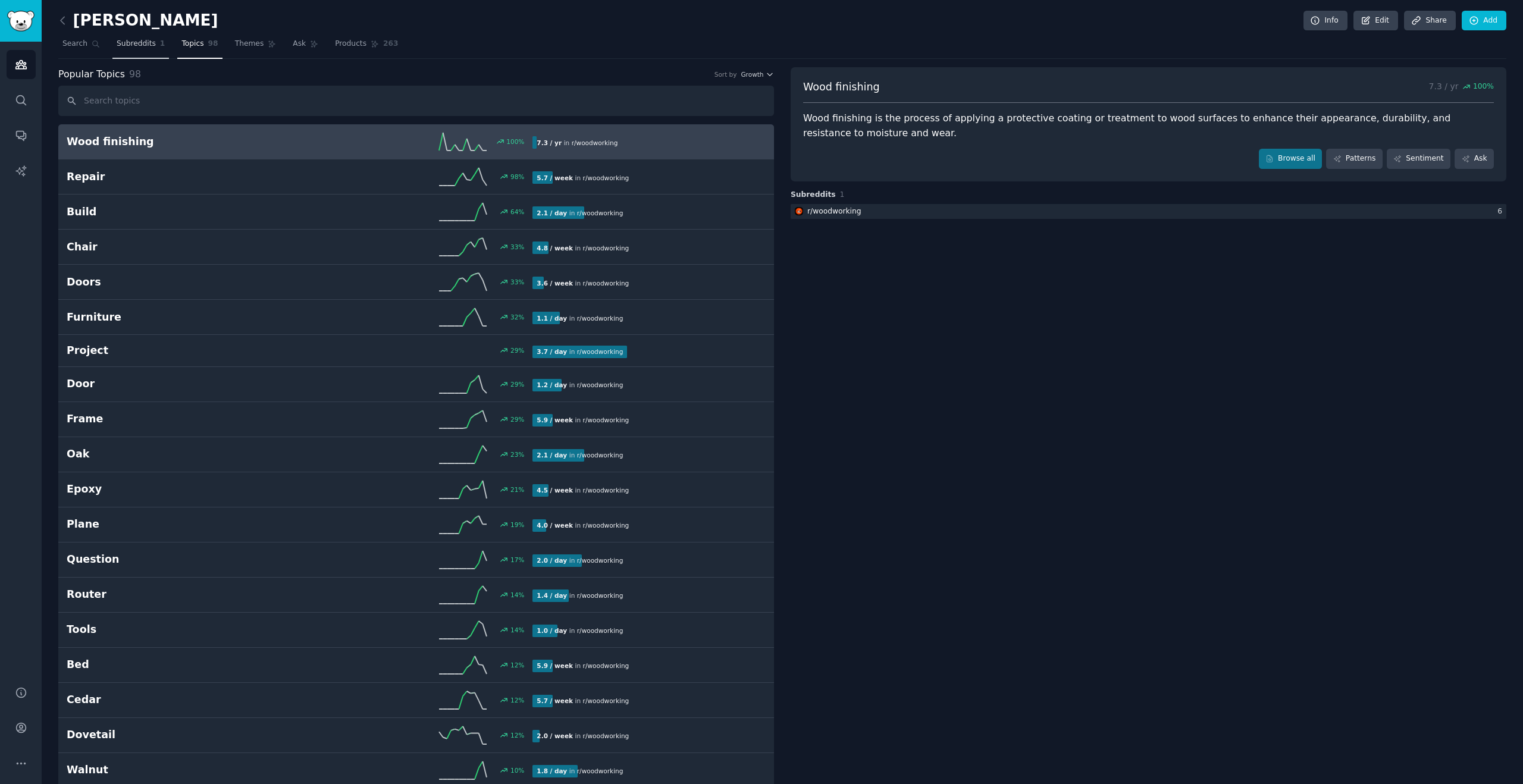
click at [137, 42] on span "Subreddits" at bounding box center [136, 44] width 39 height 11
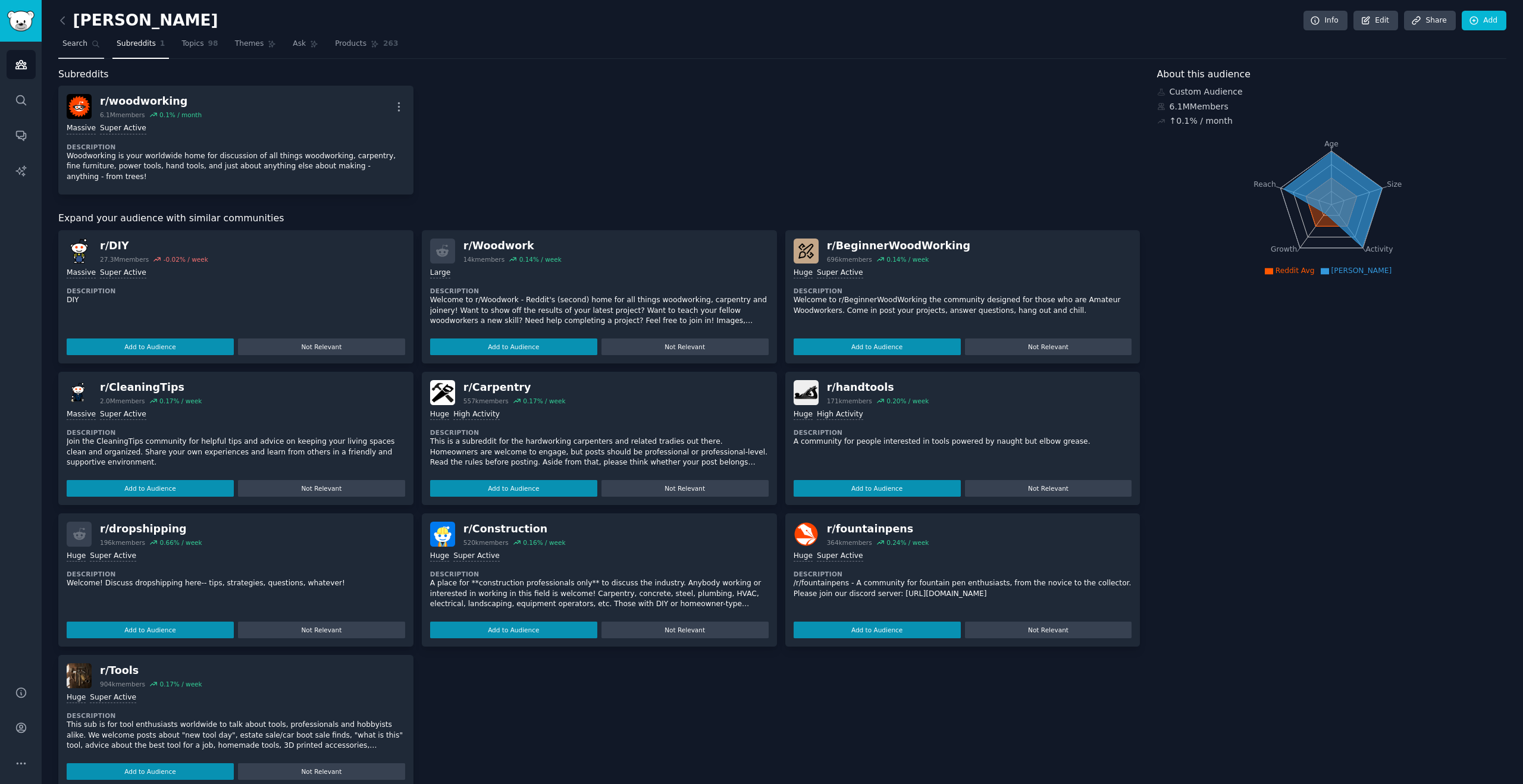
click at [88, 46] on link "Search" at bounding box center [81, 46] width 46 height 24
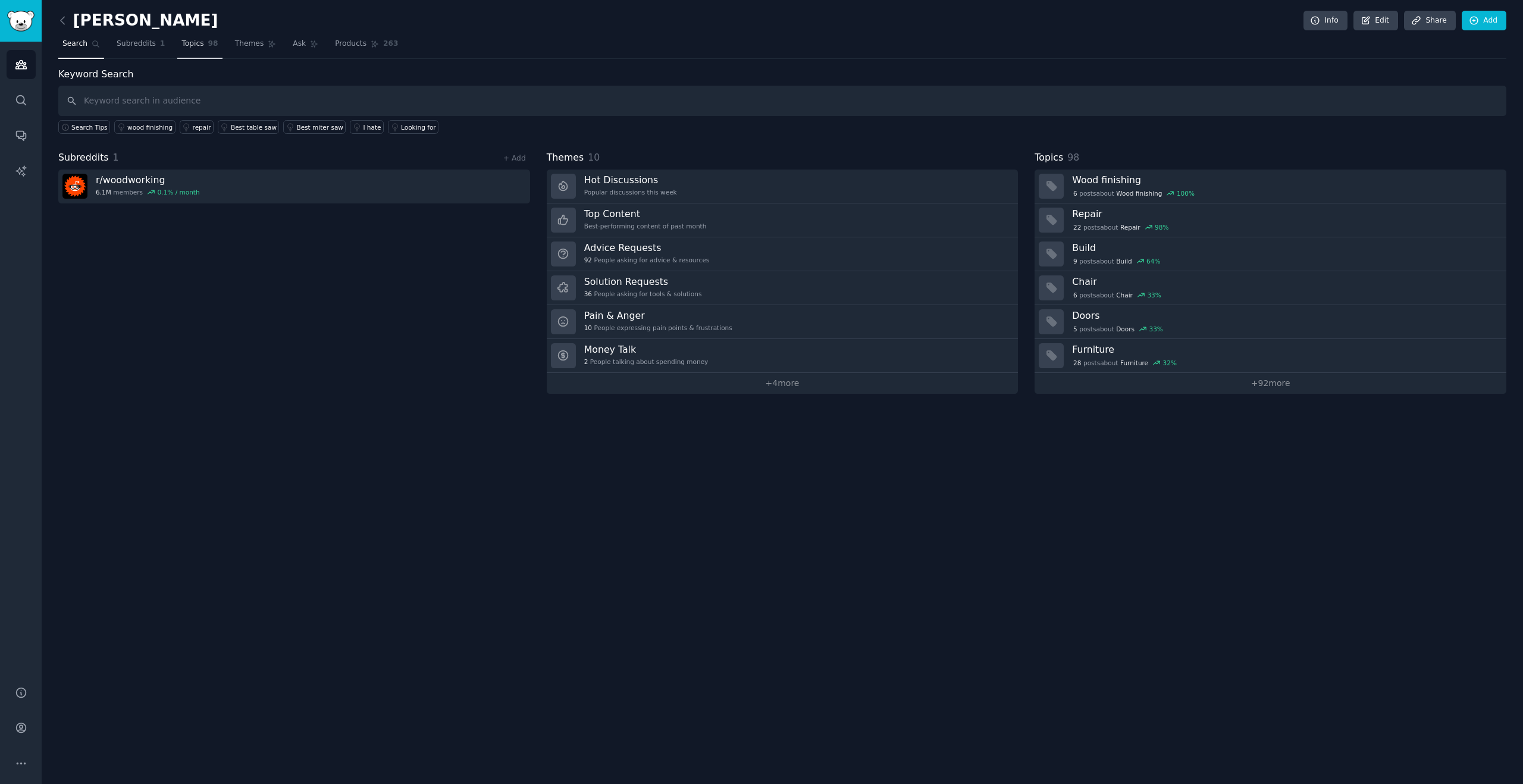
click at [209, 47] on span "98" at bounding box center [213, 44] width 10 height 11
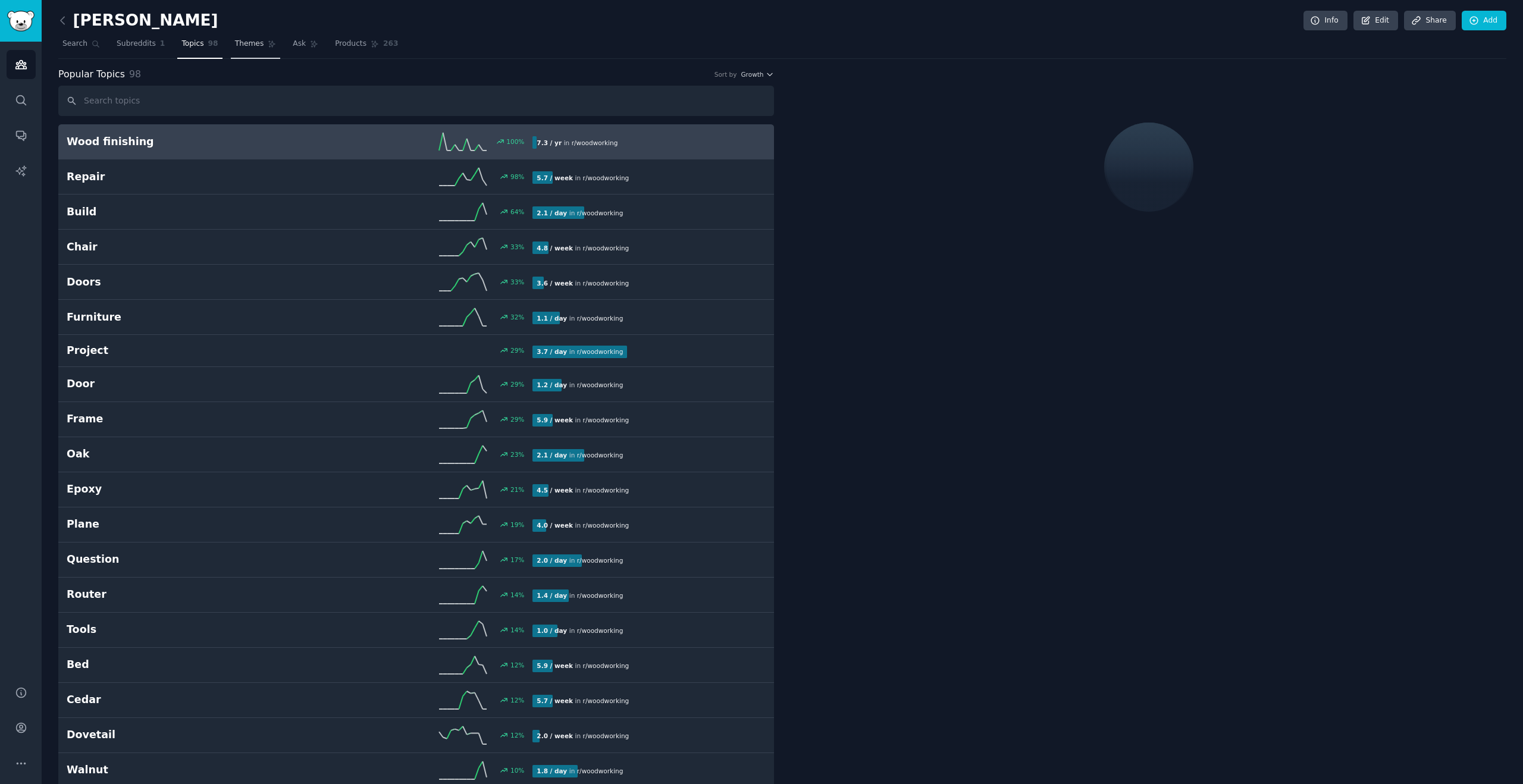
click at [248, 40] on span "Themes" at bounding box center [249, 44] width 29 height 11
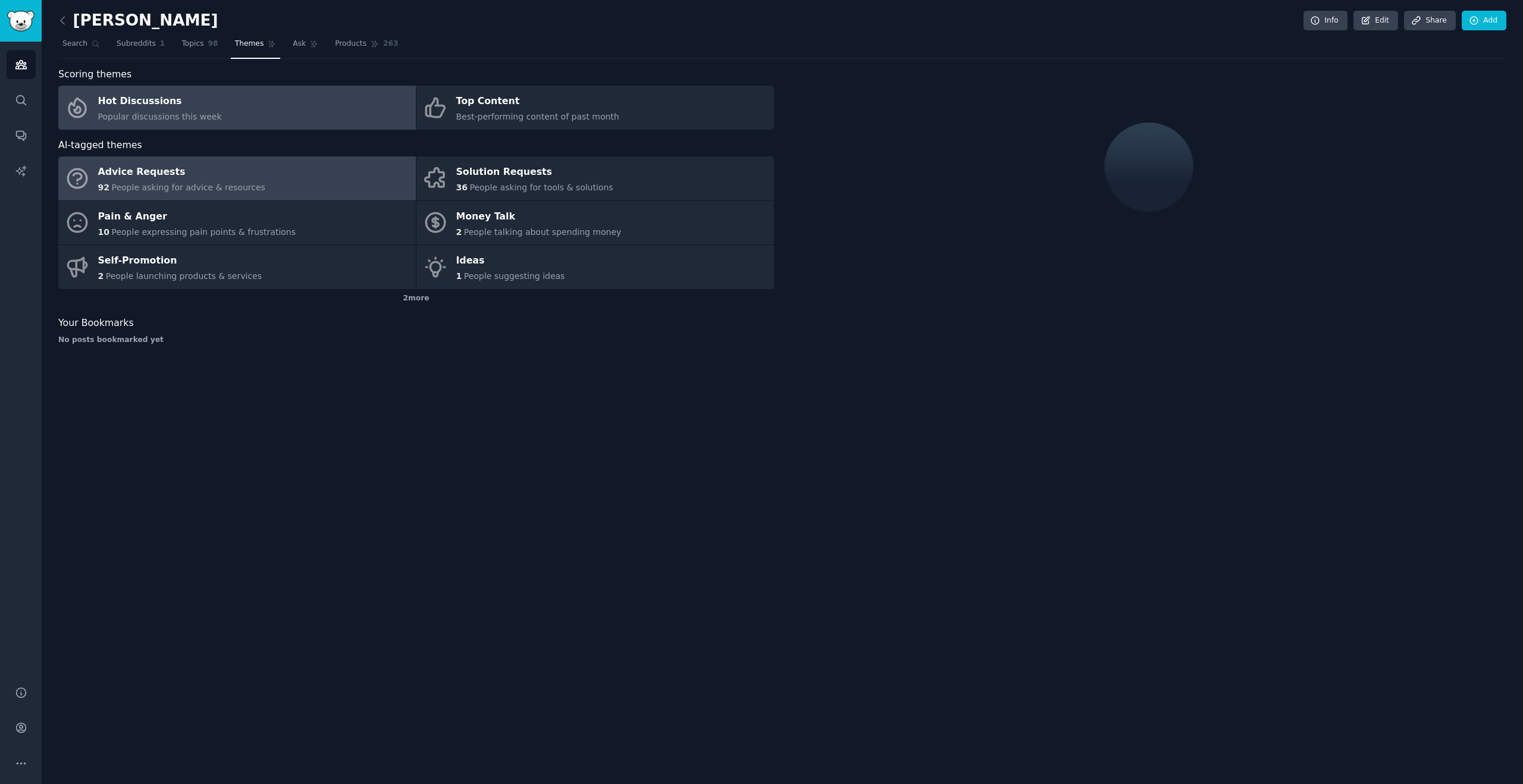
click at [225, 177] on div "Advice Requests" at bounding box center [182, 172] width 167 height 19
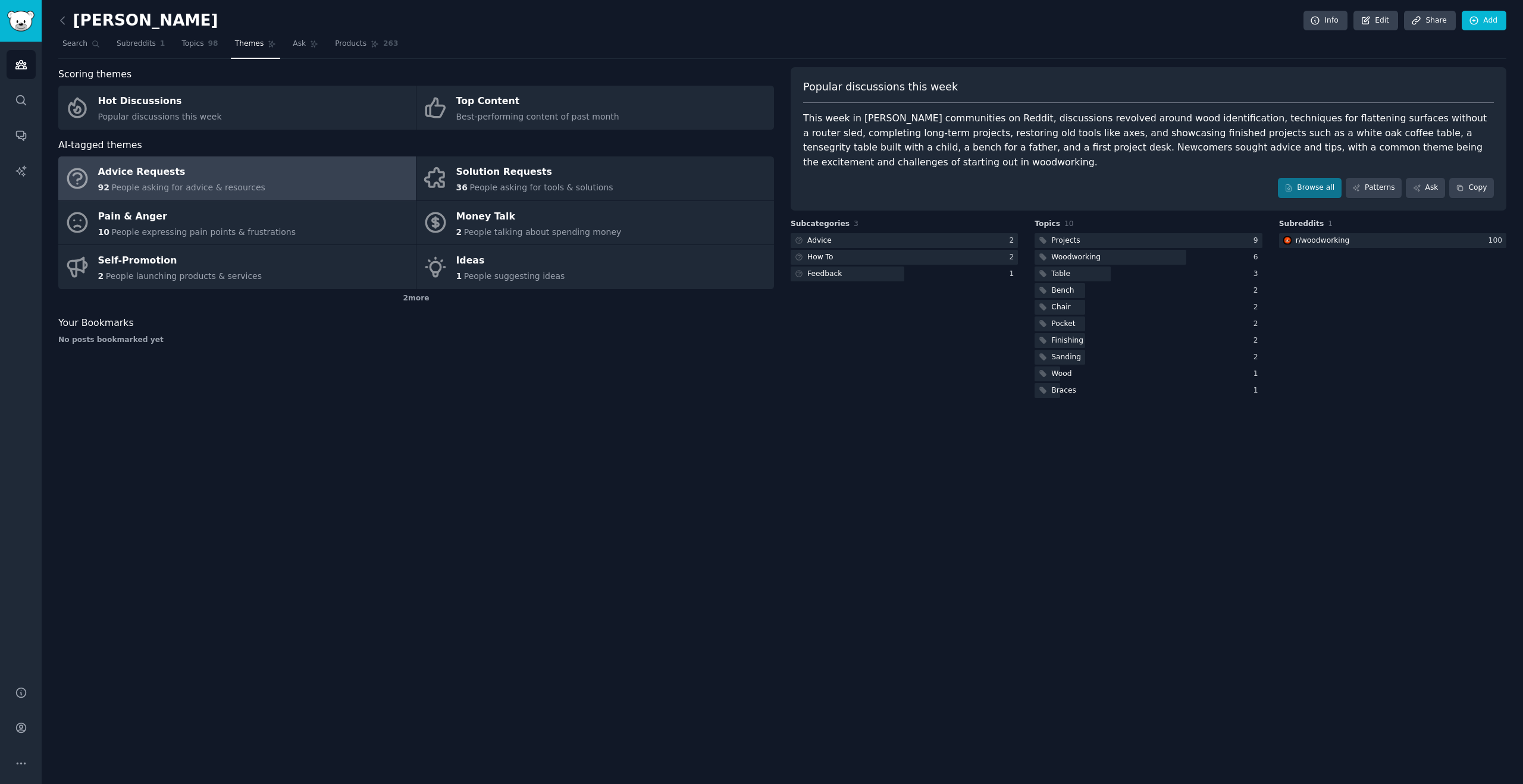
click at [211, 182] on div "92 People asking for advice & resources" at bounding box center [182, 188] width 167 height 13
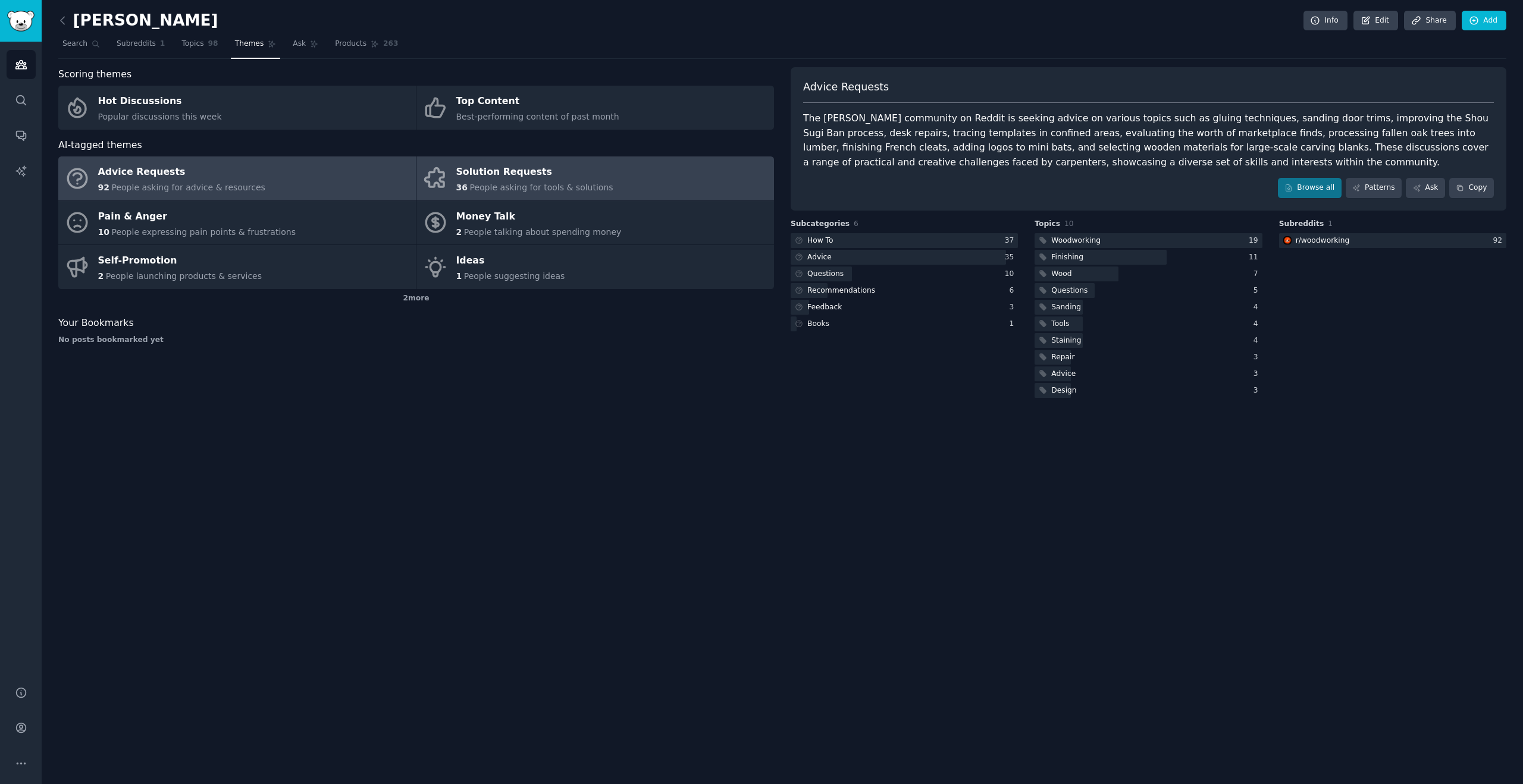
click at [450, 199] on link "Solution Requests 36 People asking for tools & solutions" at bounding box center [595, 178] width 357 height 44
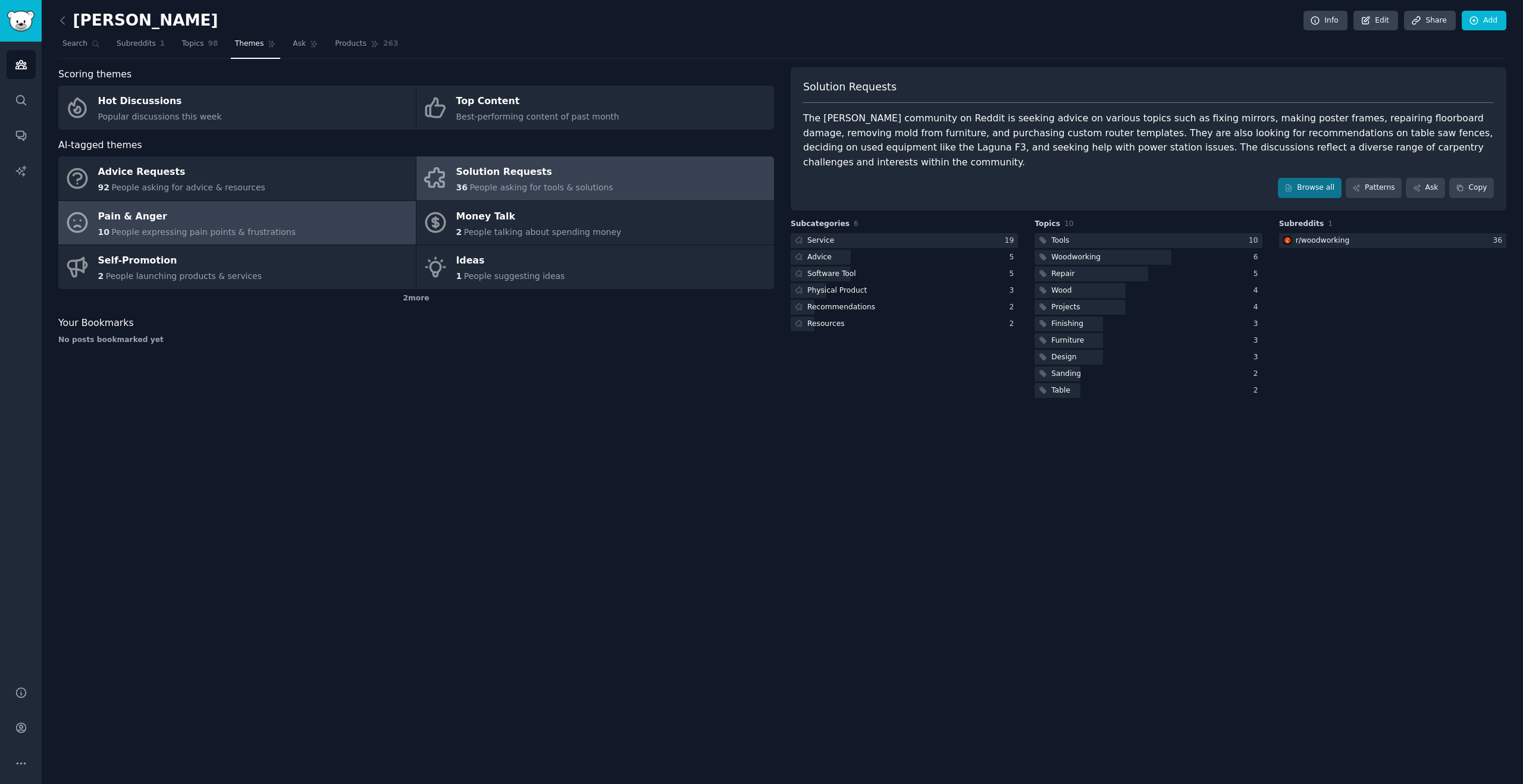
click at [304, 238] on link "Pain & Anger 10 People expressing pain points & frustrations" at bounding box center [237, 223] width 357 height 44
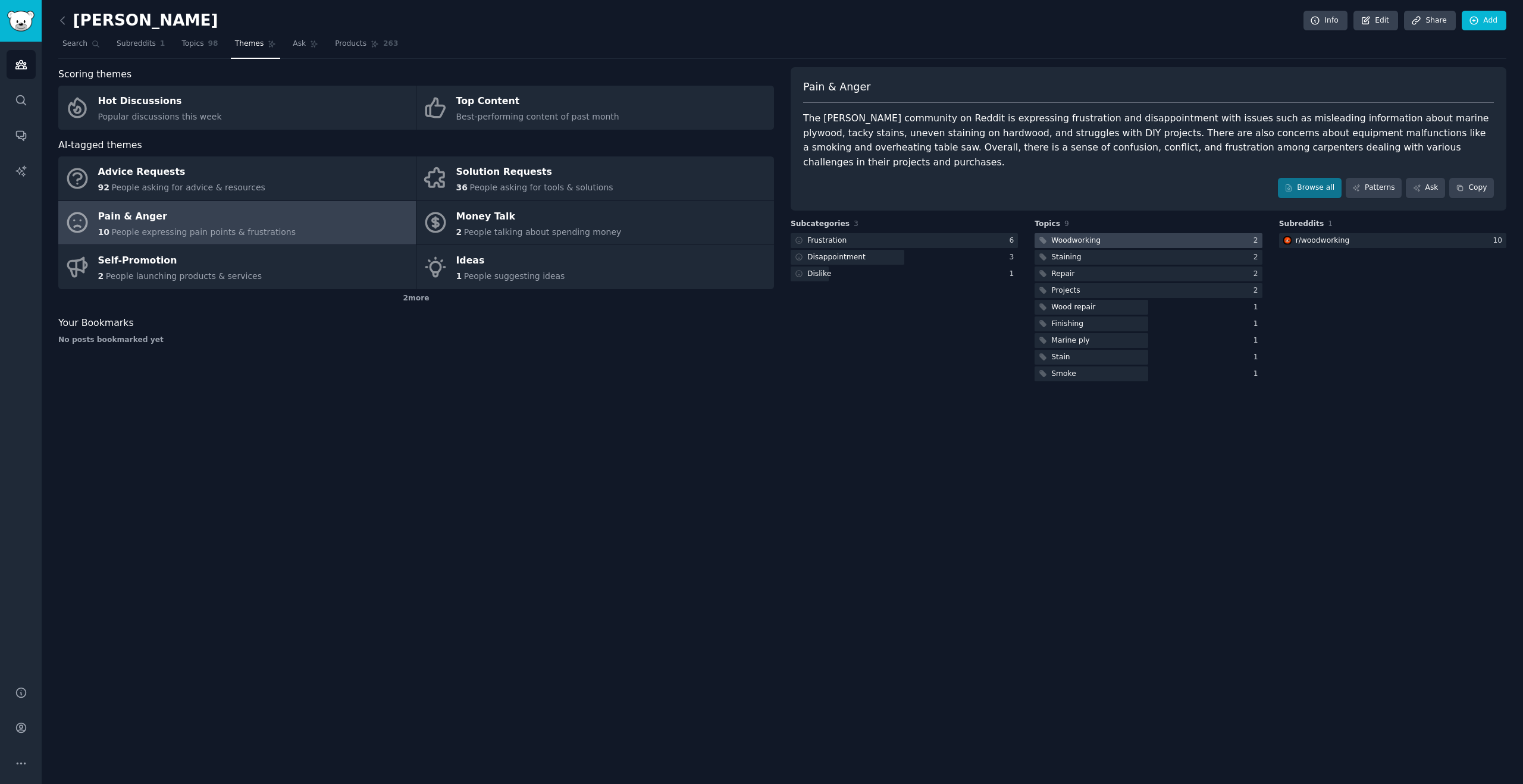
click at [1189, 233] on div at bounding box center [1148, 240] width 227 height 15
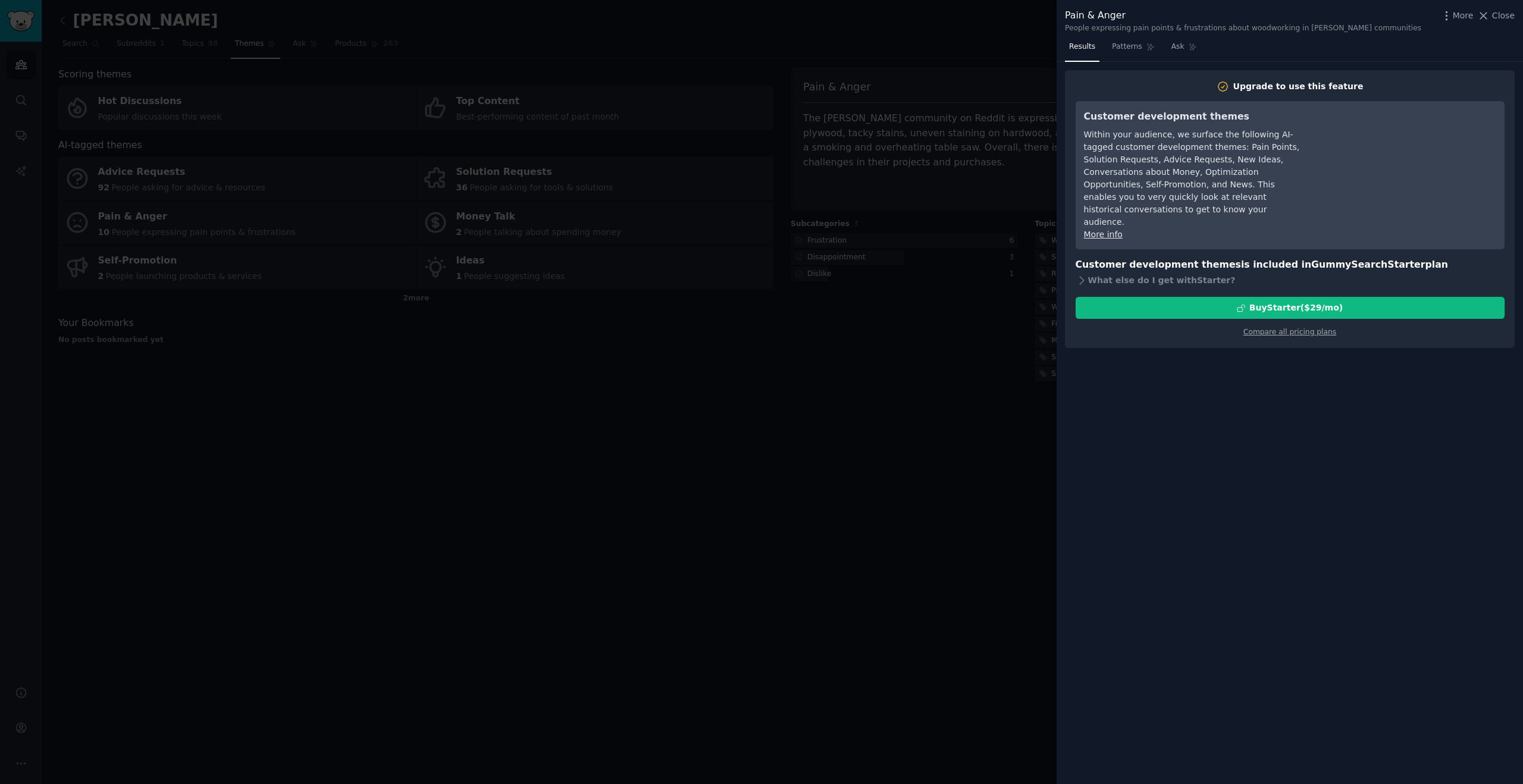
click at [1012, 384] on div at bounding box center [761, 392] width 1523 height 784
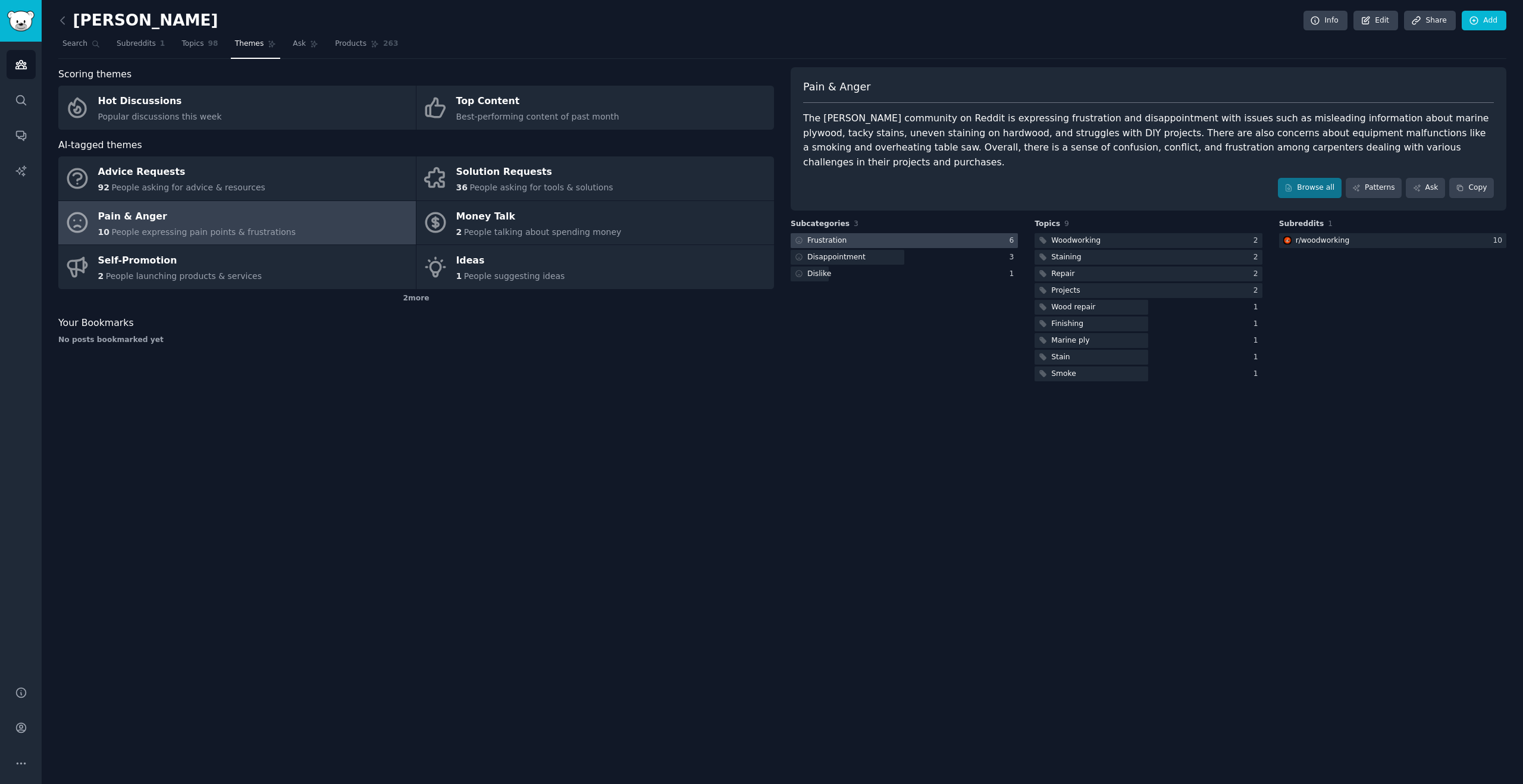
click at [843, 236] on div "Frustration" at bounding box center [826, 241] width 39 height 11
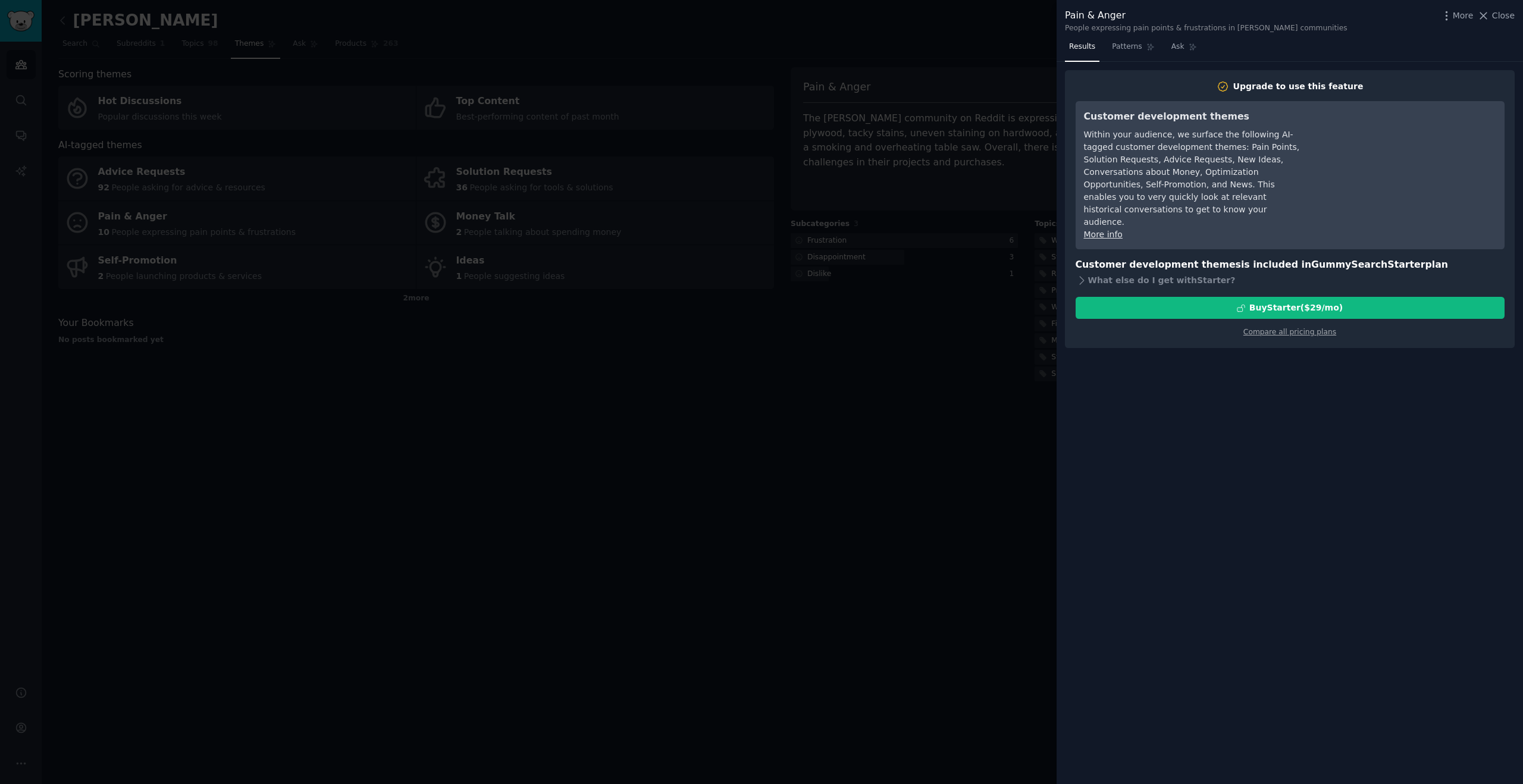
click at [857, 312] on div at bounding box center [761, 392] width 1523 height 784
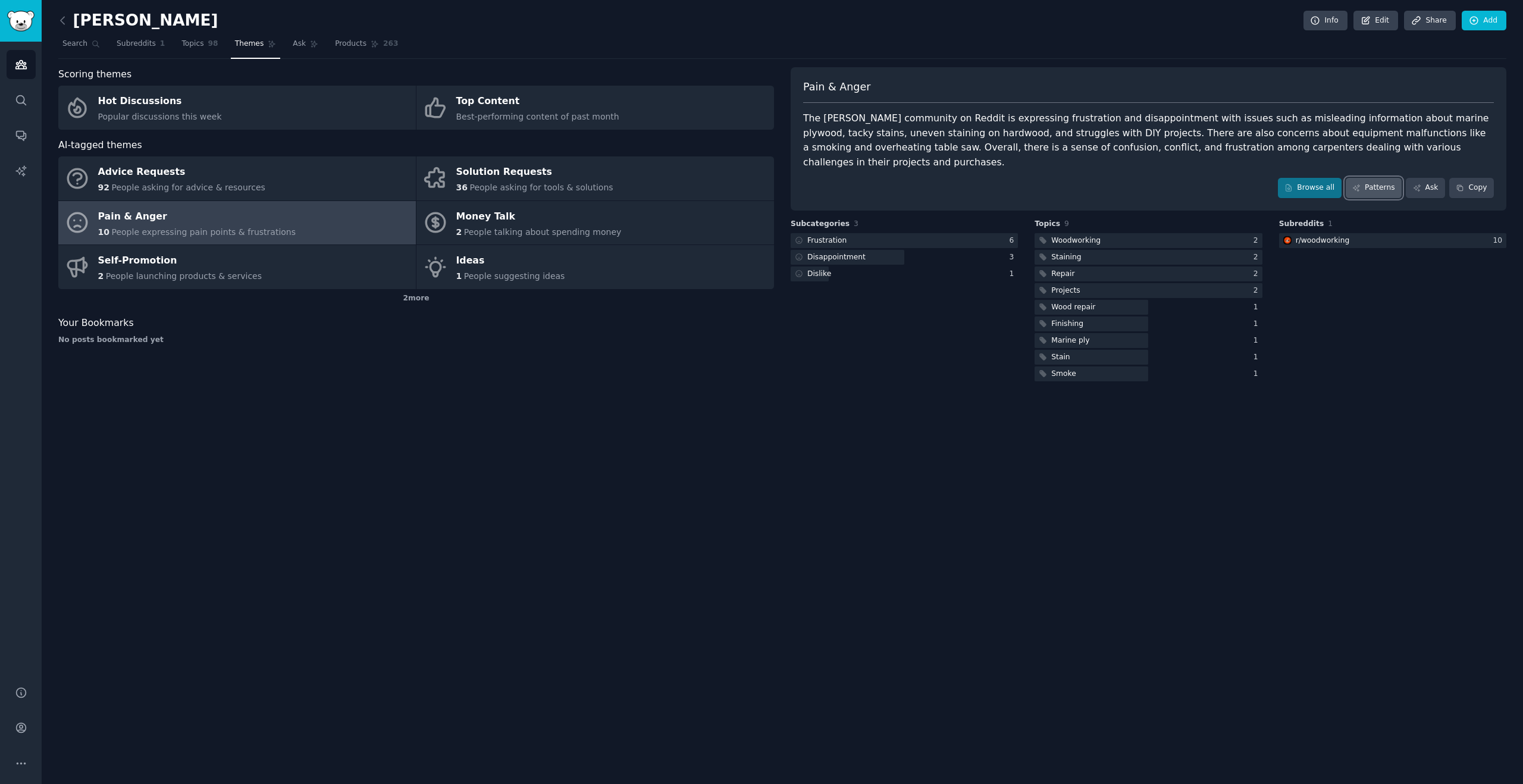
click at [1375, 178] on link "Patterns" at bounding box center [1373, 188] width 56 height 20
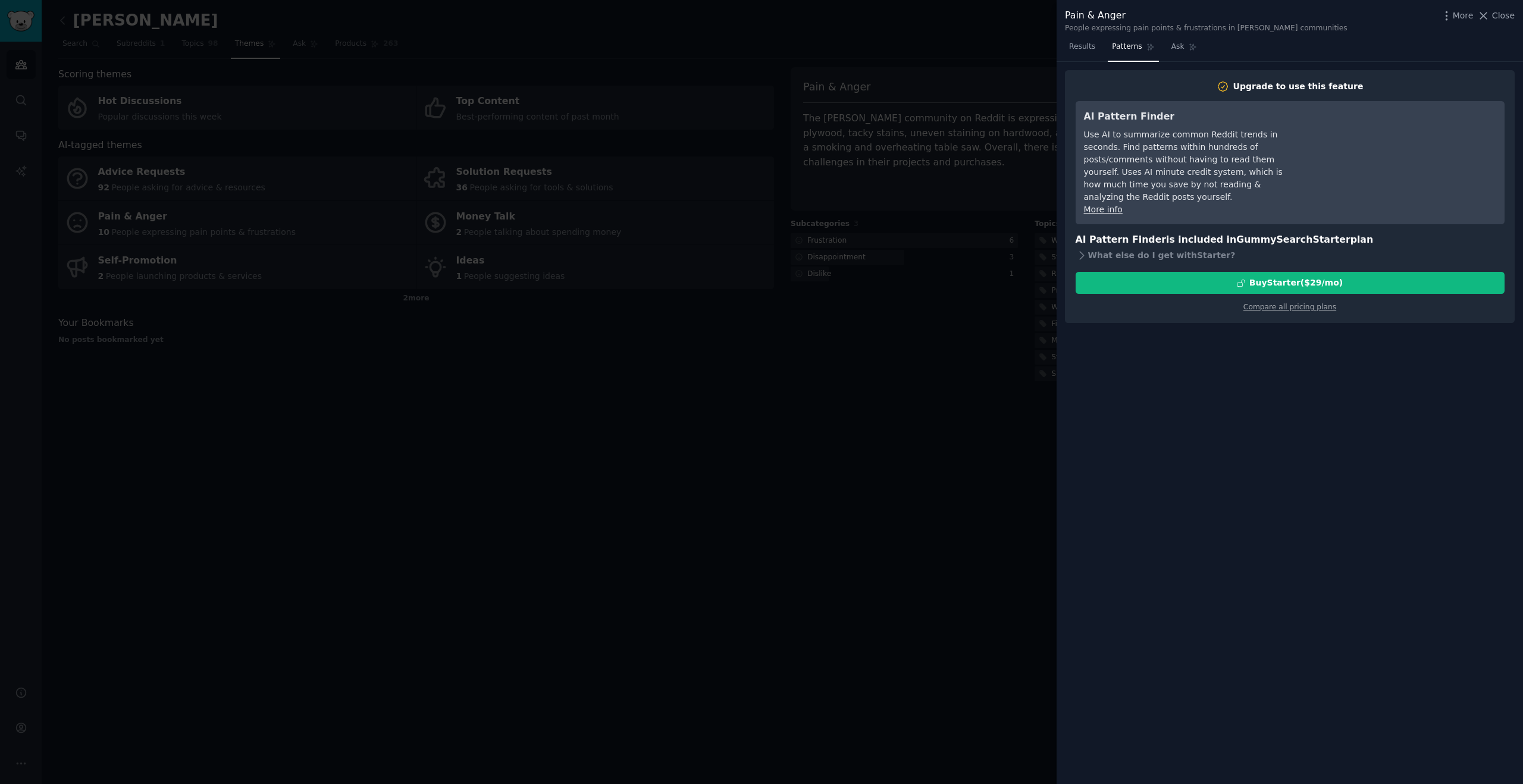
click at [988, 347] on div at bounding box center [761, 392] width 1523 height 784
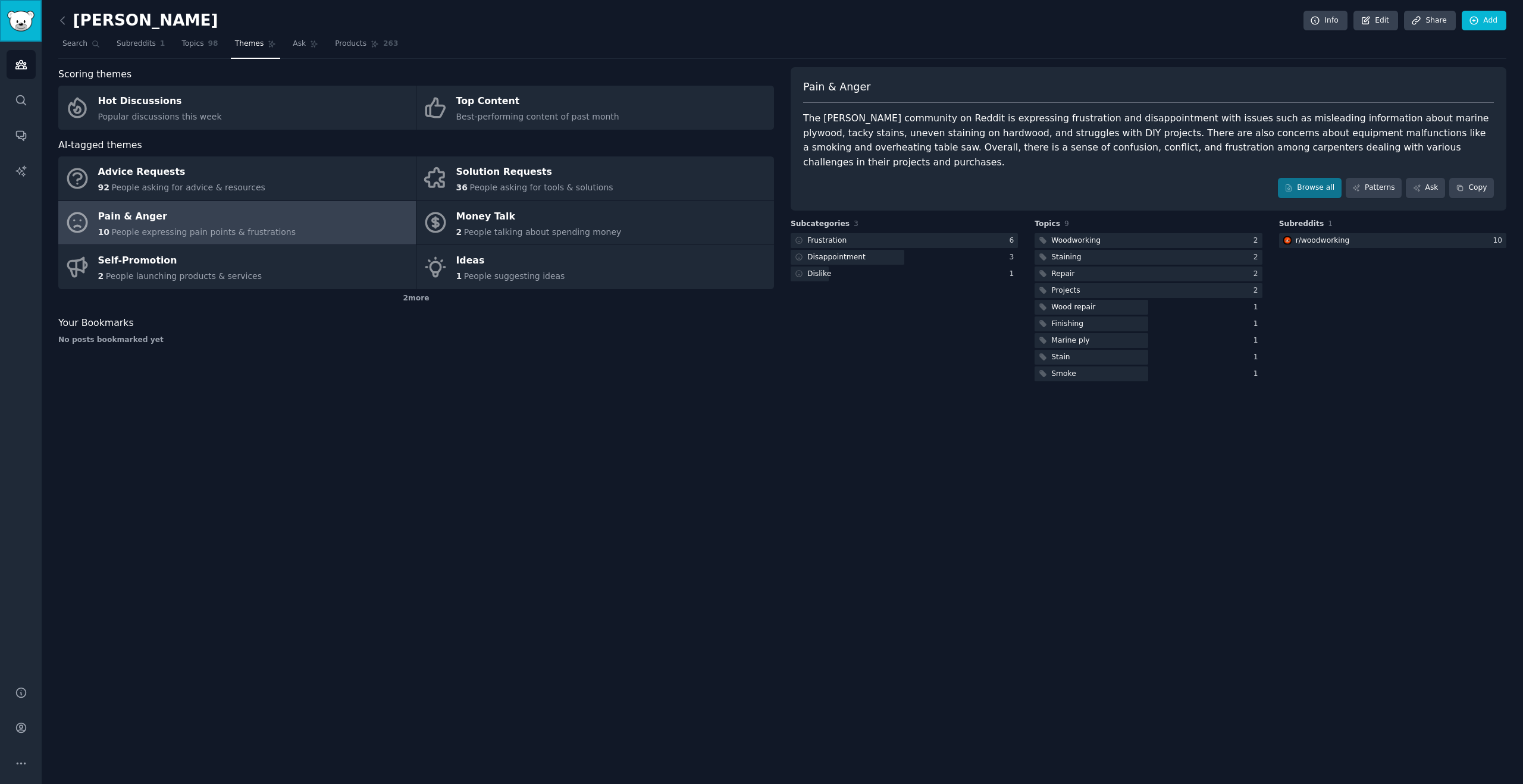
click at [20, 22] on img "Sidebar" at bounding box center [21, 21] width 28 height 21
